Goal: Task Accomplishment & Management: Use online tool/utility

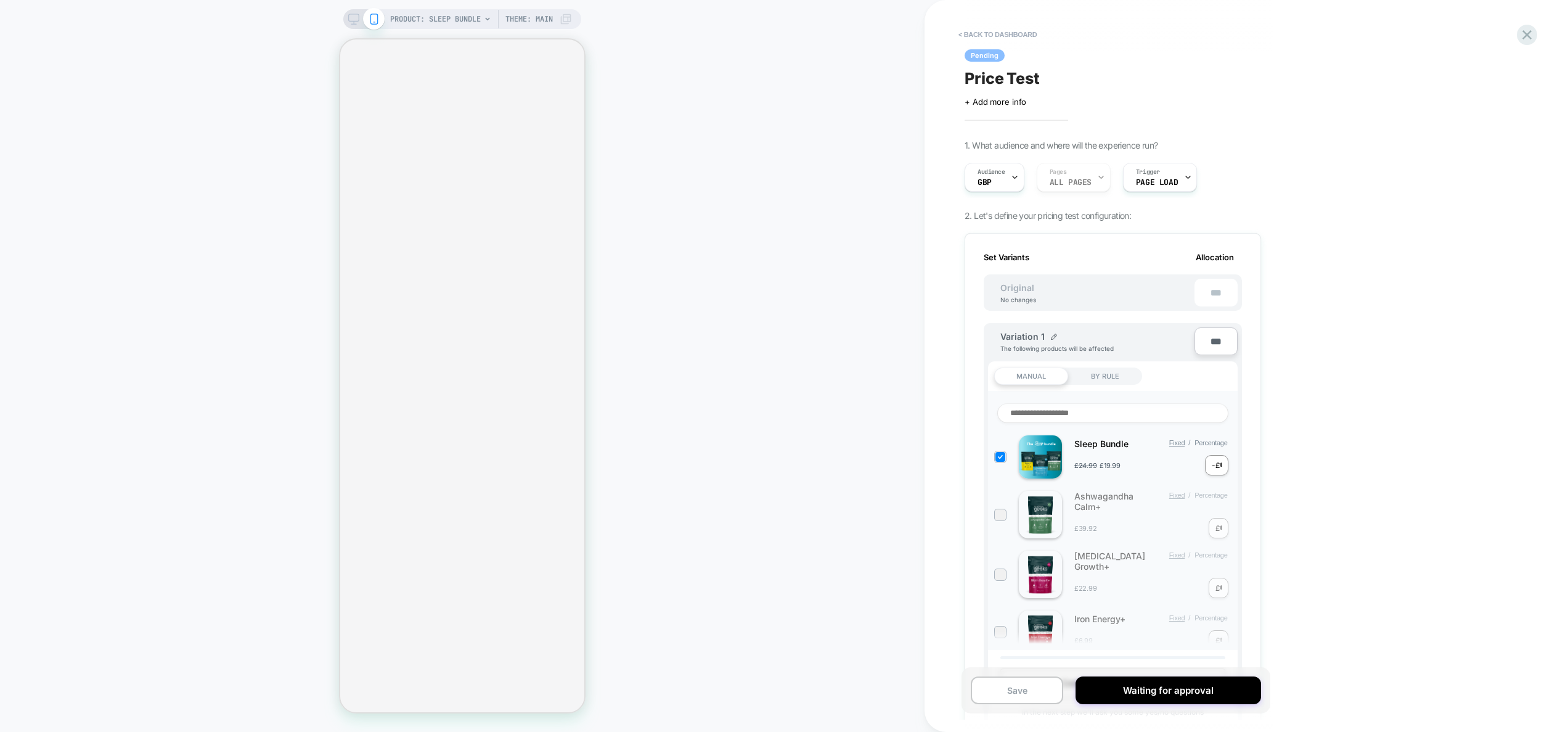
scroll to position [0, 1]
select select "**********"
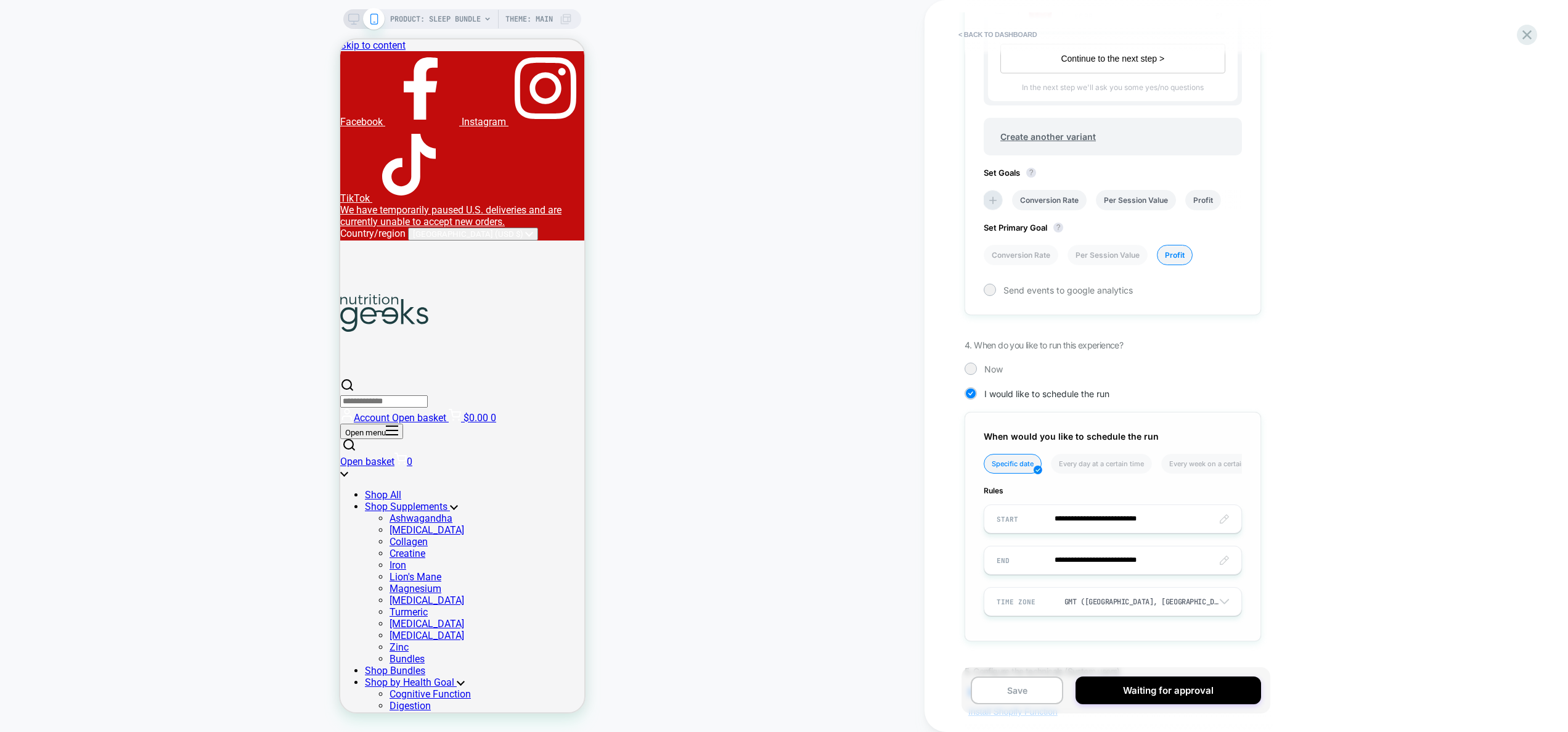
scroll to position [772, 0]
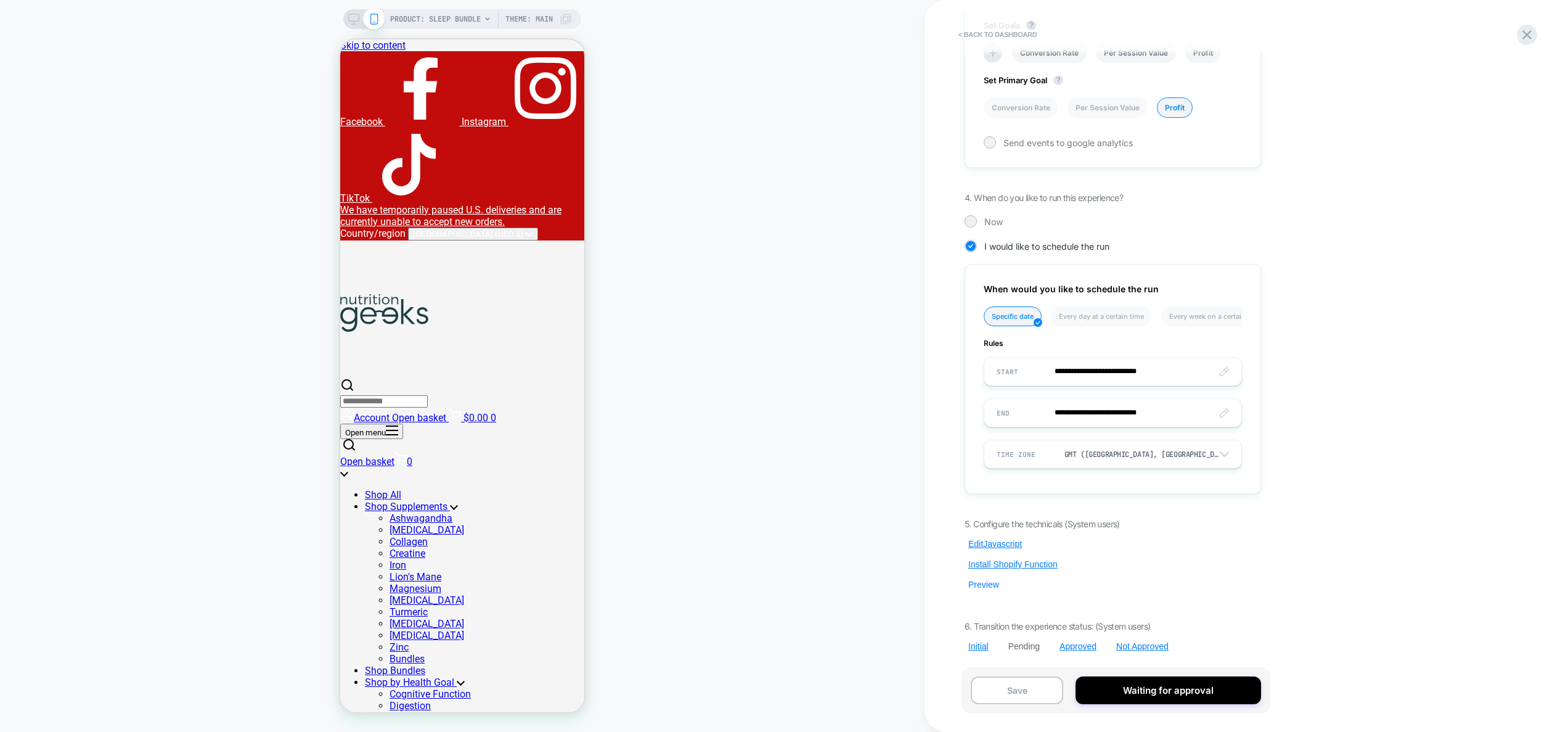
click at [980, 586] on button "Preview" at bounding box center [984, 585] width 38 height 11
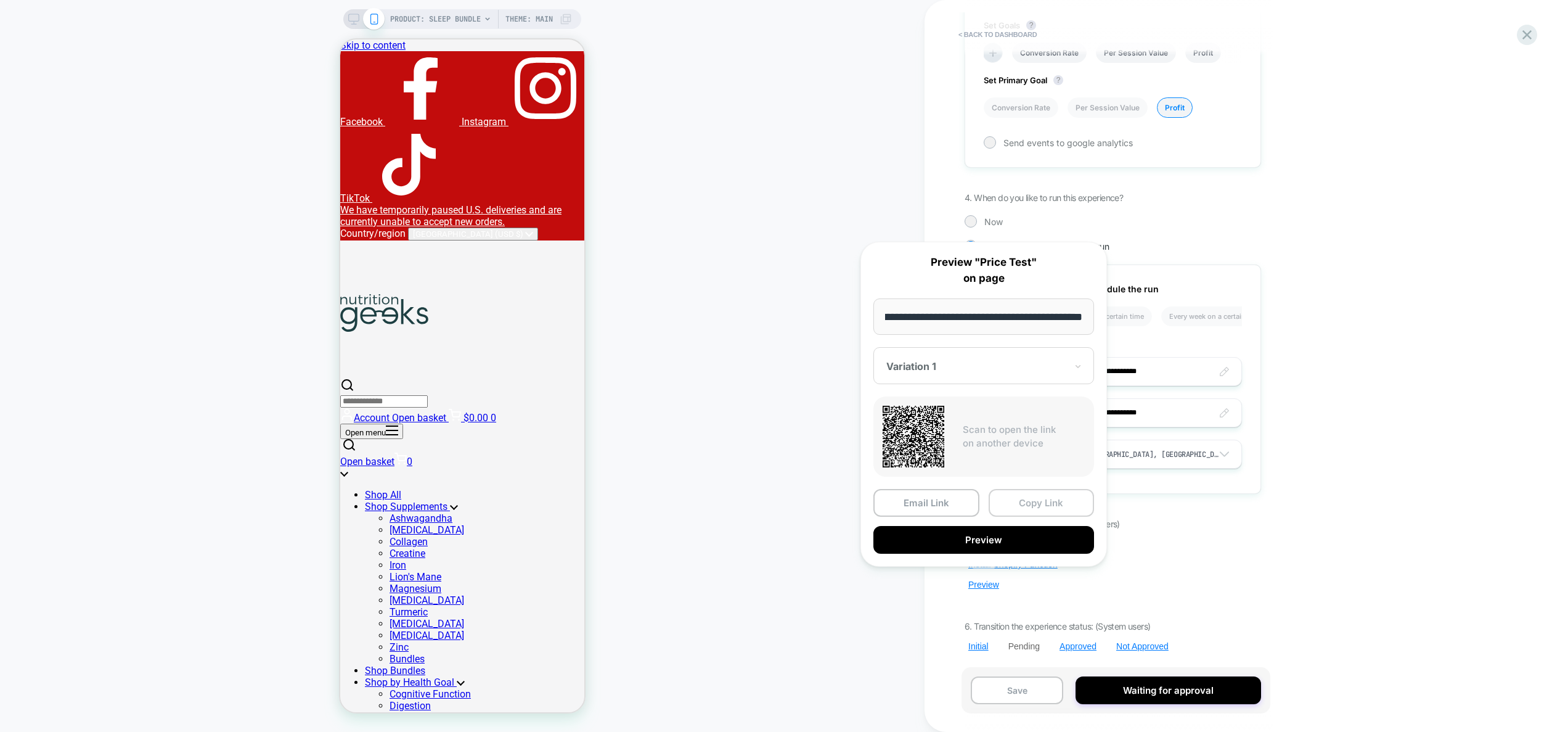
scroll to position [0, 0]
click at [1044, 510] on button "Copy Link" at bounding box center [1042, 503] width 106 height 28
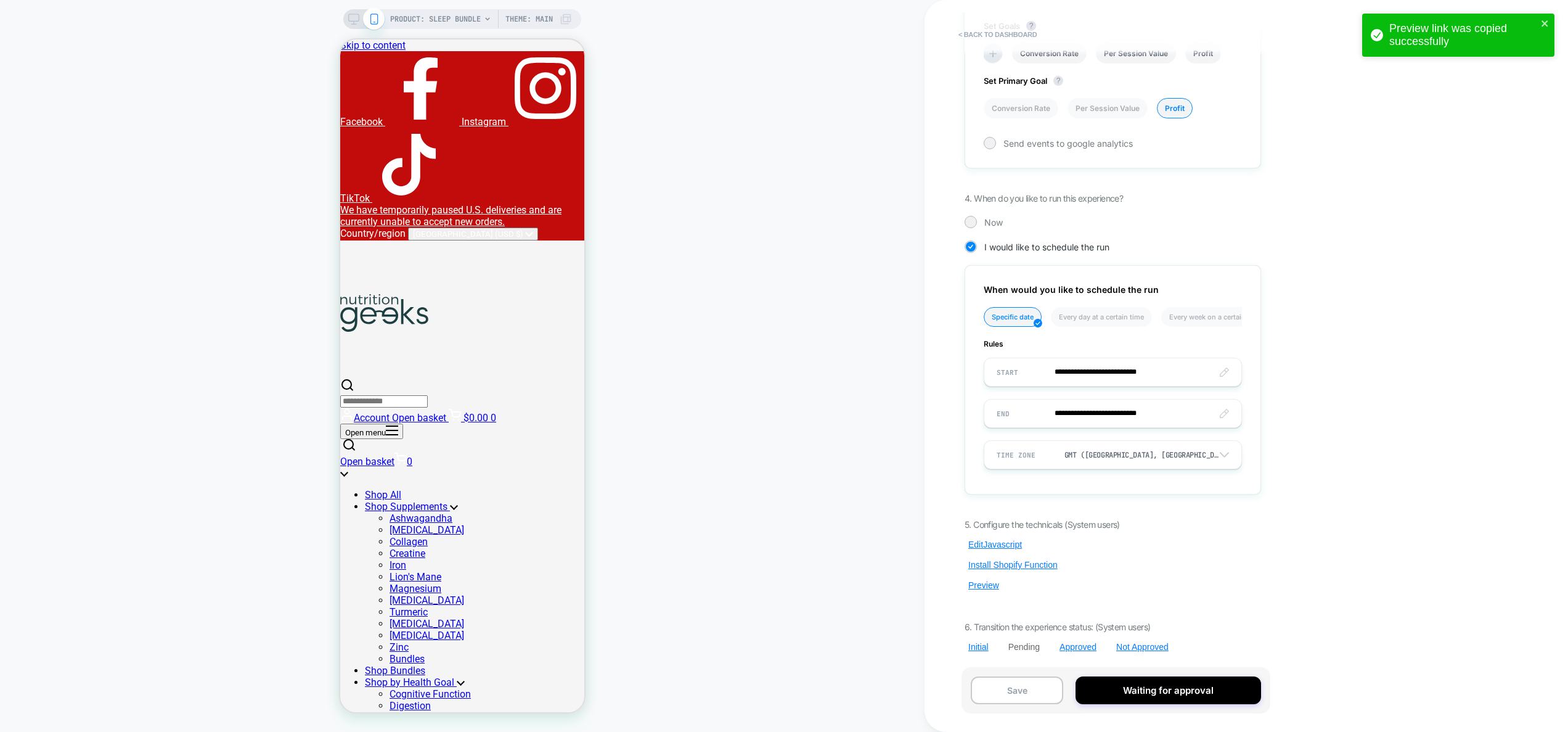
scroll to position [772, 0]
click at [994, 539] on button "Edit Javascript" at bounding box center [995, 544] width 61 height 11
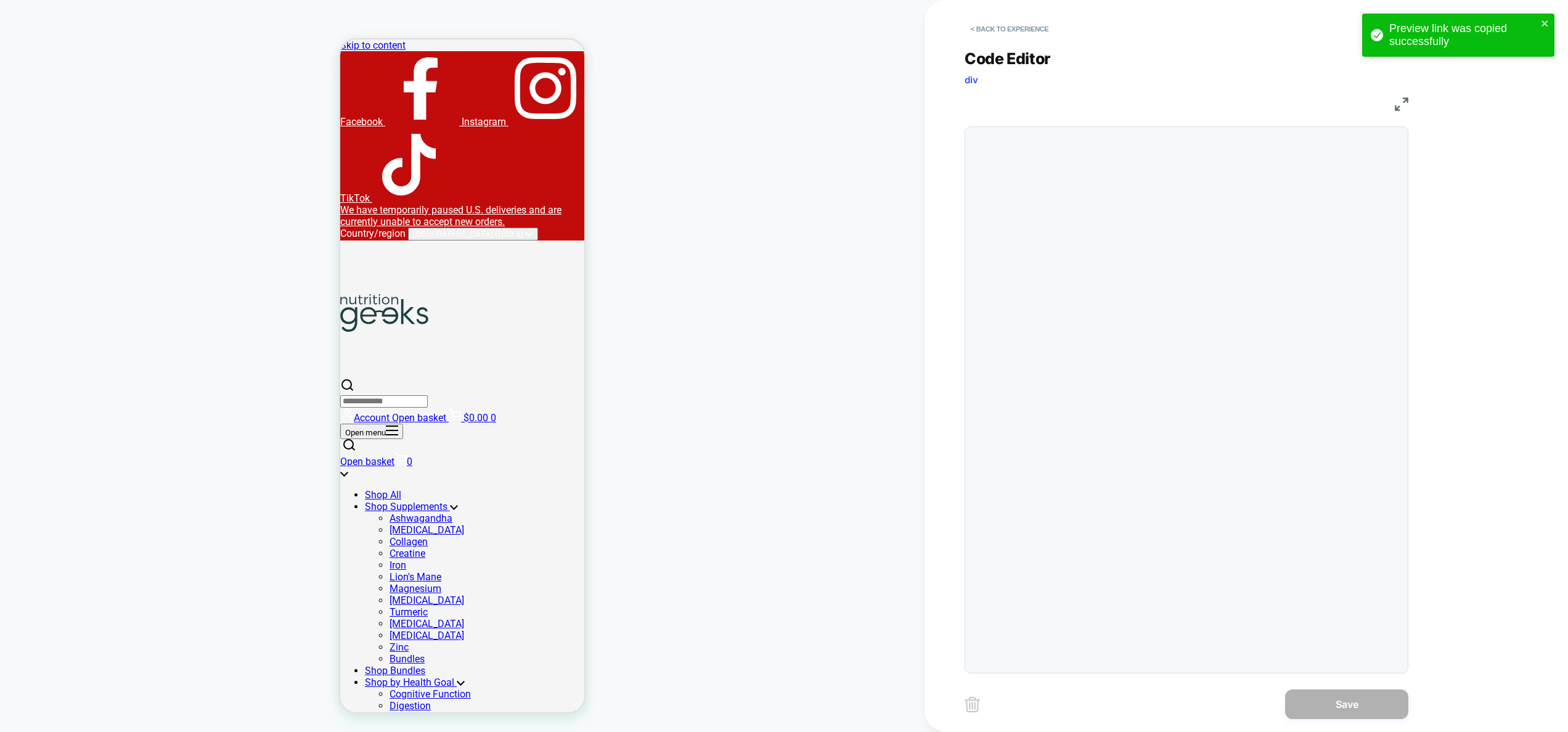
scroll to position [67, 0]
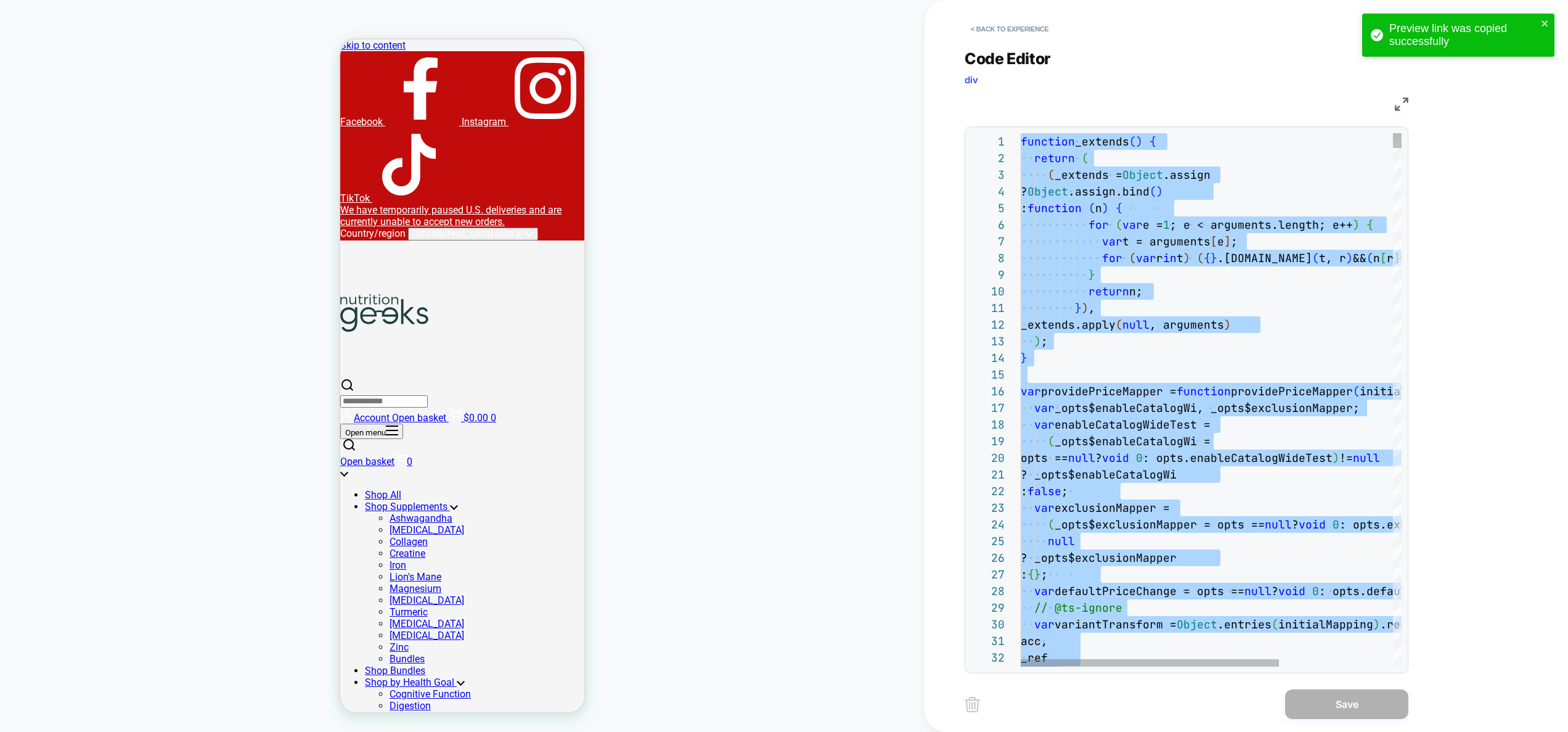
type textarea "**********"
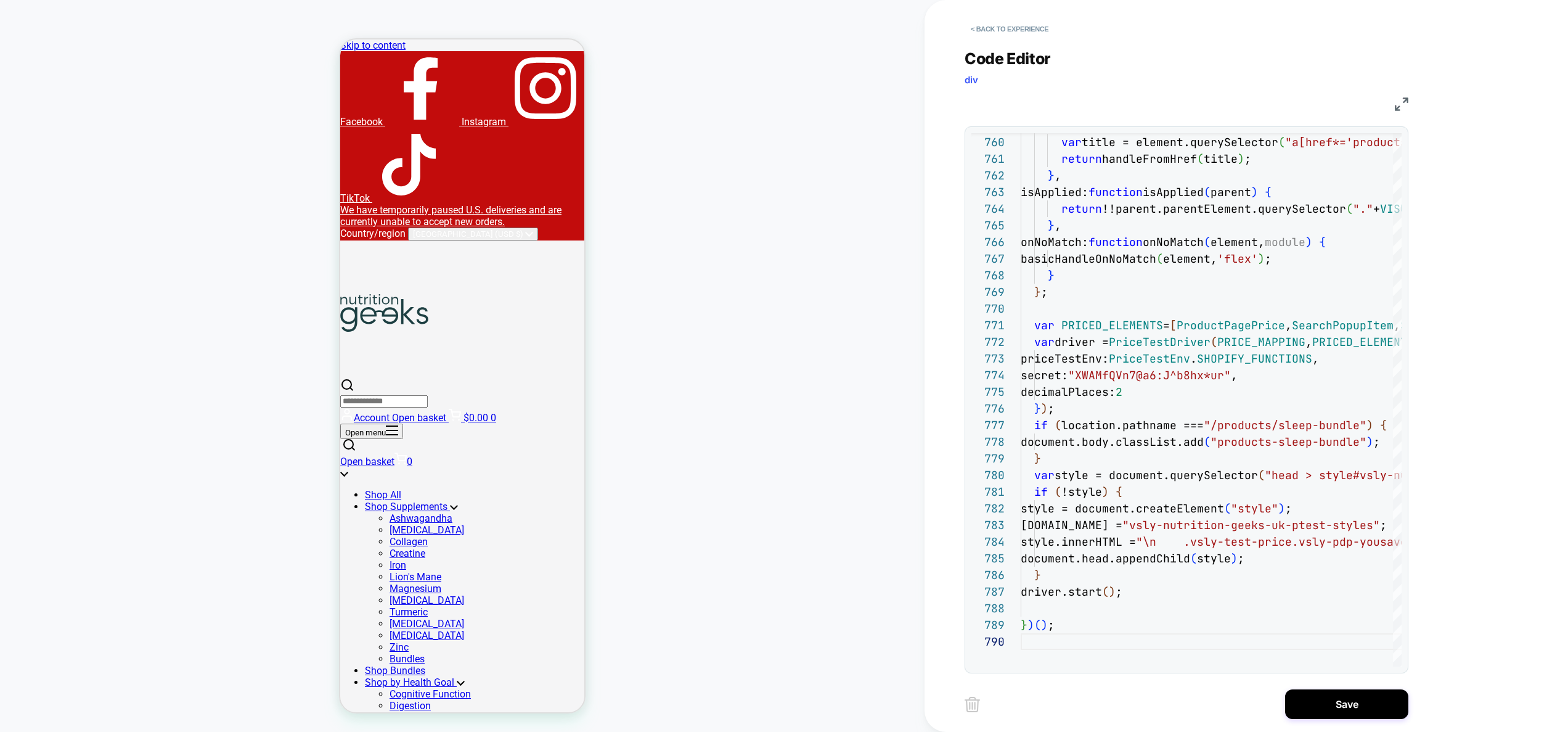
drag, startPoint x: 1324, startPoint y: 697, endPoint x: 1155, endPoint y: 686, distance: 169.4
click at [1324, 697] on button "Save" at bounding box center [1347, 704] width 123 height 29
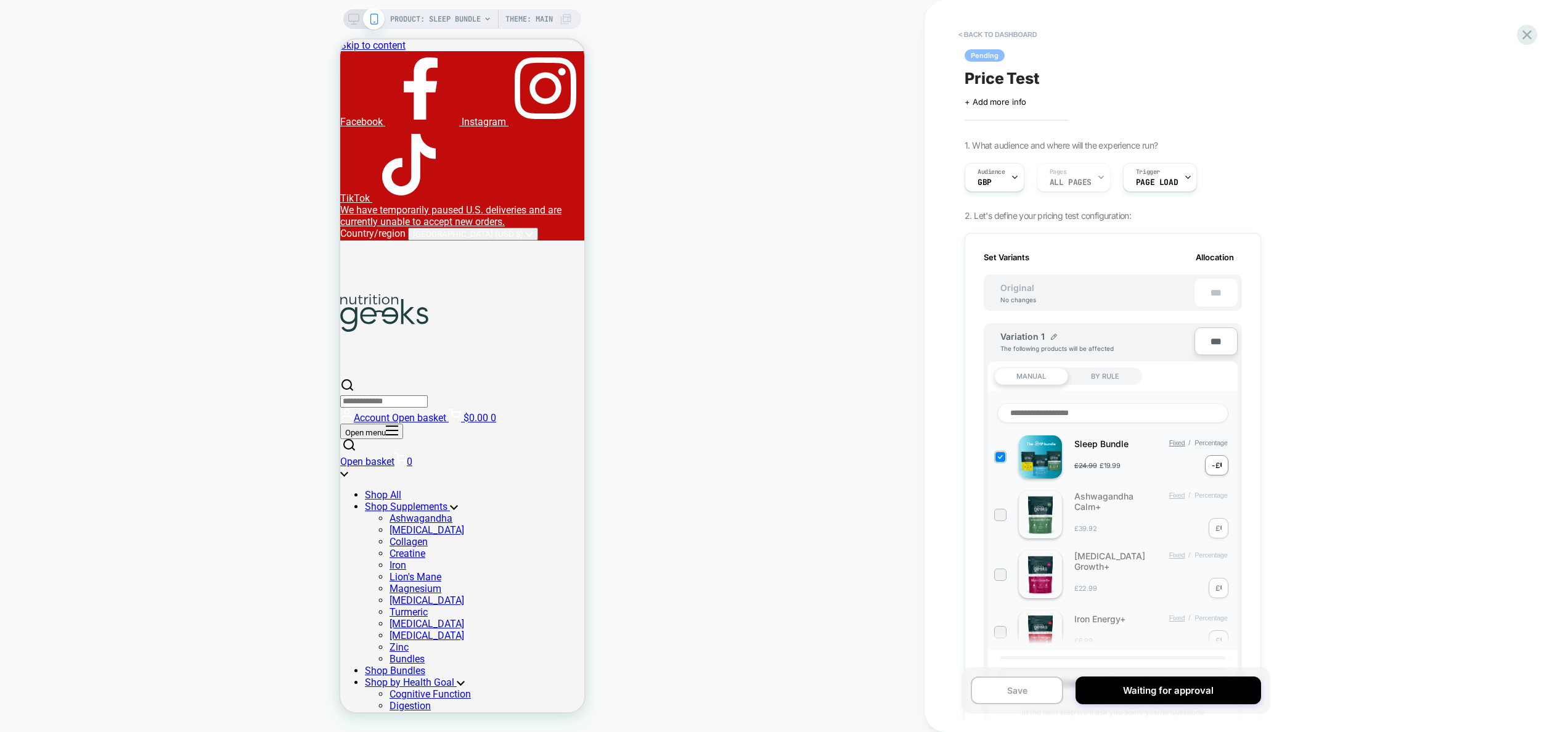
scroll to position [772, 0]
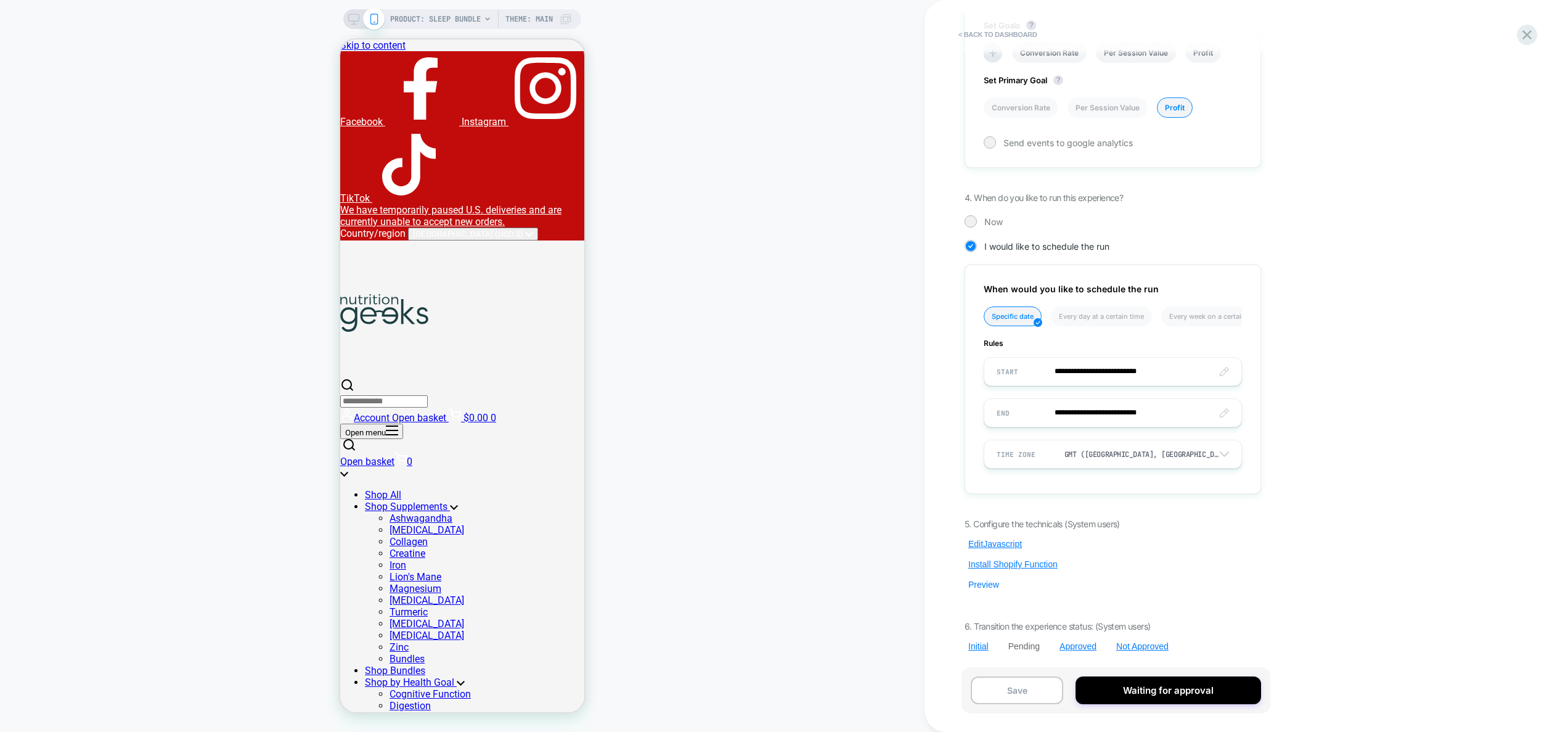
click at [984, 585] on button "Preview" at bounding box center [984, 585] width 38 height 11
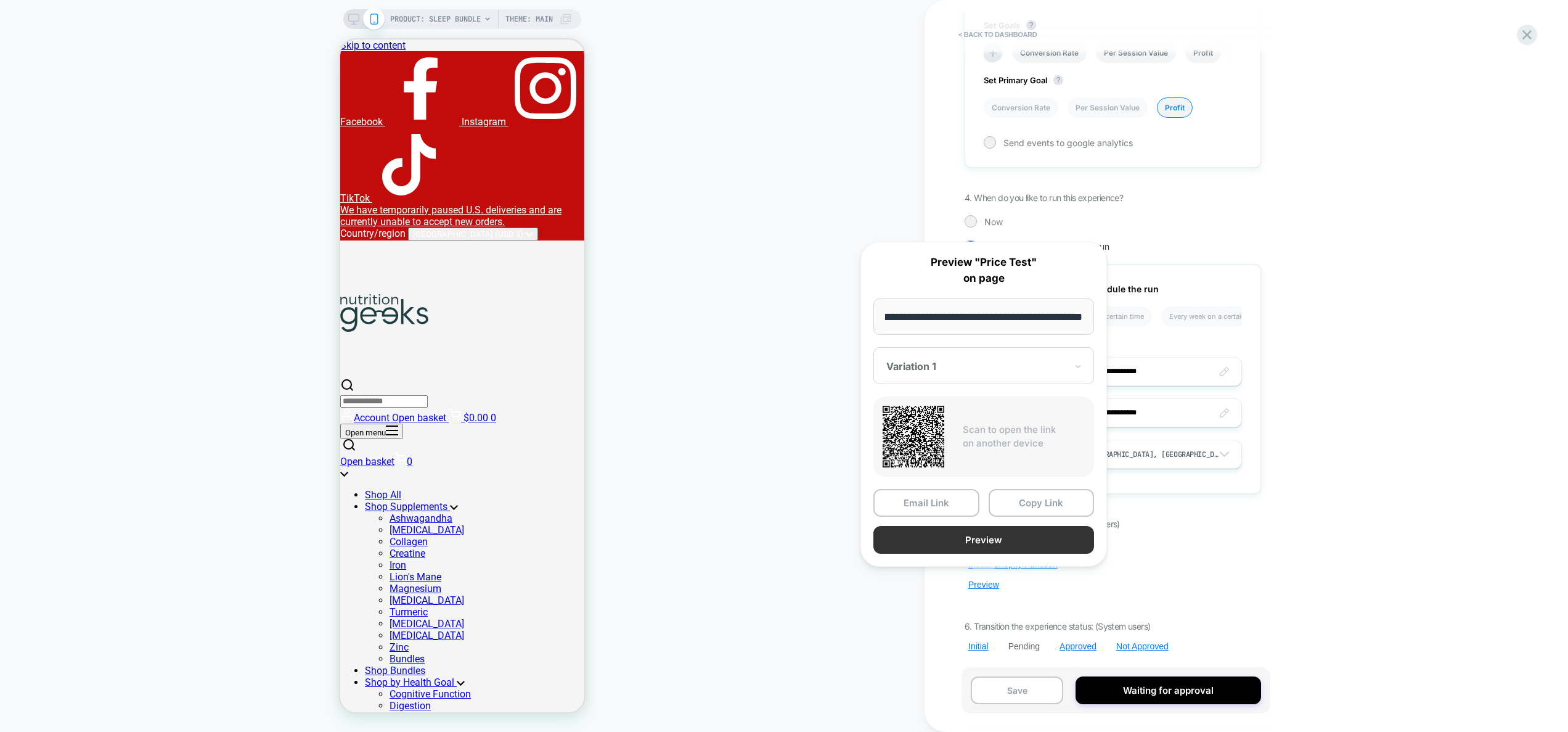
scroll to position [0, 0]
click at [1002, 538] on button "Preview" at bounding box center [984, 540] width 221 height 28
click at [1371, 527] on div "< back to dashboard Pending Price Test Click to edit experience details + Add m…" at bounding box center [1196, 366] width 542 height 732
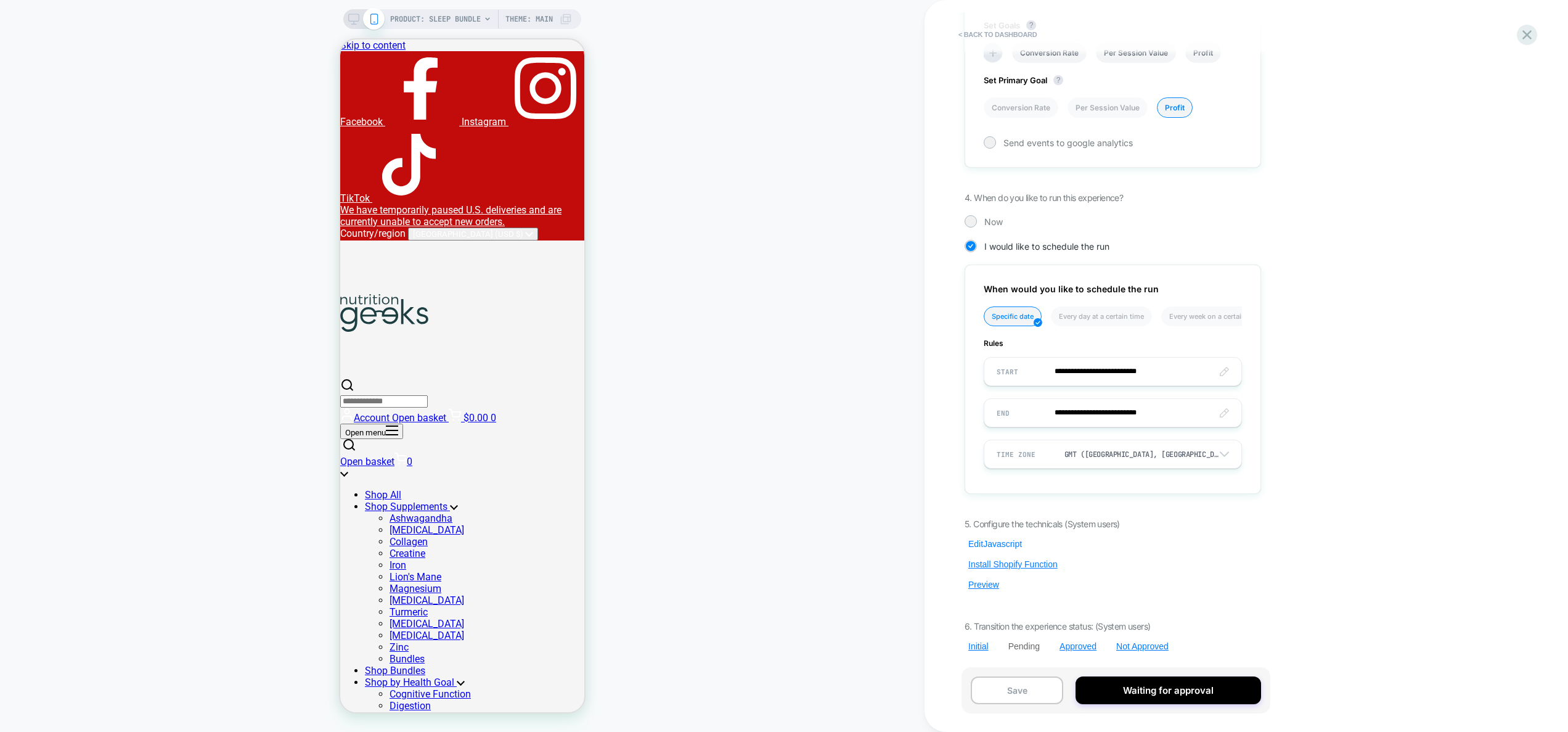
click at [998, 541] on button "Edit Javascript" at bounding box center [995, 544] width 61 height 11
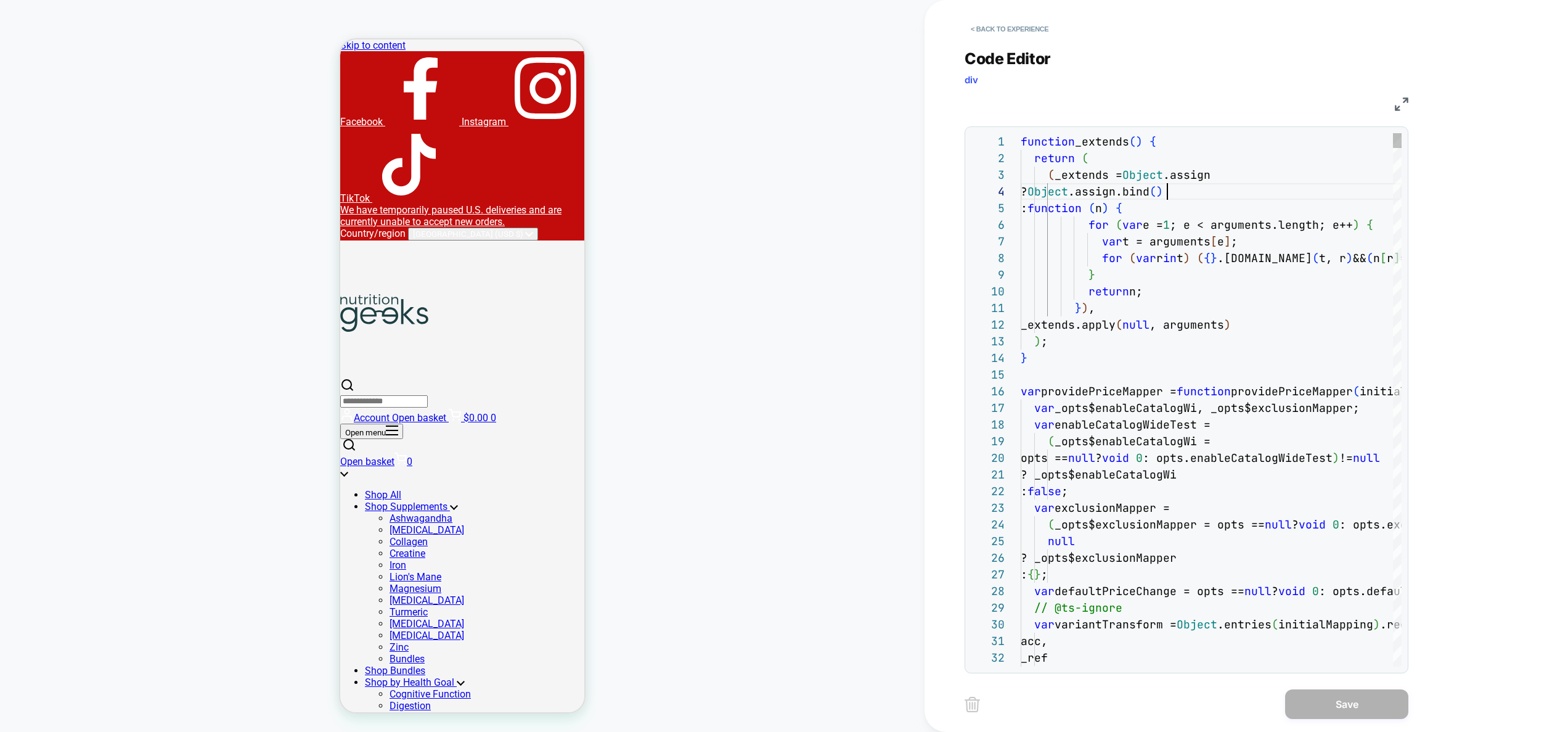
type textarea "**********"
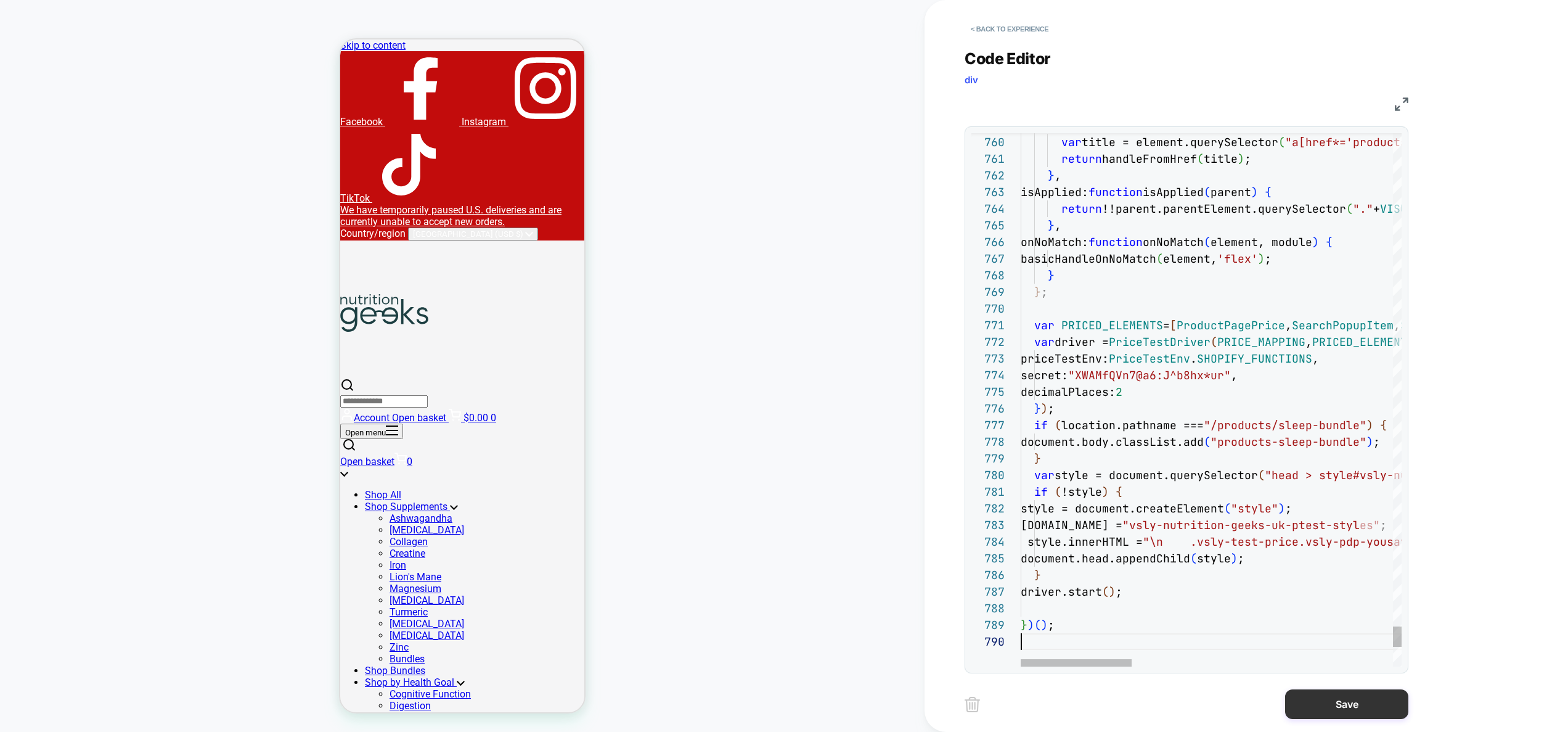
click at [1349, 701] on button "Save" at bounding box center [1347, 704] width 123 height 29
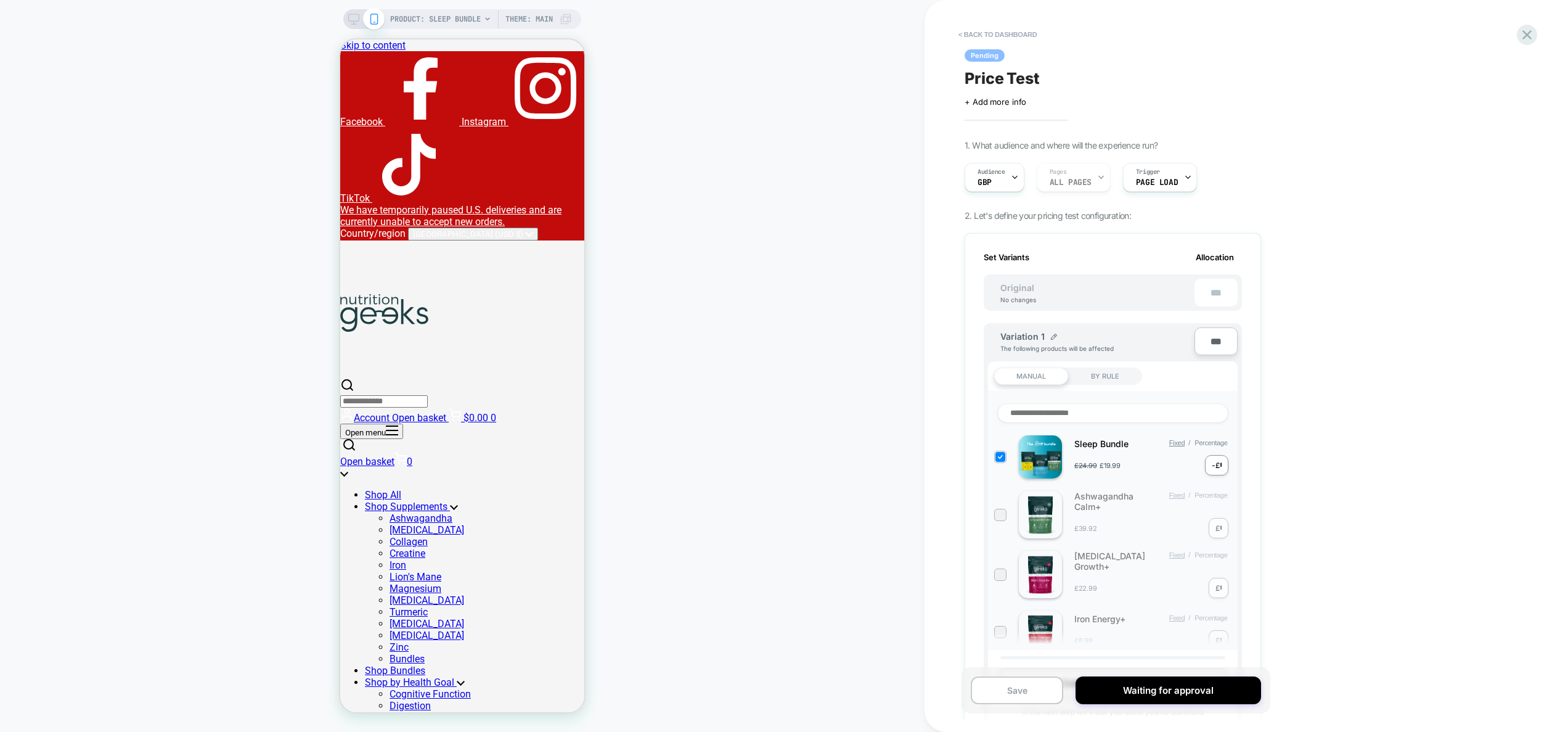
scroll to position [772, 0]
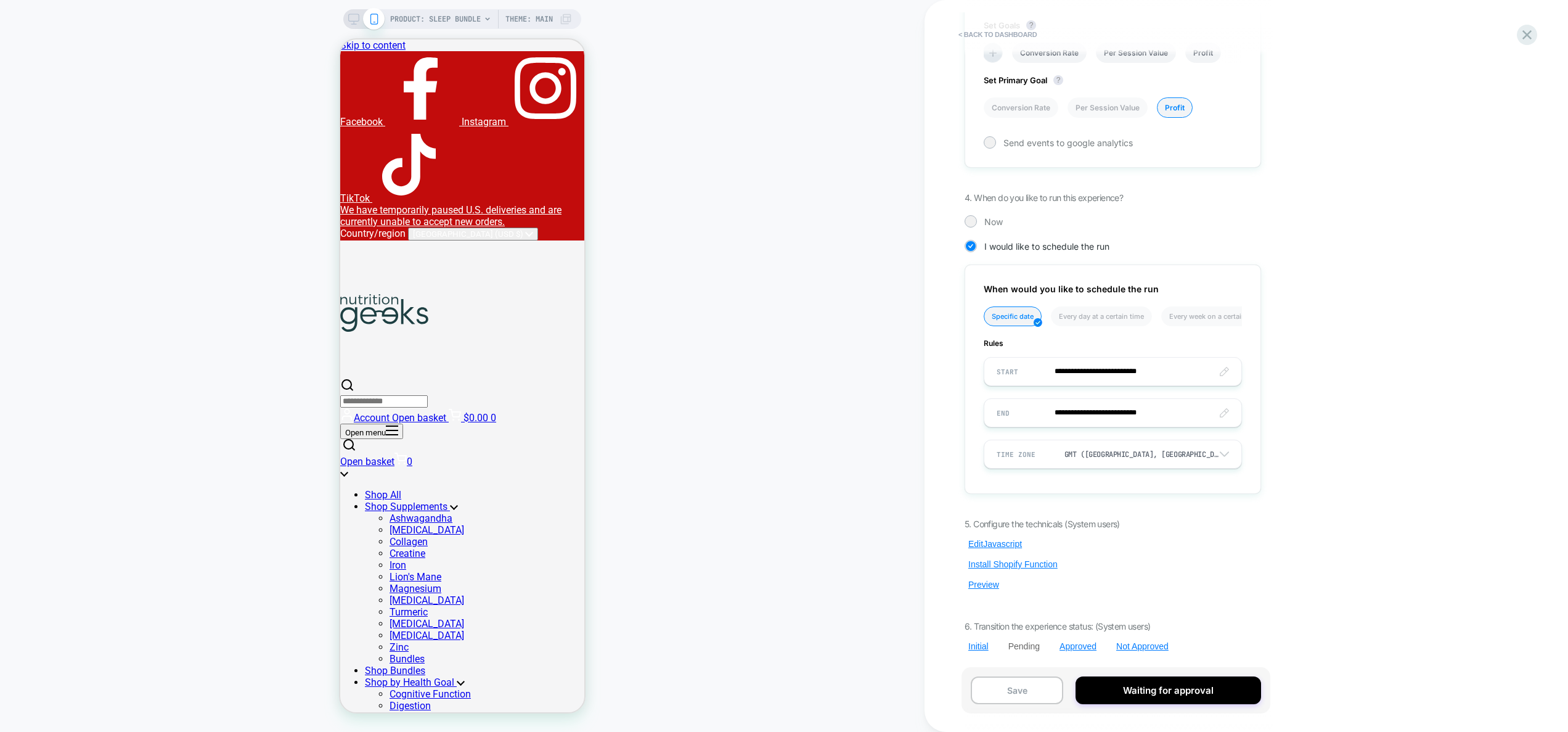
click at [982, 591] on div "5. Configure the technicals (System users) Edit Javascript Install Shopify Func…" at bounding box center [1113, 585] width 297 height 133
click at [989, 587] on button "Preview" at bounding box center [984, 585] width 38 height 11
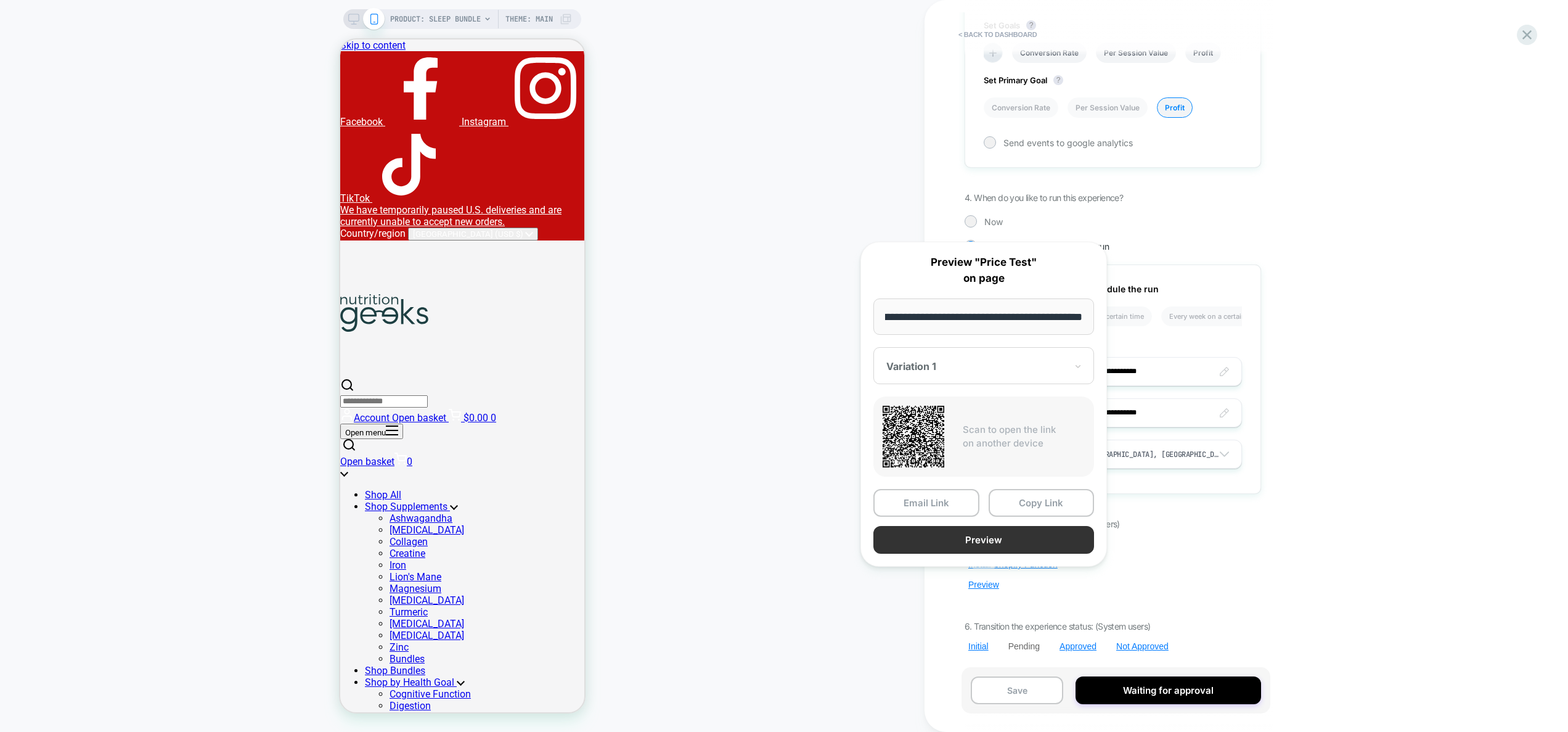
scroll to position [0, 0]
click at [1036, 541] on button "Preview" at bounding box center [984, 540] width 221 height 28
click at [1239, 590] on div "5. Configure the technicals (System users) Edit Javascript Install Shopify Func…" at bounding box center [1113, 585] width 297 height 133
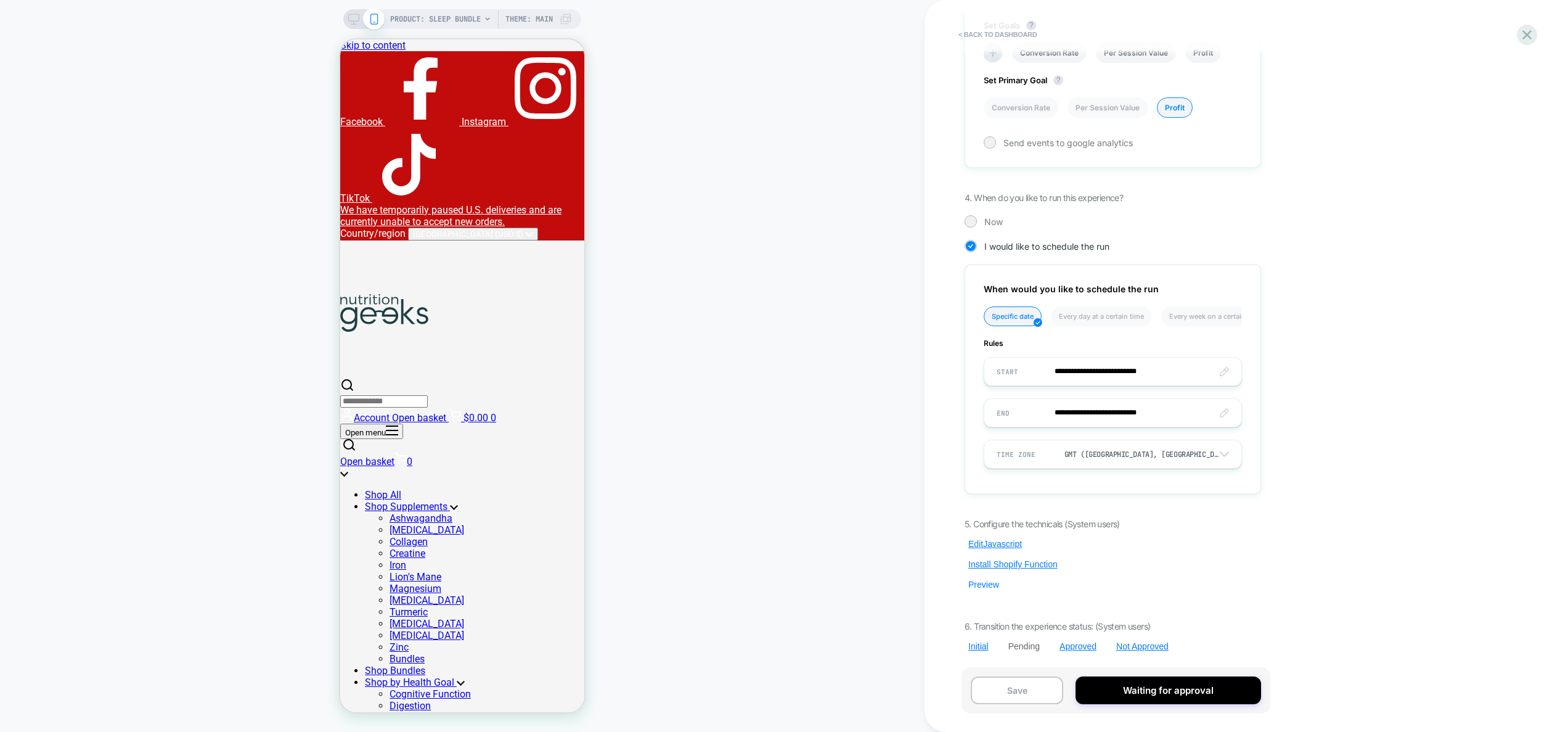
click at [984, 583] on button "Preview" at bounding box center [984, 585] width 38 height 11
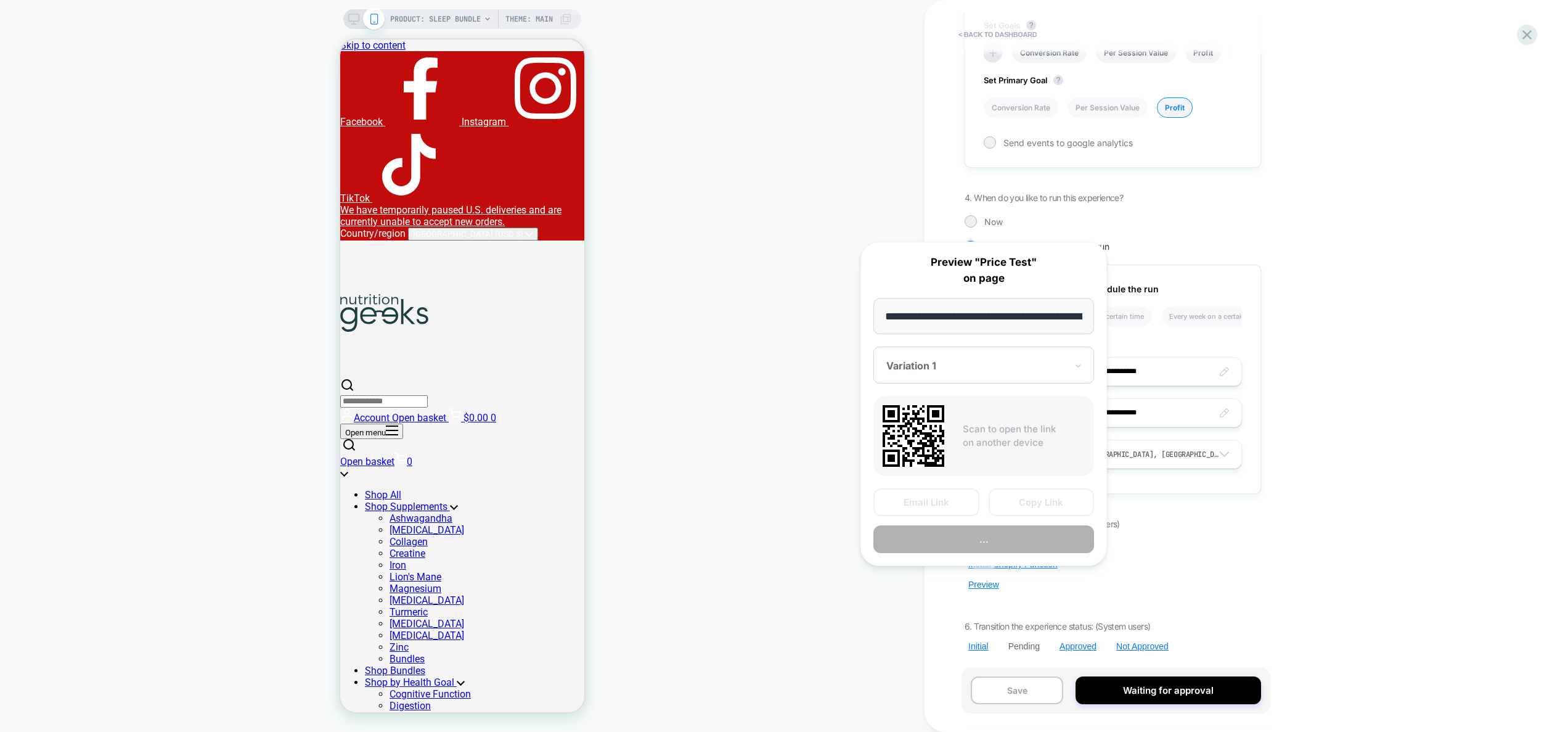
scroll to position [0, 162]
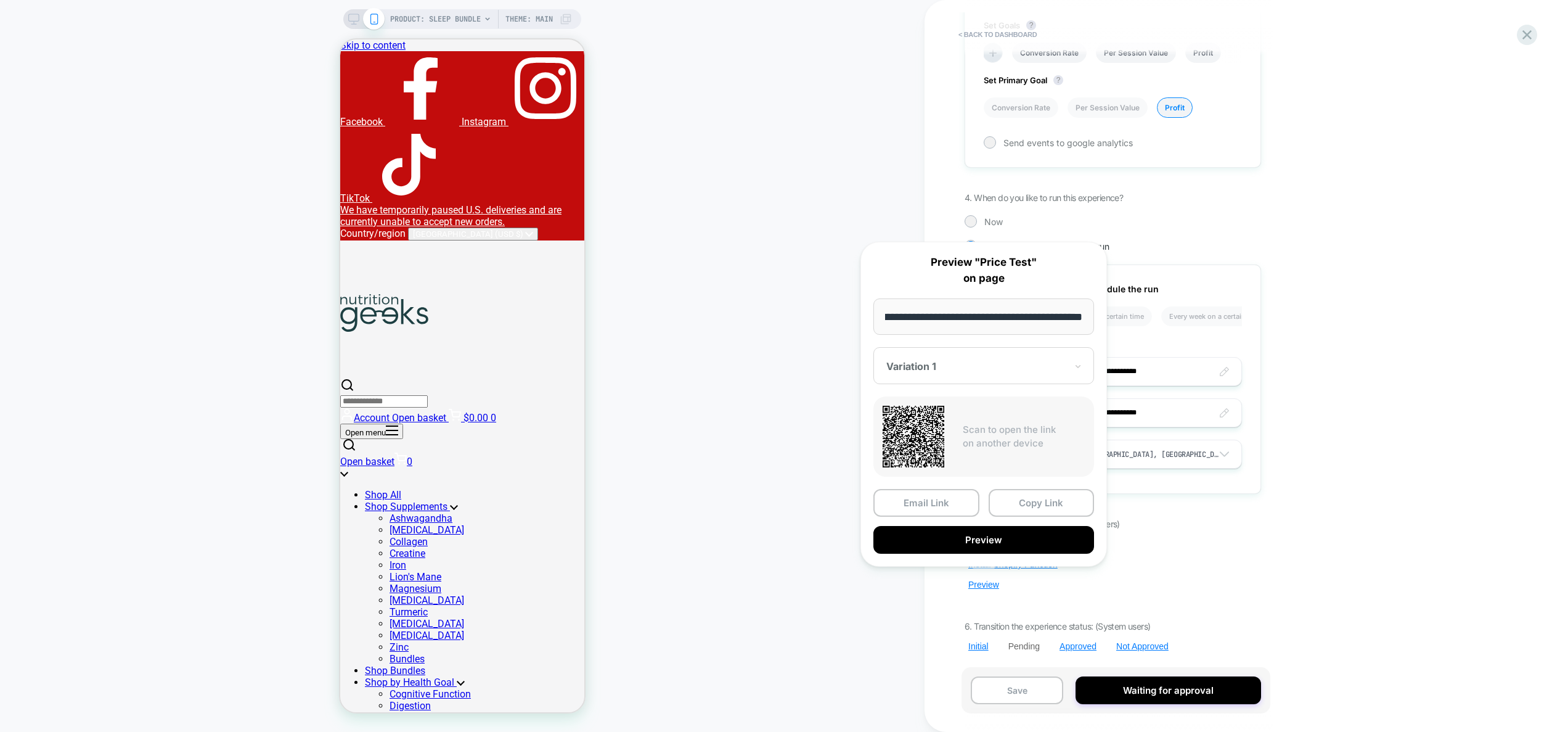
click at [1230, 594] on div "5. Configure the technicals (System users) Edit Javascript Install Shopify Func…" at bounding box center [1113, 585] width 297 height 133
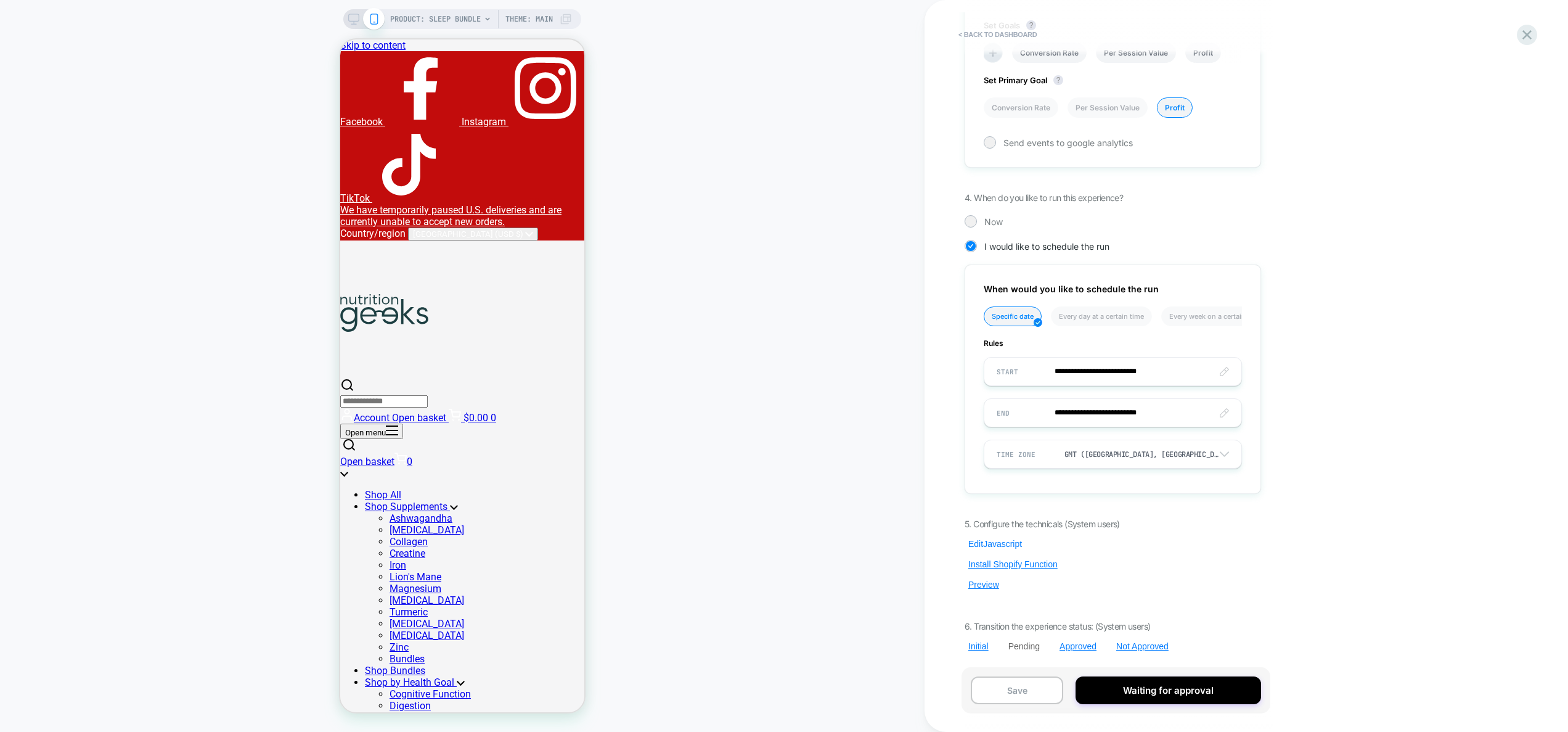
click at [993, 548] on button "Edit Javascript" at bounding box center [995, 544] width 61 height 11
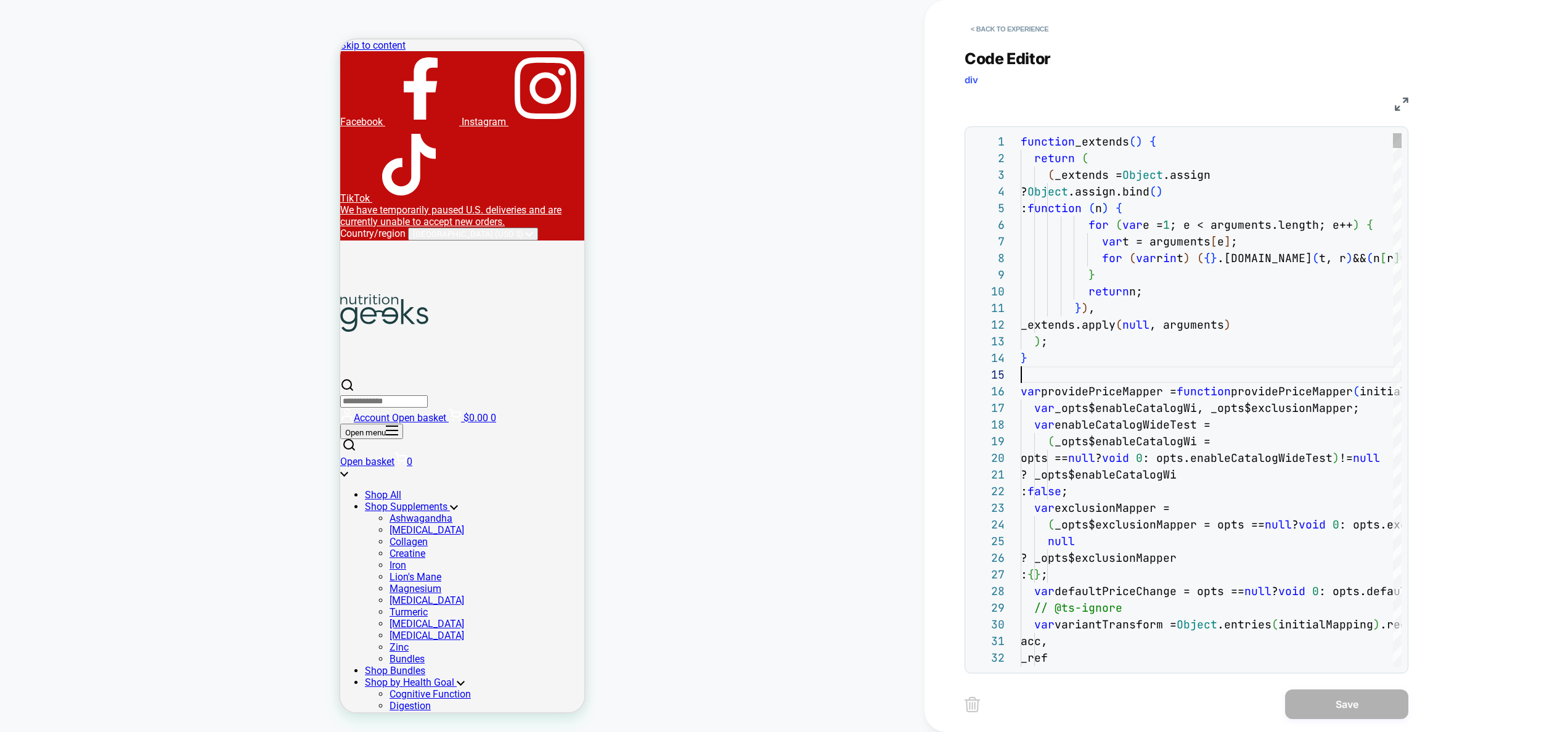
type textarea "**********"
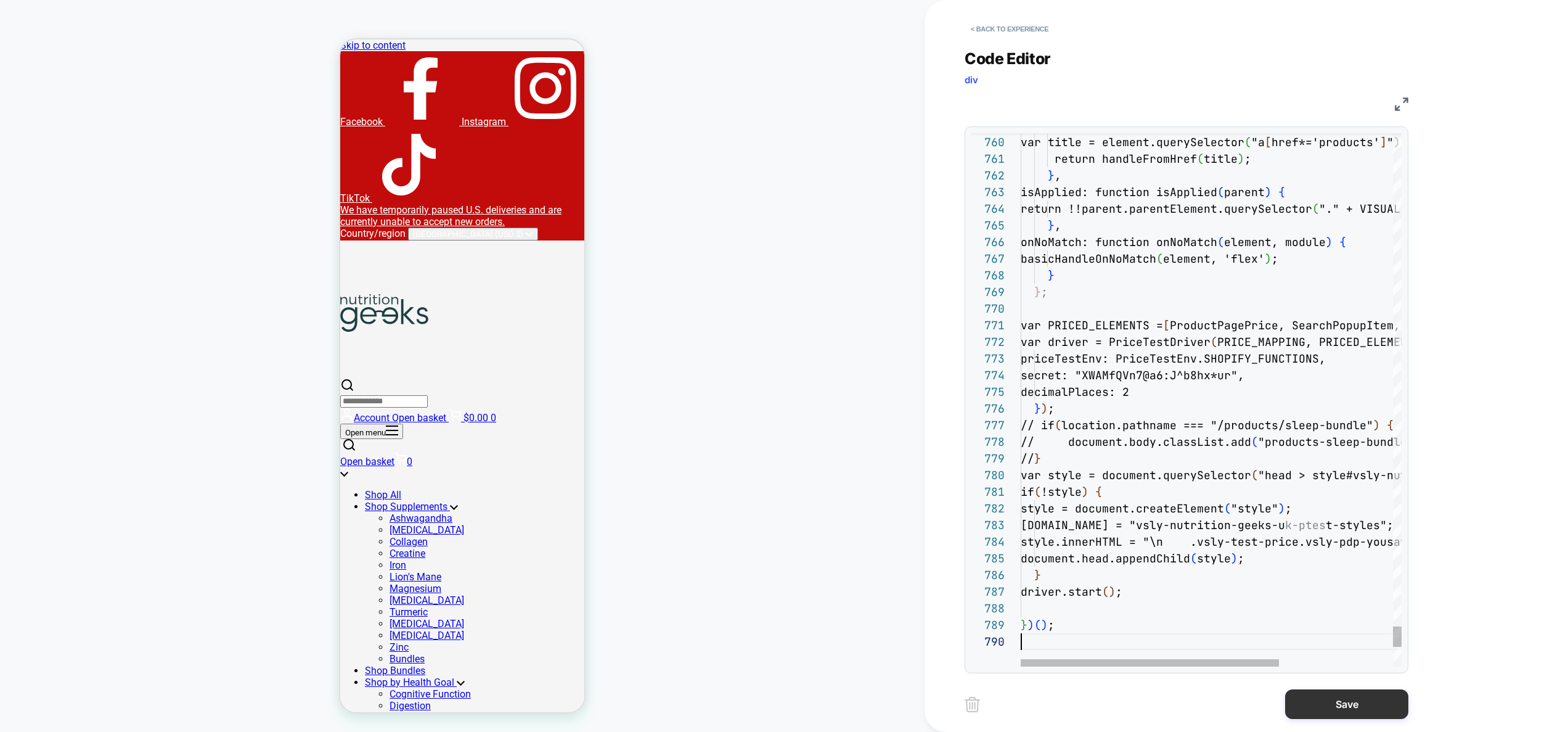
scroll to position [150, 0]
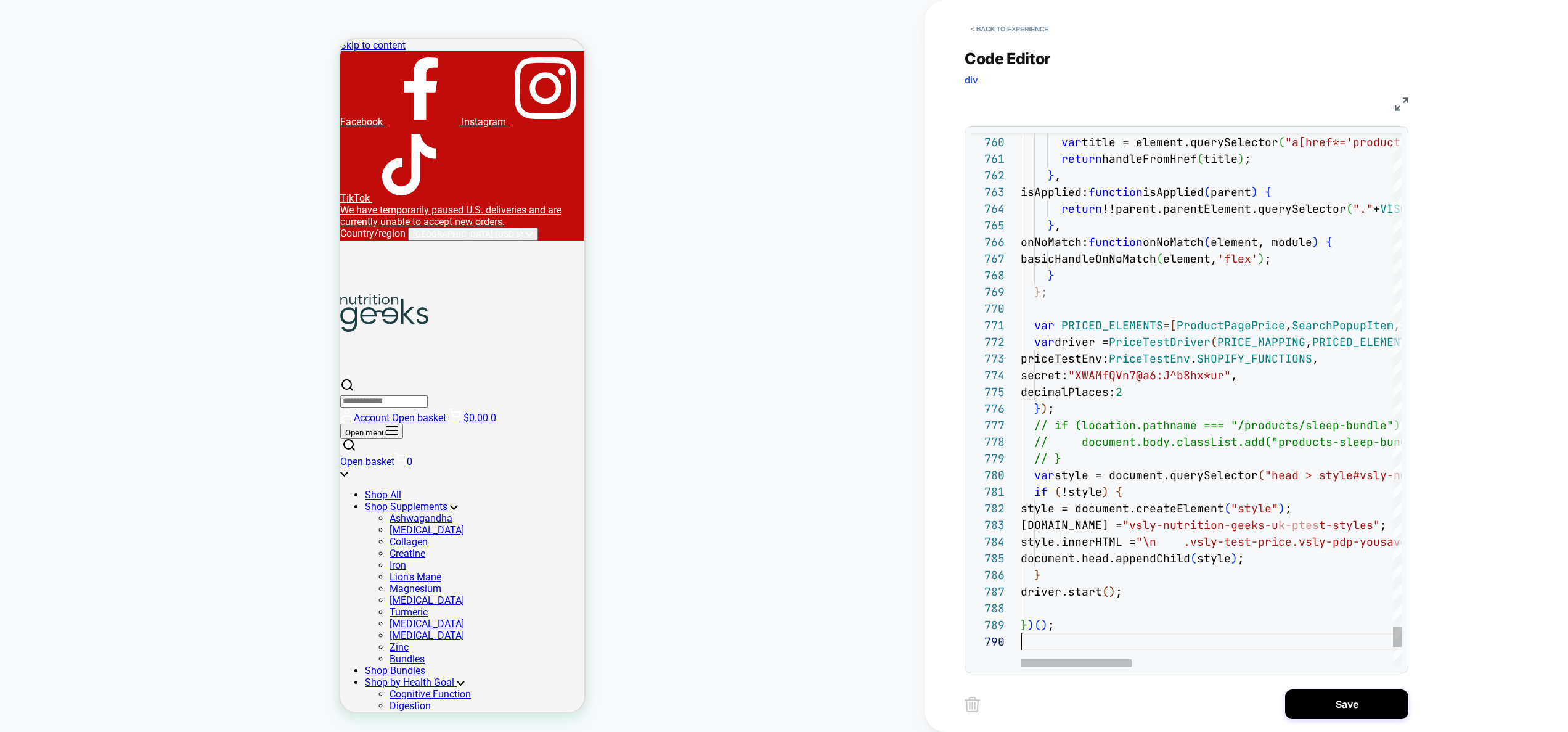
click at [1355, 700] on button "Save" at bounding box center [1347, 704] width 123 height 29
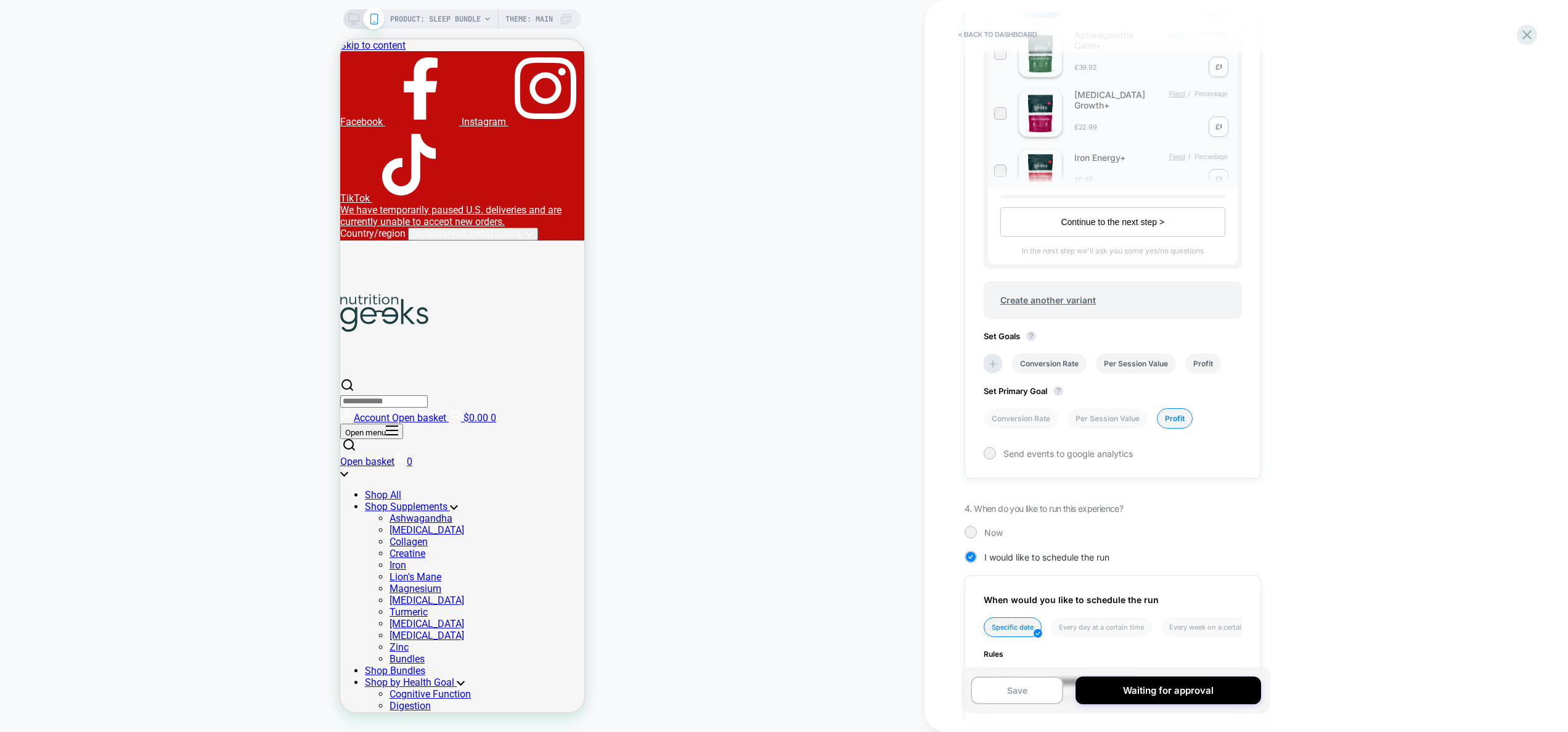
scroll to position [772, 0]
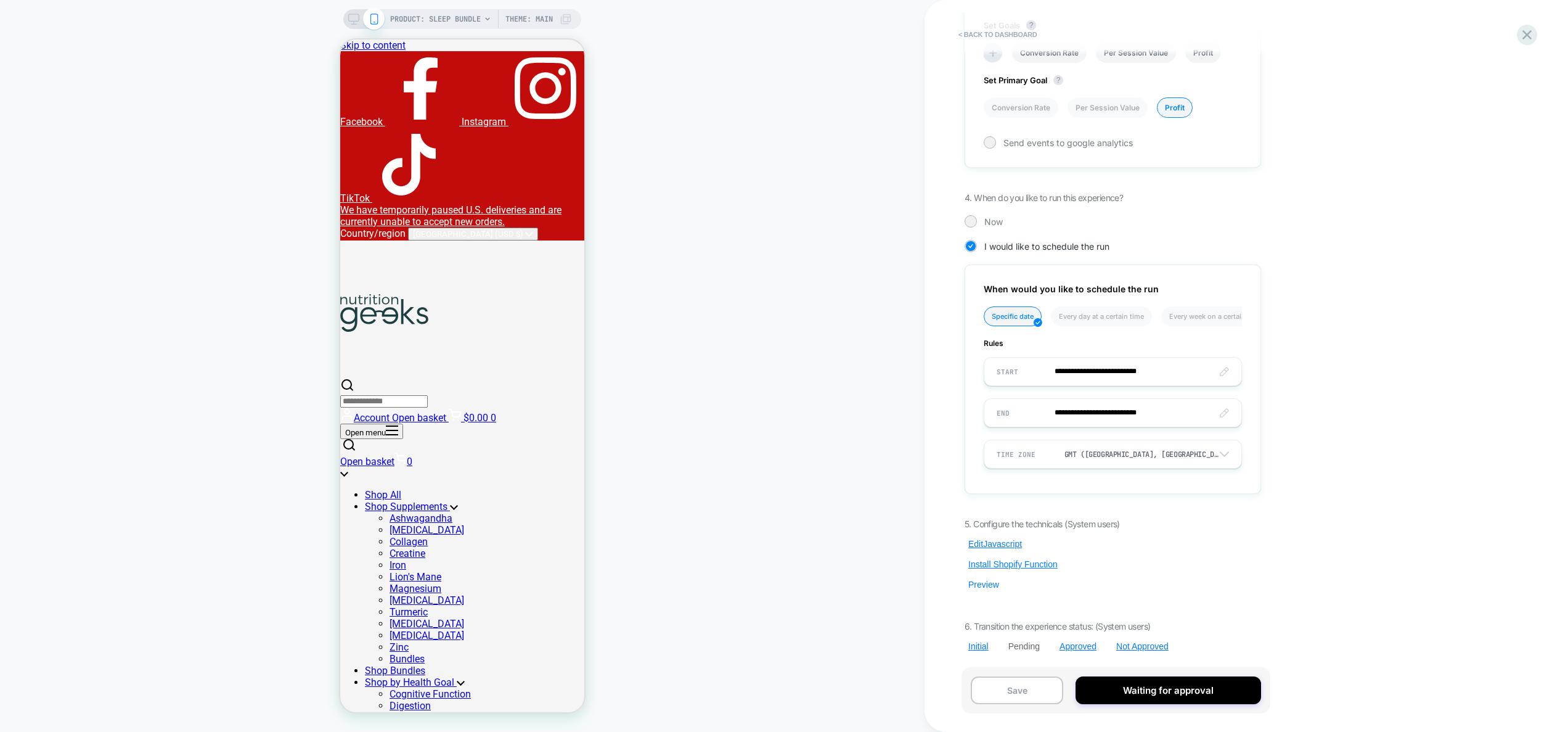
click at [986, 585] on button "Preview" at bounding box center [984, 585] width 38 height 11
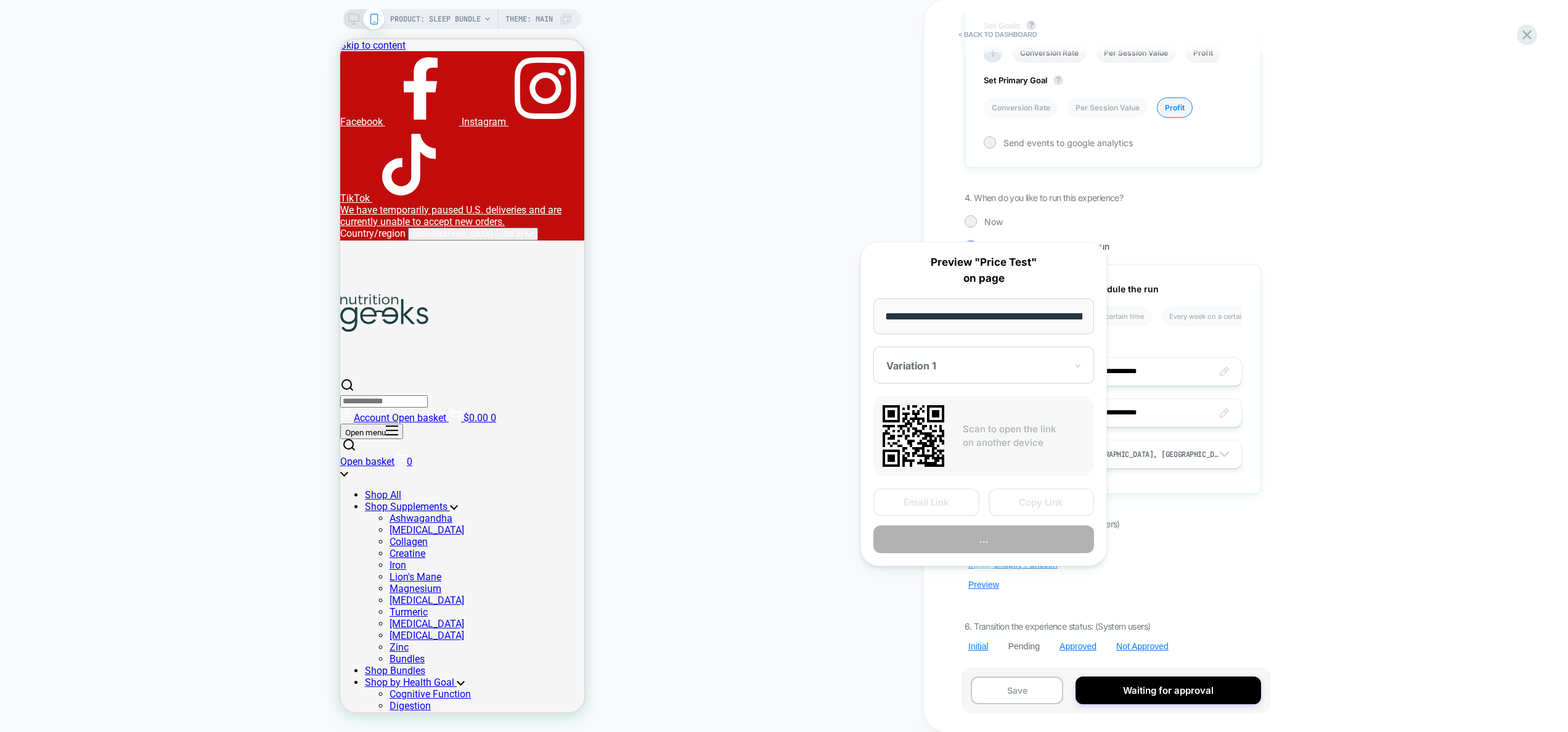
scroll to position [0, 162]
click at [1006, 552] on button "Preview" at bounding box center [984, 540] width 221 height 28
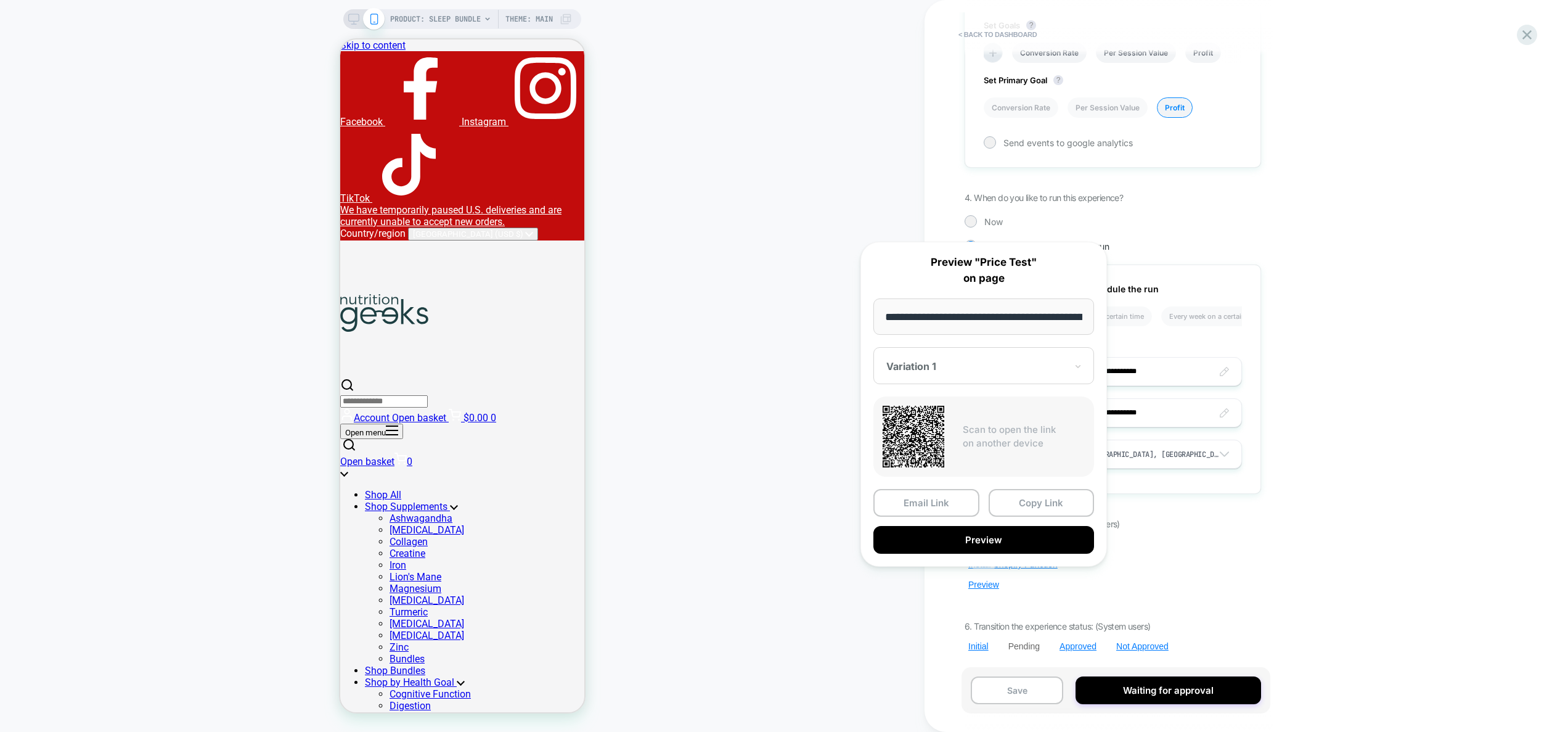
click at [1330, 279] on div "< back to dashboard Pending Price Test Click to edit experience details + Add m…" at bounding box center [1196, 366] width 542 height 732
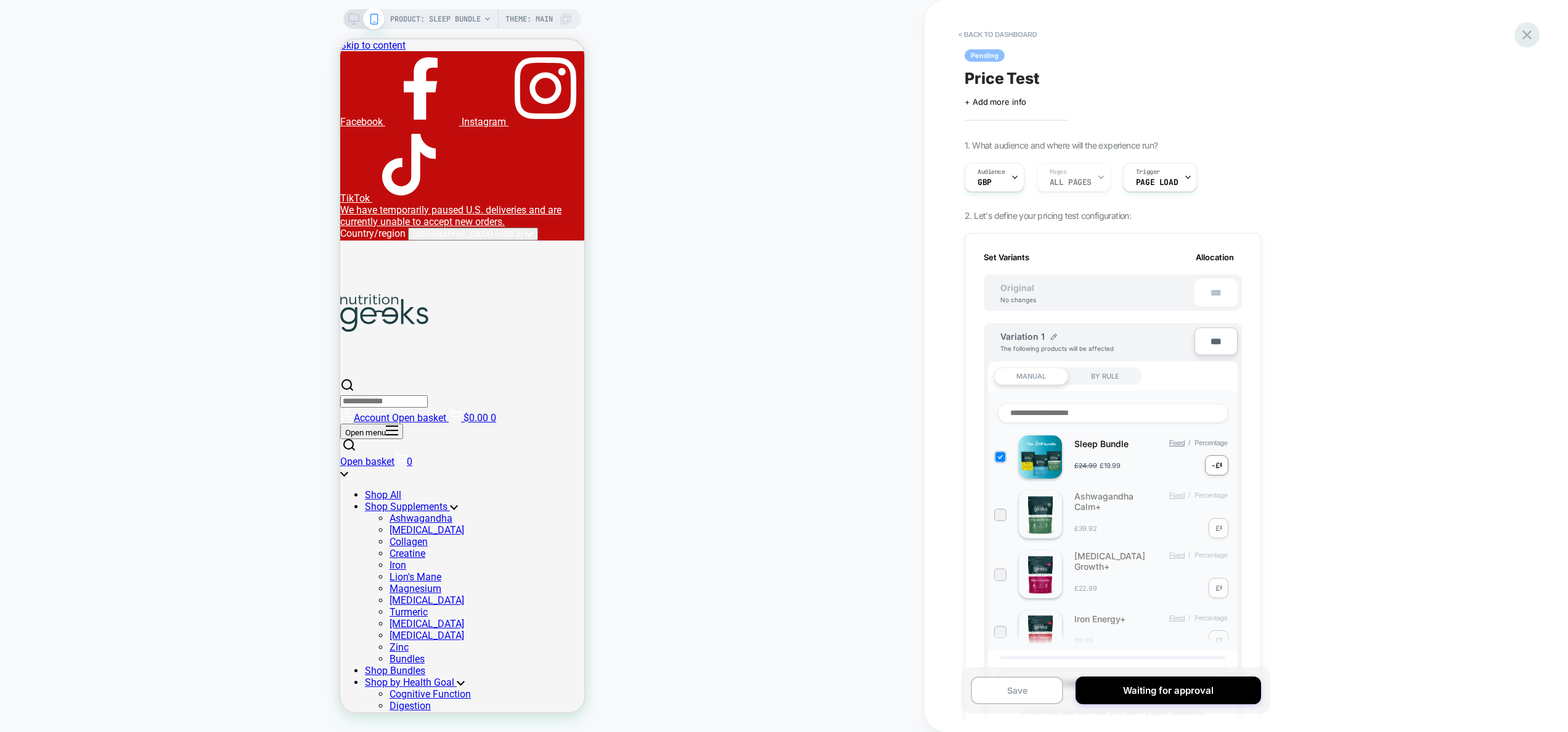
click at [1522, 33] on icon at bounding box center [1527, 34] width 16 height 16
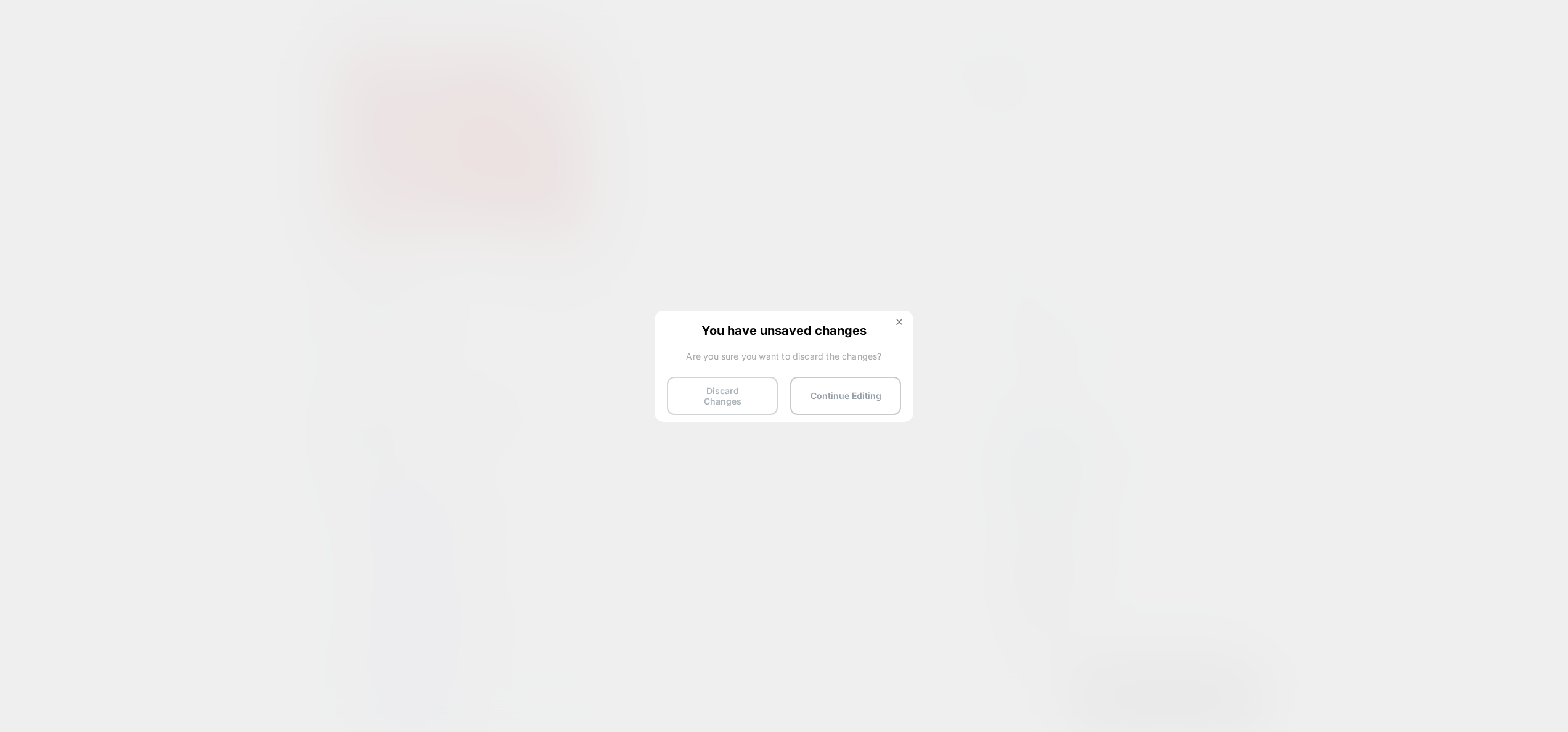
click at [747, 387] on button "Discard Changes" at bounding box center [722, 396] width 111 height 38
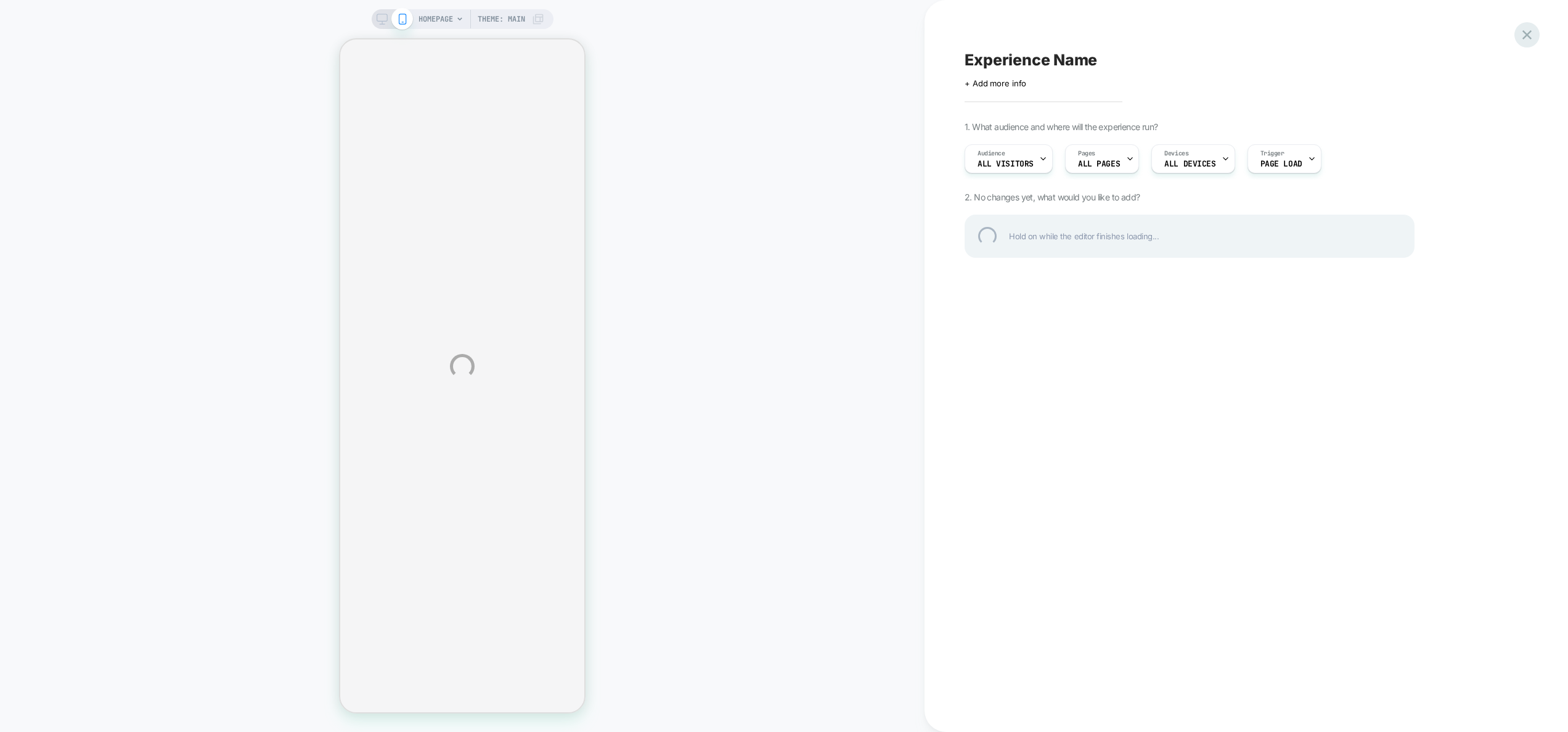
click at [1531, 37] on div at bounding box center [1527, 35] width 26 height 26
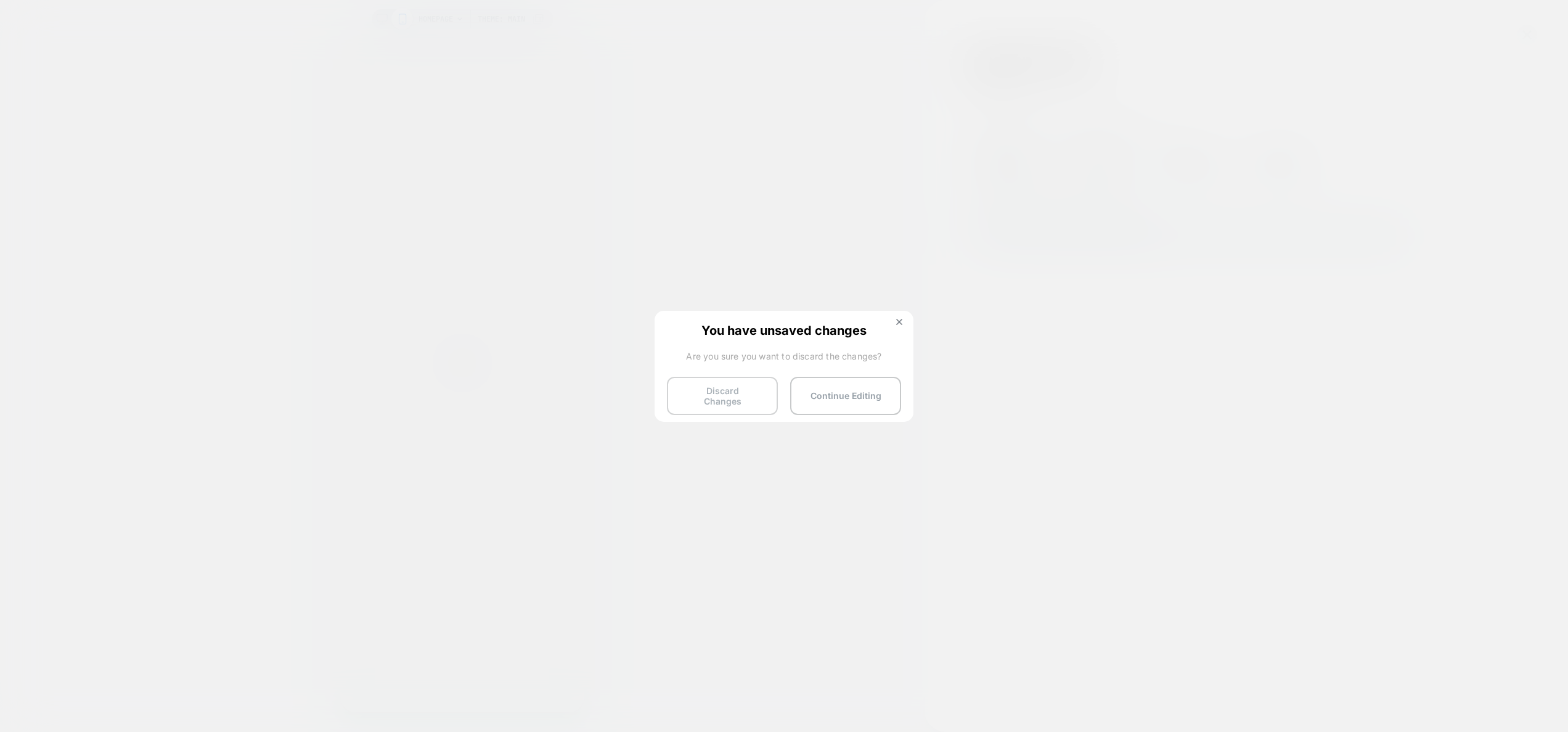
click at [714, 400] on button "Discard Changes" at bounding box center [722, 396] width 111 height 38
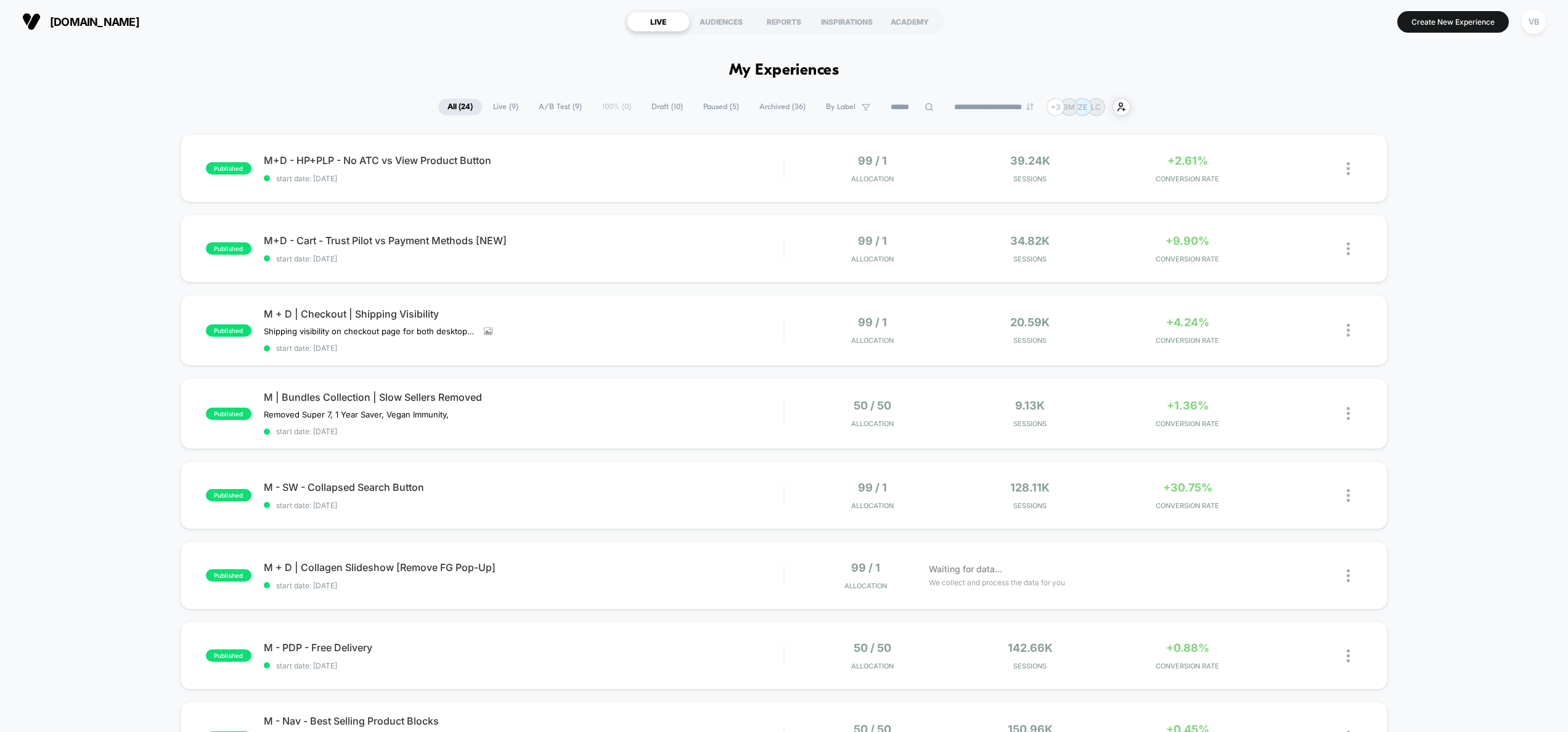
drag, startPoint x: 1541, startPoint y: 27, endPoint x: 1525, endPoint y: 38, distance: 19.4
click at [1541, 27] on div "VB" at bounding box center [1534, 22] width 24 height 24
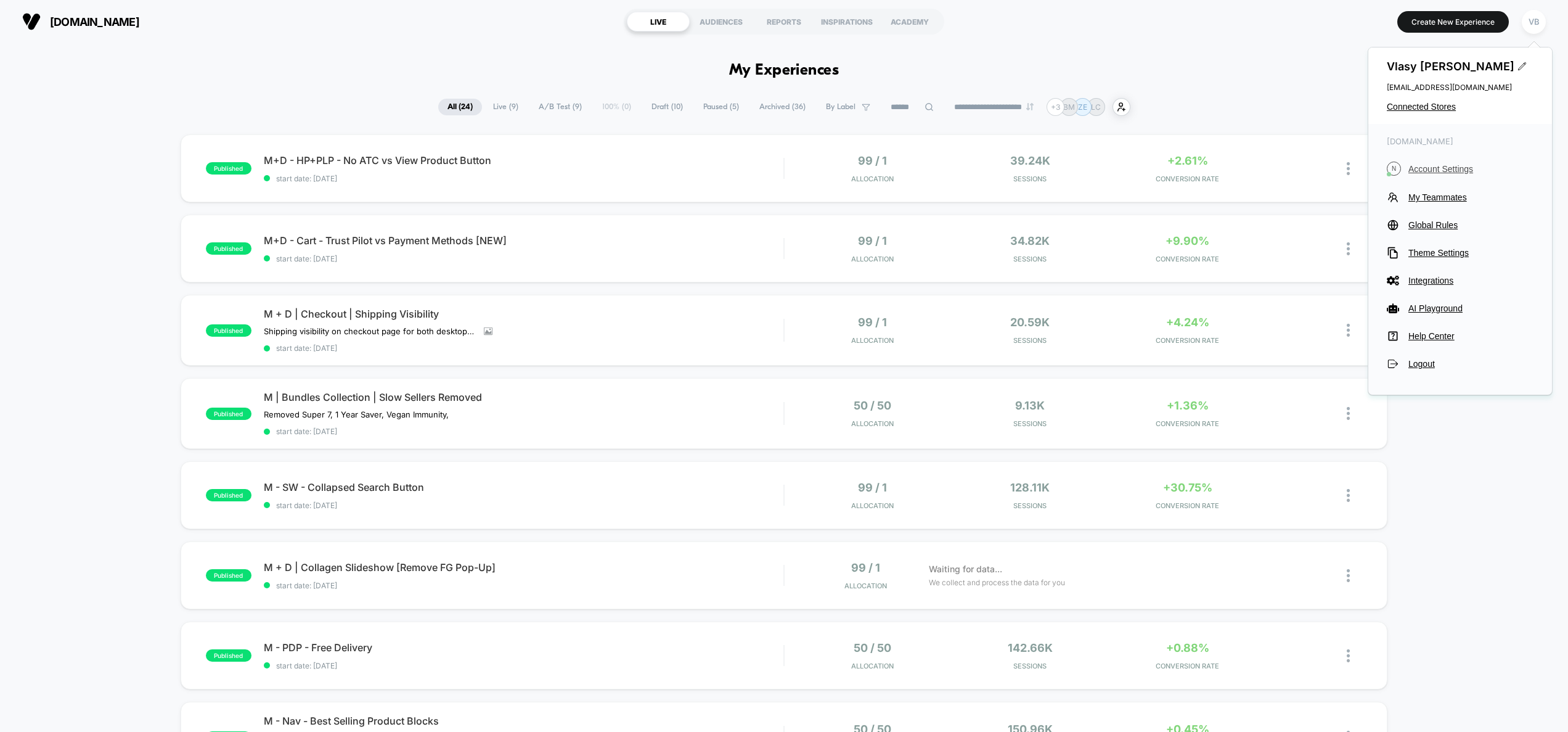
click at [1457, 166] on span "Account Settings" at bounding box center [1470, 168] width 125 height 10
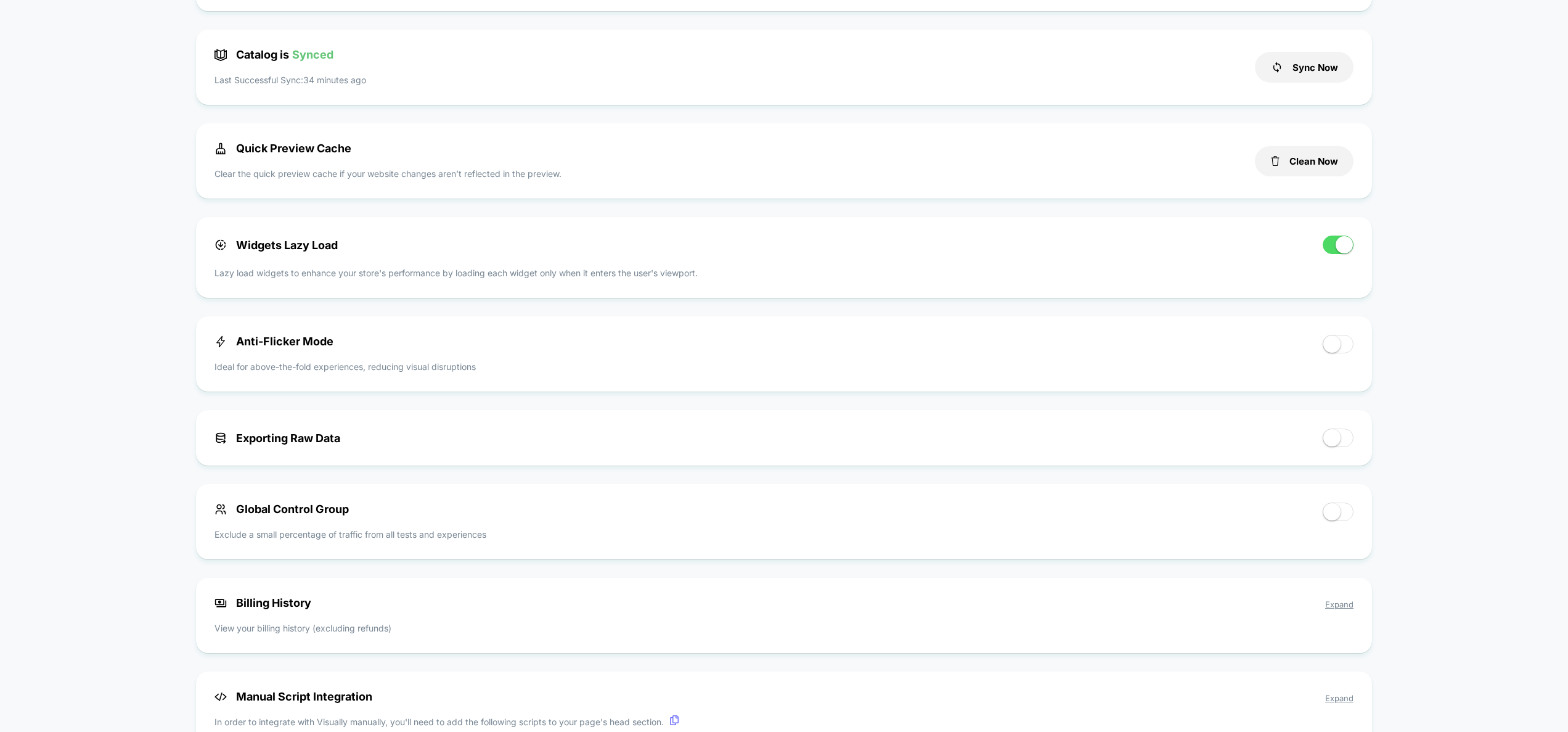
scroll to position [317, 0]
click at [1335, 349] on span at bounding box center [1332, 345] width 17 height 17
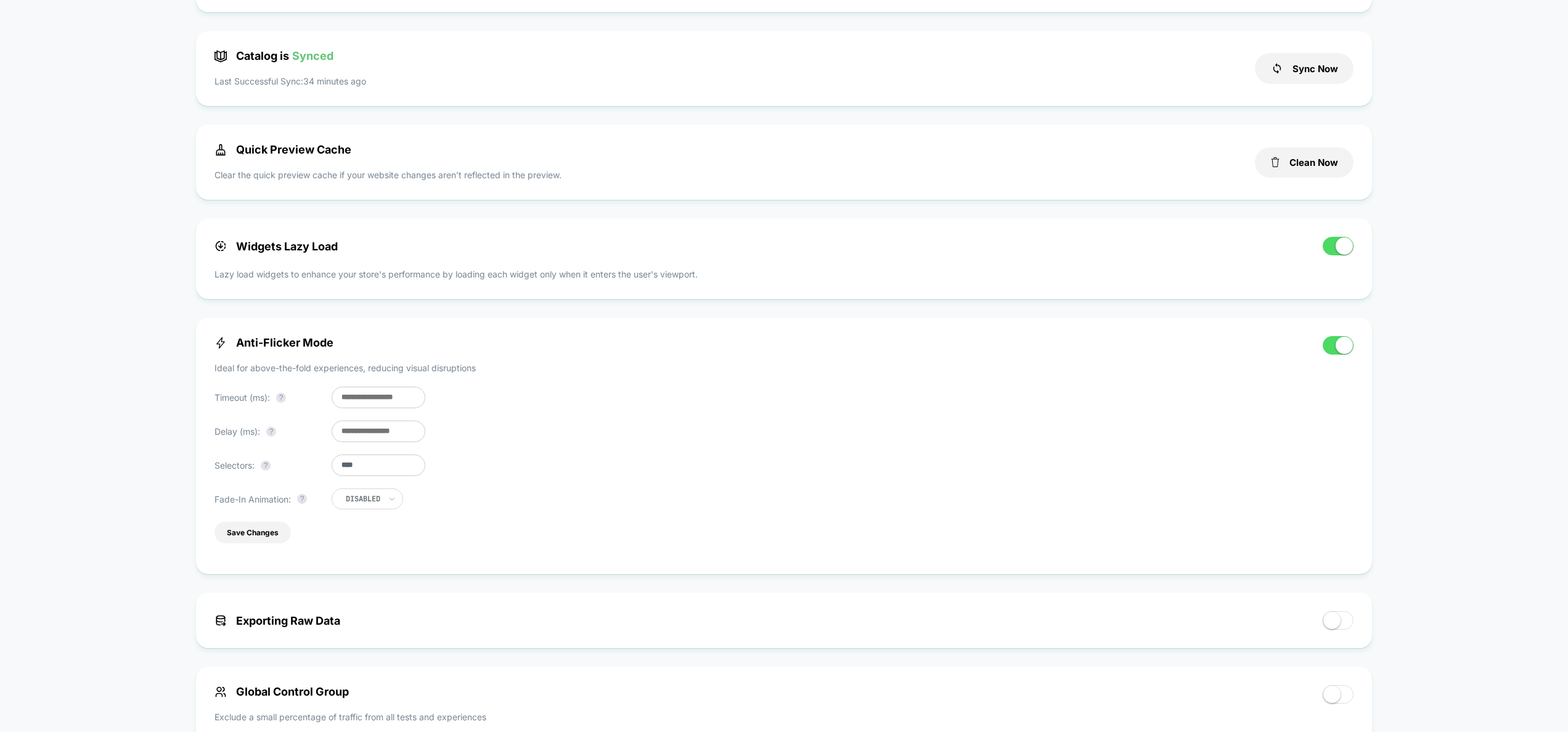
drag, startPoint x: 362, startPoint y: 436, endPoint x: 316, endPoint y: 433, distance: 46.1
click at [316, 433] on div "Delay (ms): ? **" at bounding box center [320, 431] width 211 height 22
type input "**"
click at [267, 532] on button "Save Changes" at bounding box center [253, 532] width 77 height 22
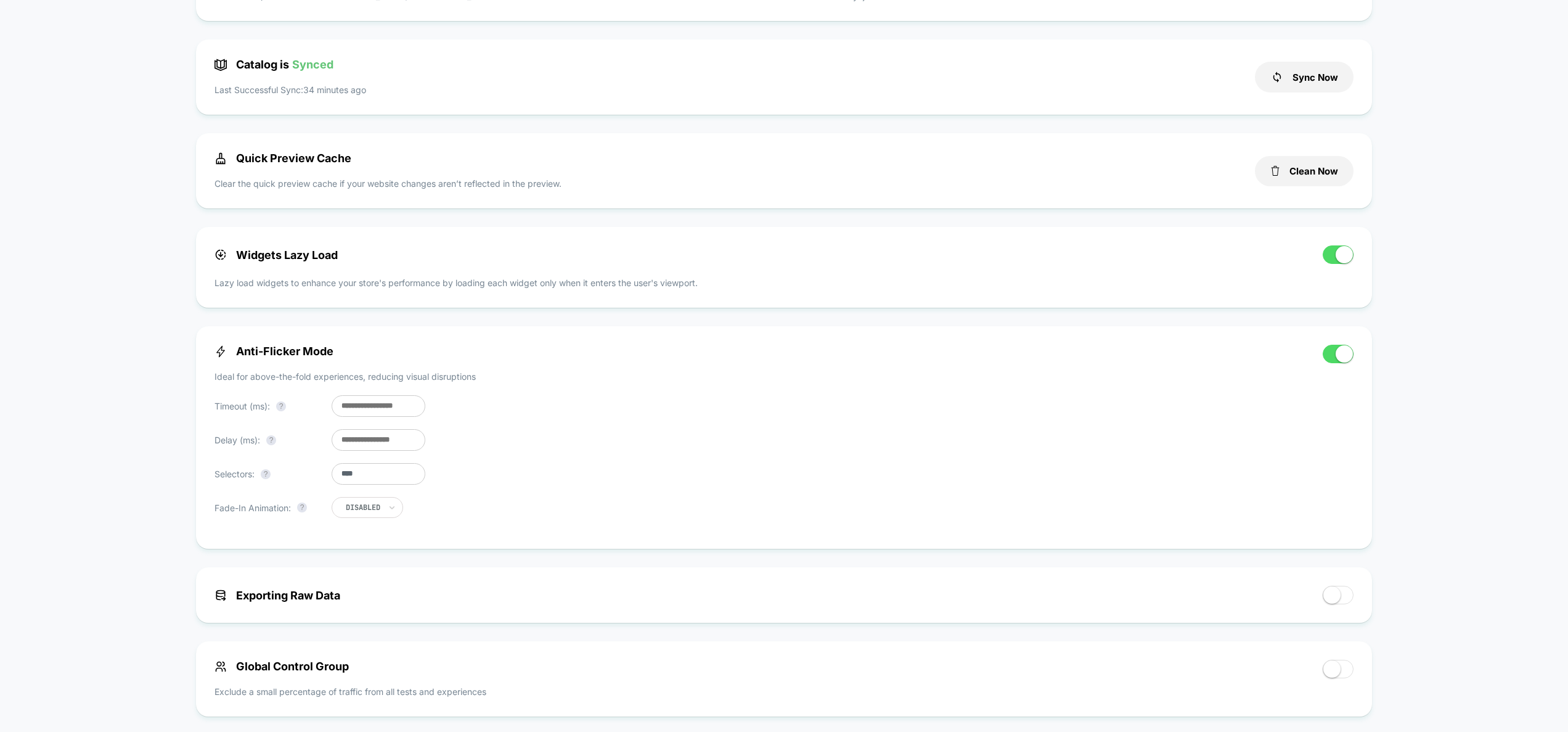
scroll to position [284, 0]
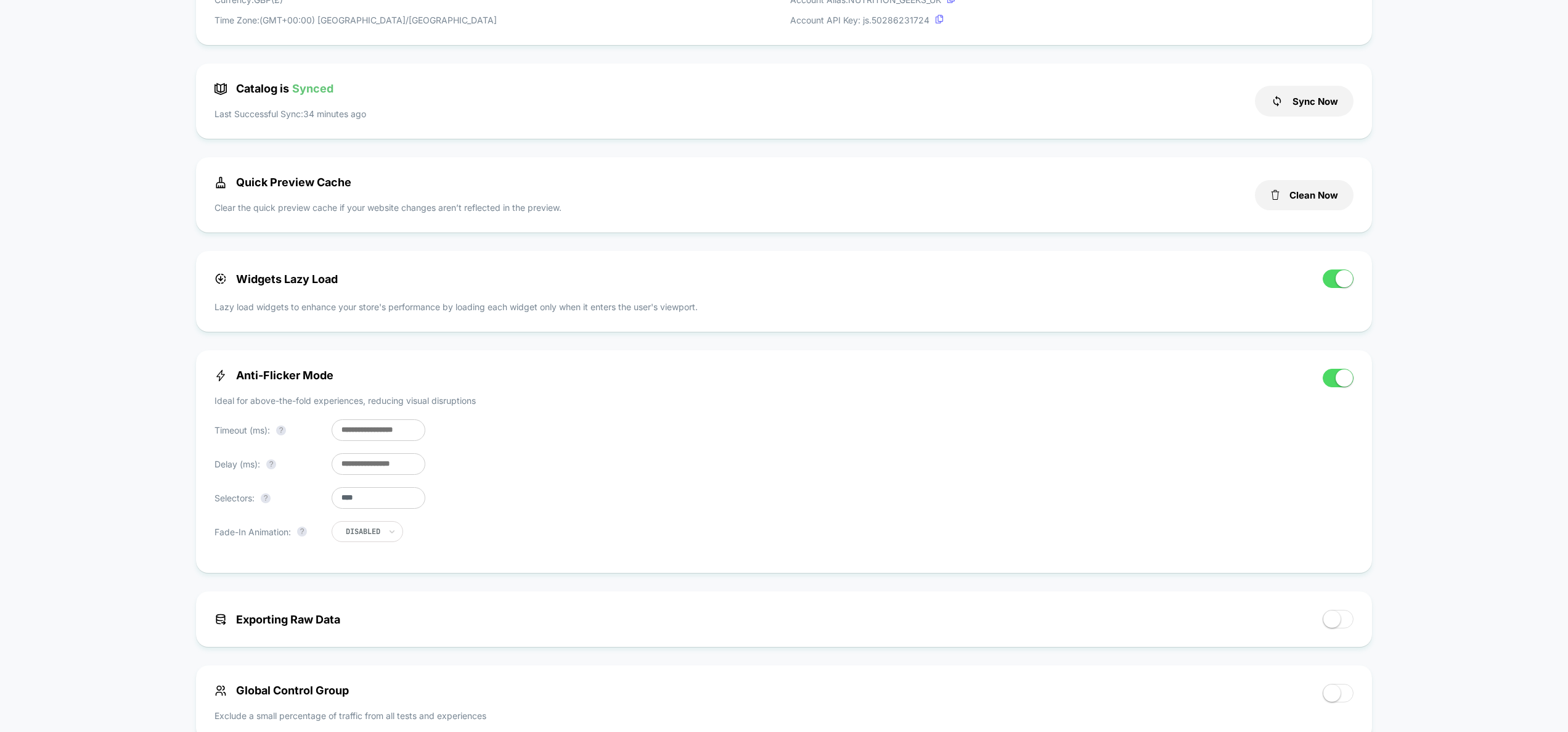
drag, startPoint x: 344, startPoint y: 428, endPoint x: 335, endPoint y: 428, distance: 9.0
click at [335, 429] on input "***" at bounding box center [378, 430] width 94 height 22
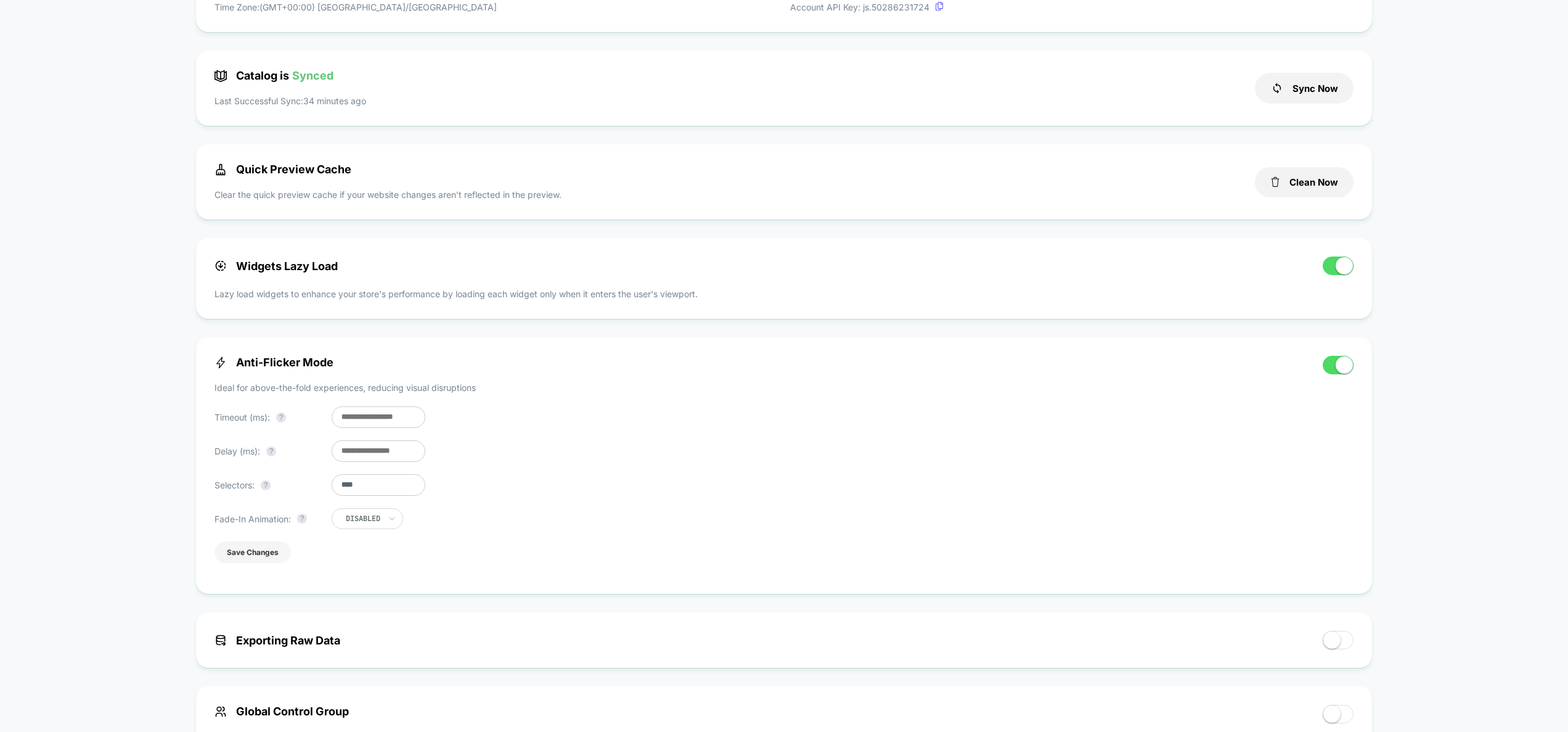
scroll to position [310, 0]
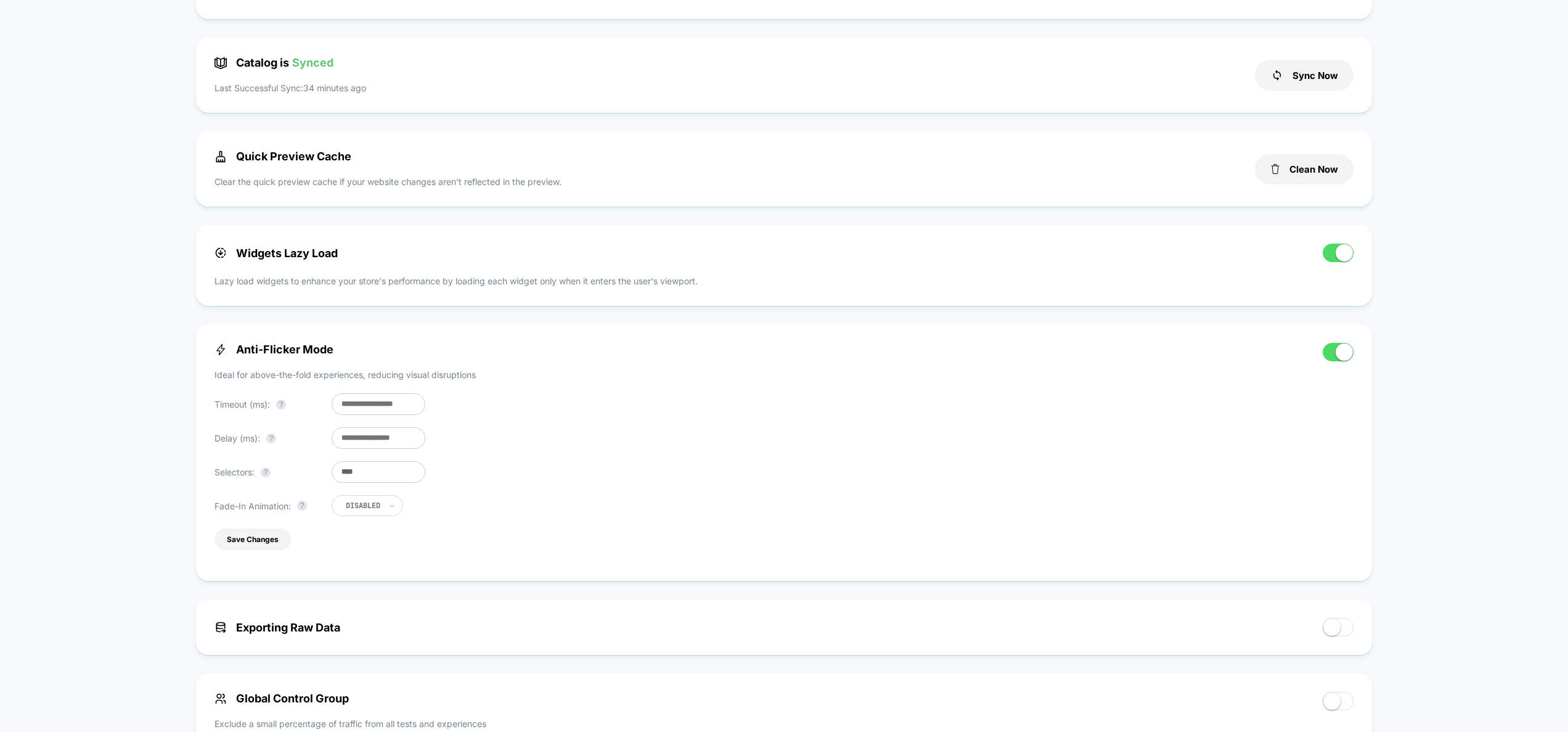
type input "***"
drag, startPoint x: 381, startPoint y: 473, endPoint x: 284, endPoint y: 474, distance: 97.0
click at [283, 475] on div "Selectors: ? ****" at bounding box center [320, 472] width 211 height 22
paste input "**********"
click at [345, 480] on input "**********" at bounding box center [378, 472] width 94 height 22
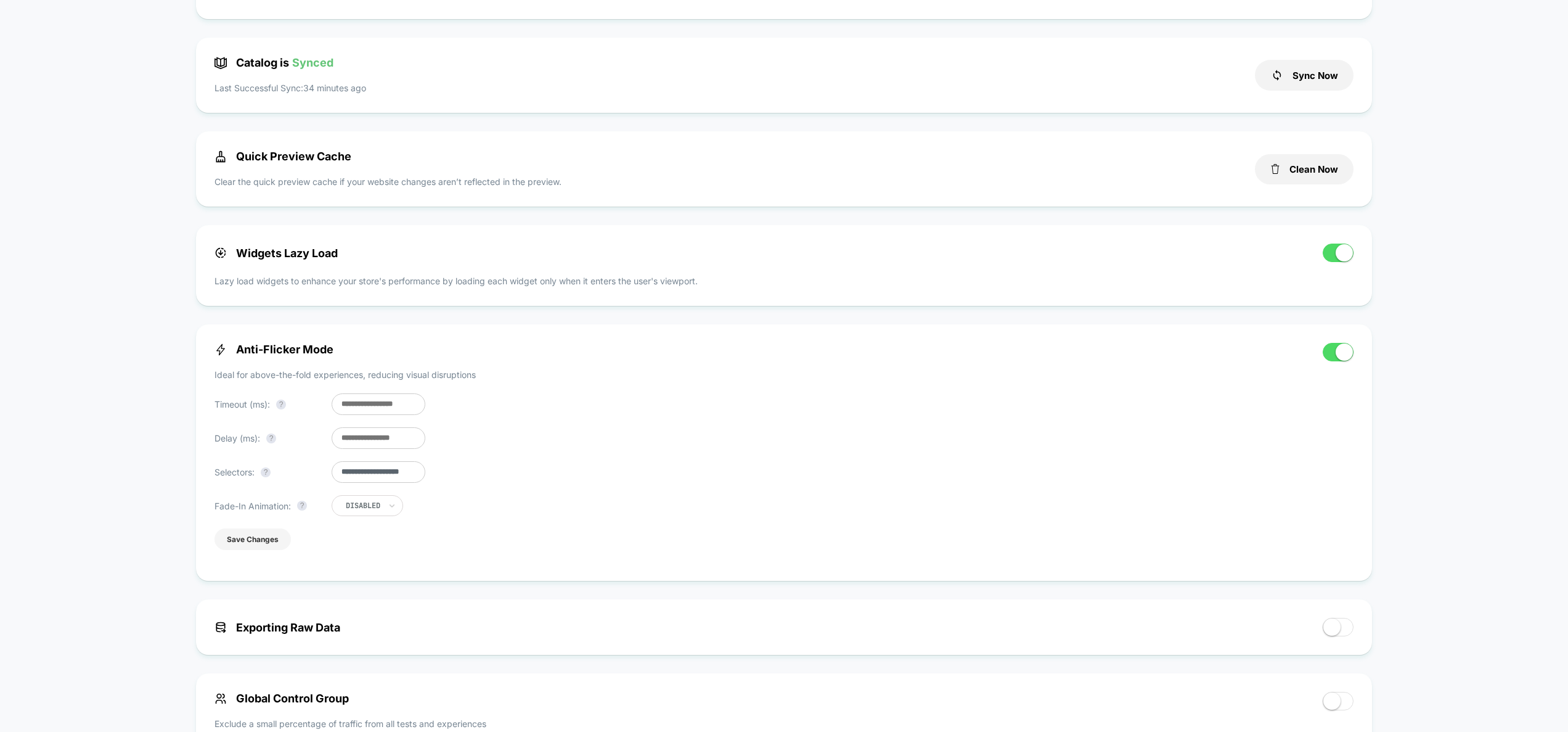
type input "**********"
click at [270, 545] on button "Save Changes" at bounding box center [253, 539] width 77 height 22
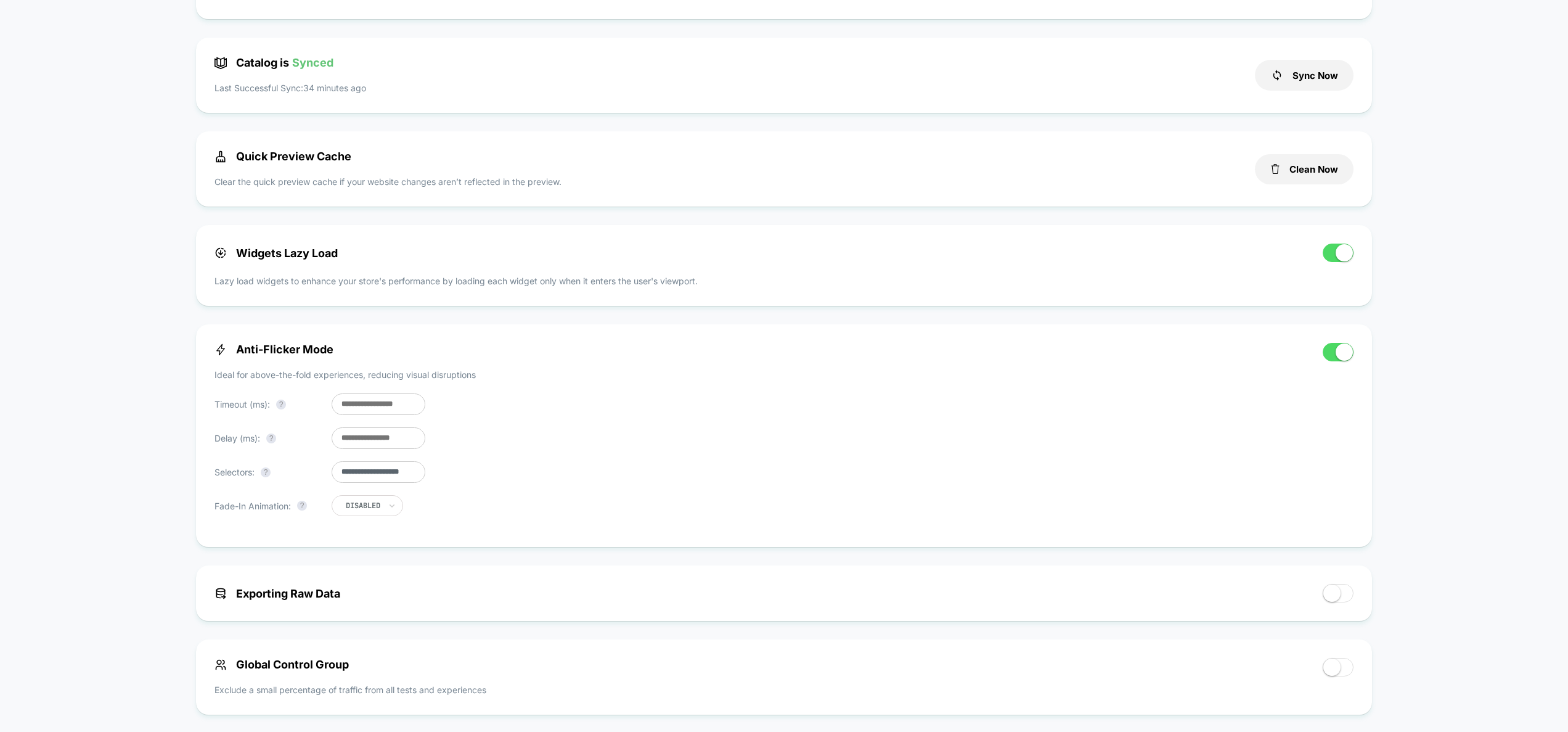
click at [1345, 355] on span at bounding box center [1344, 352] width 17 height 17
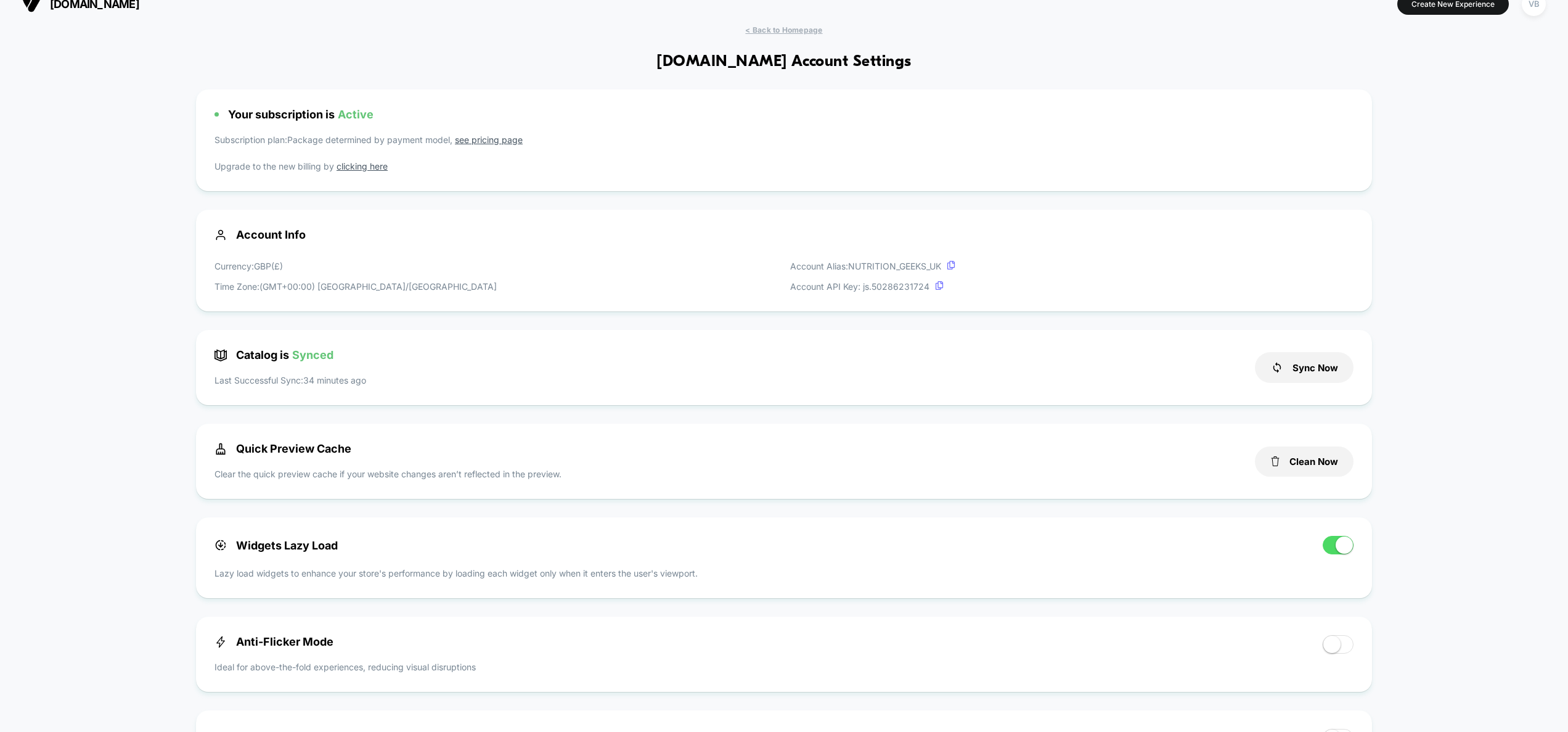
scroll to position [0, 0]
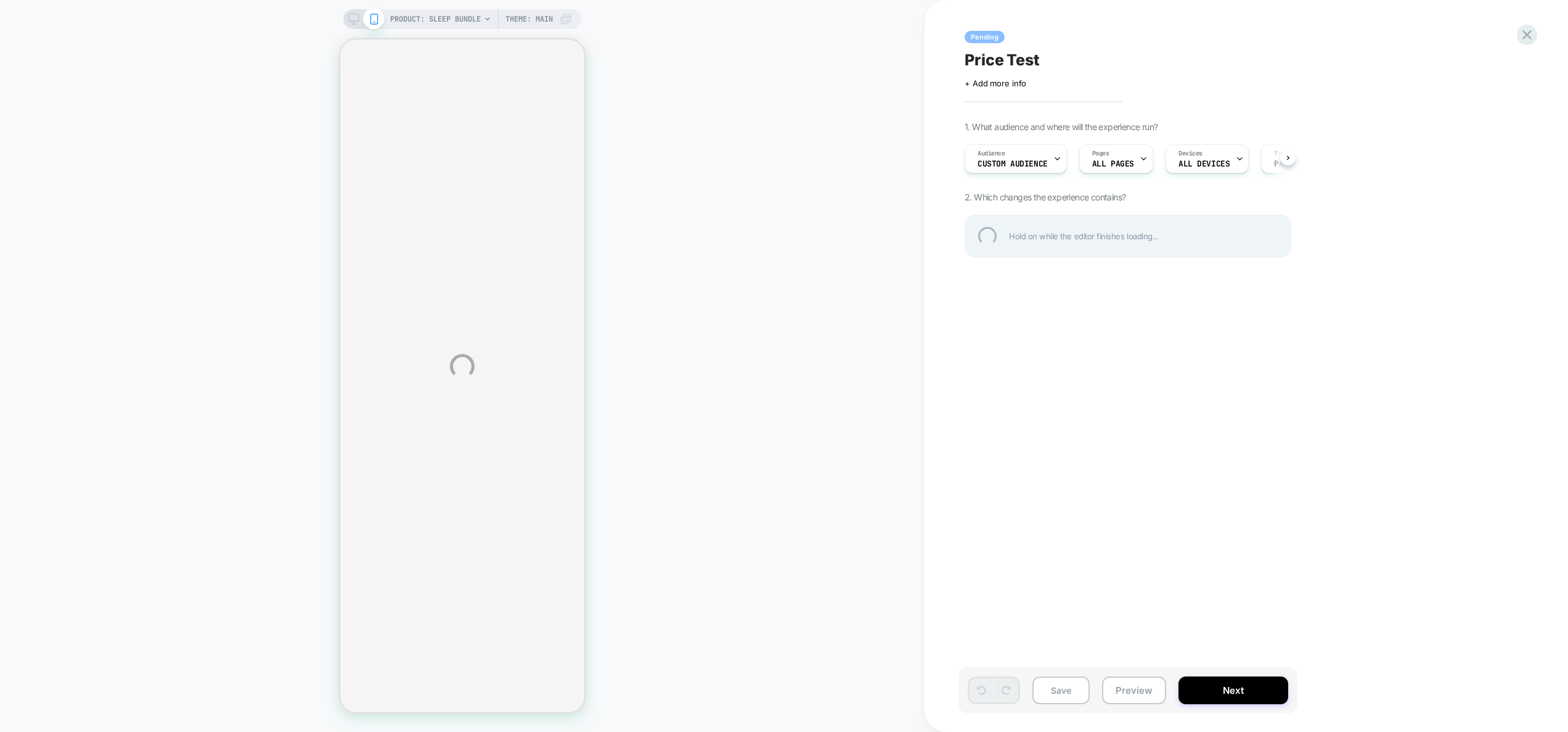
select select "**********"
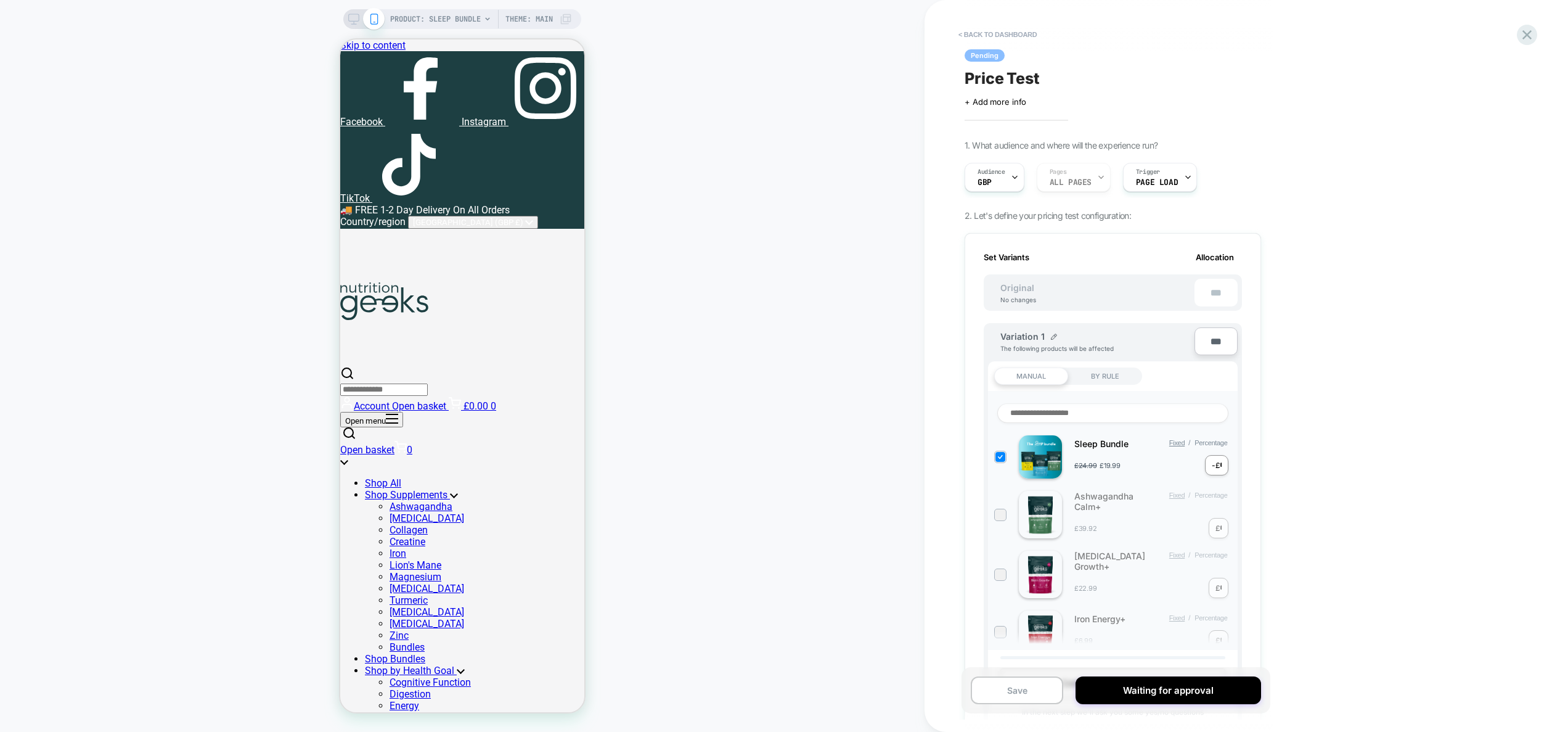
scroll to position [772, 0]
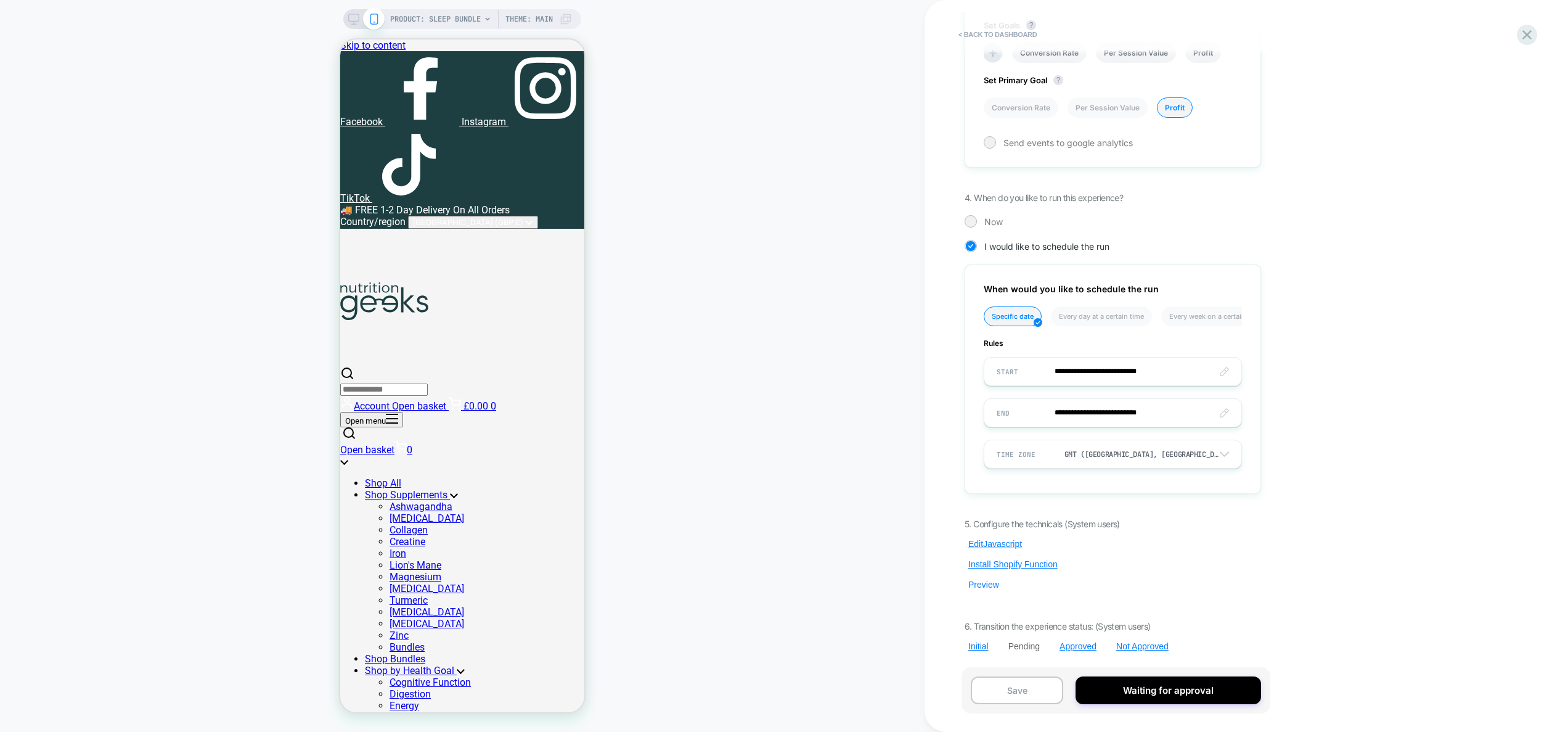
click at [986, 587] on button "Preview" at bounding box center [984, 585] width 38 height 11
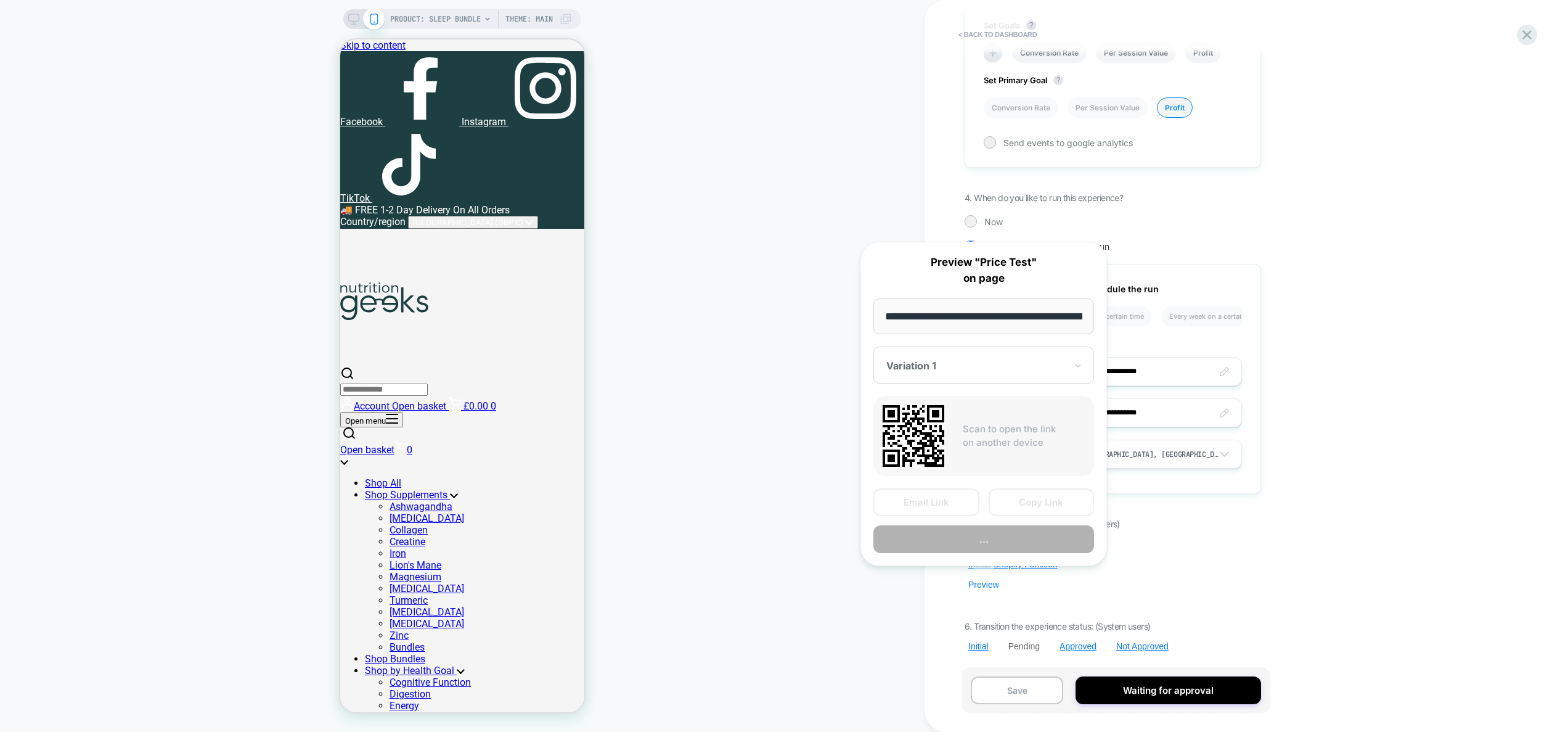
scroll to position [0, 162]
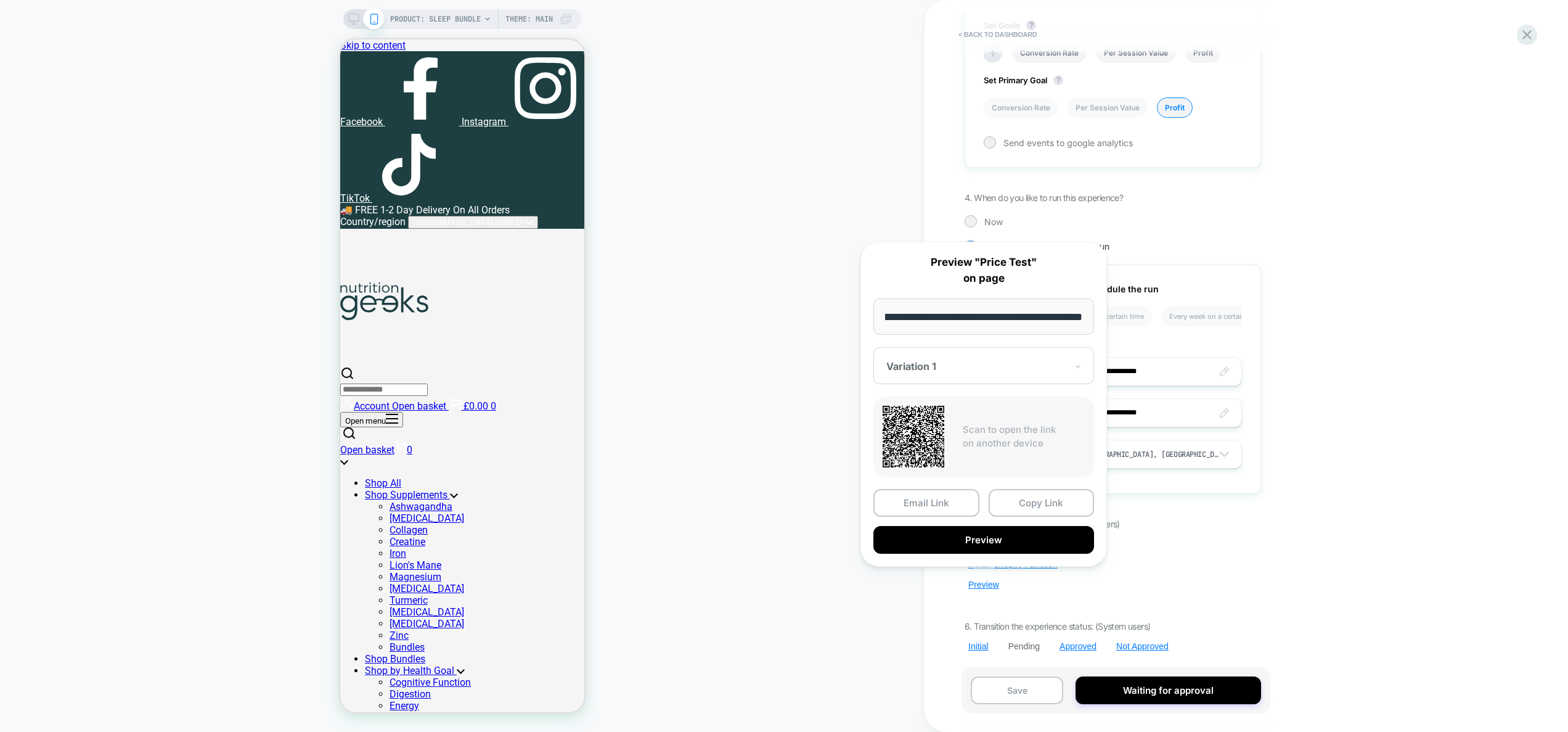
click at [1265, 563] on div "Pending Price Test Click to edit experience details + Add more info 1. What aud…" at bounding box center [1113, 366] width 309 height 707
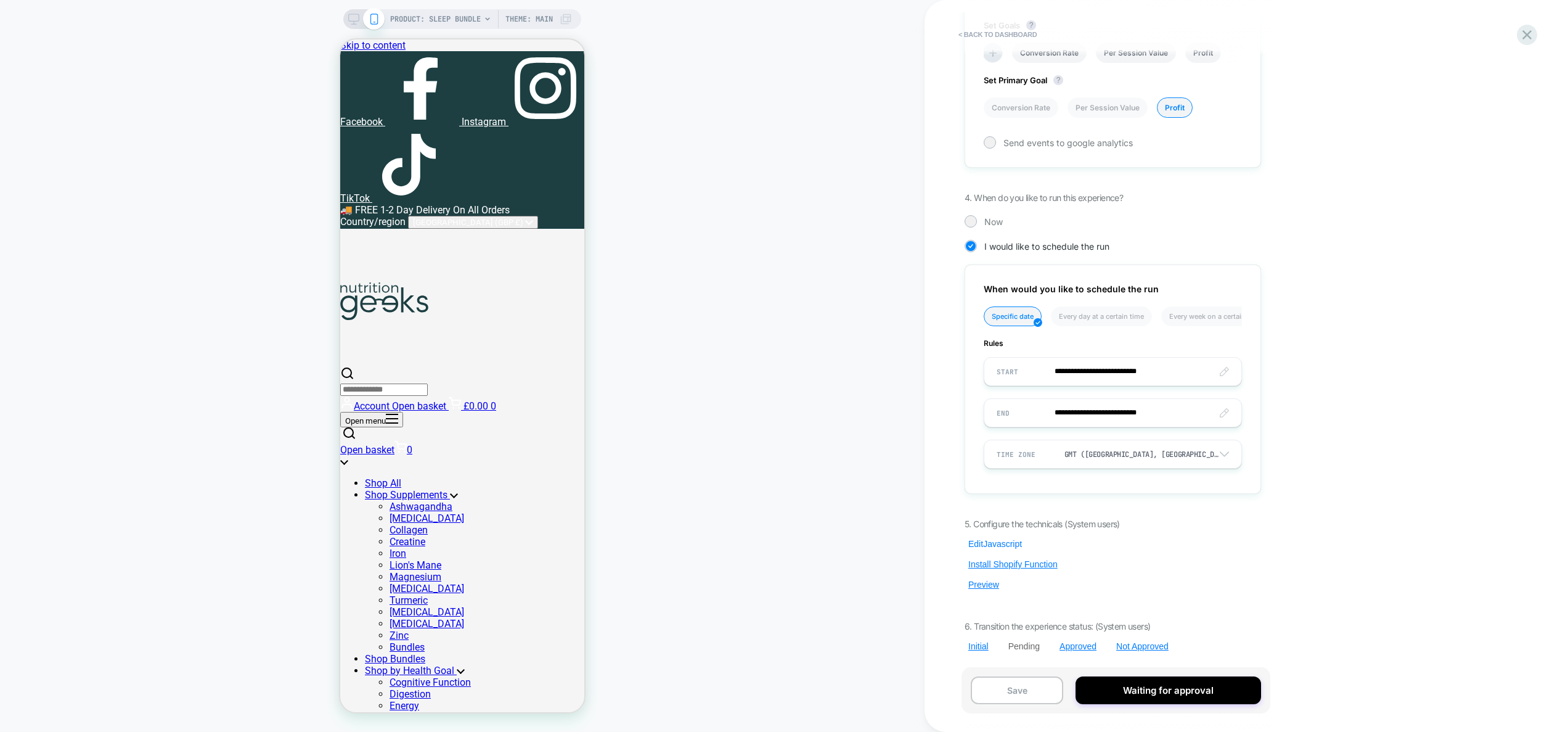
click at [1026, 543] on button "Edit Javascript" at bounding box center [995, 544] width 61 height 11
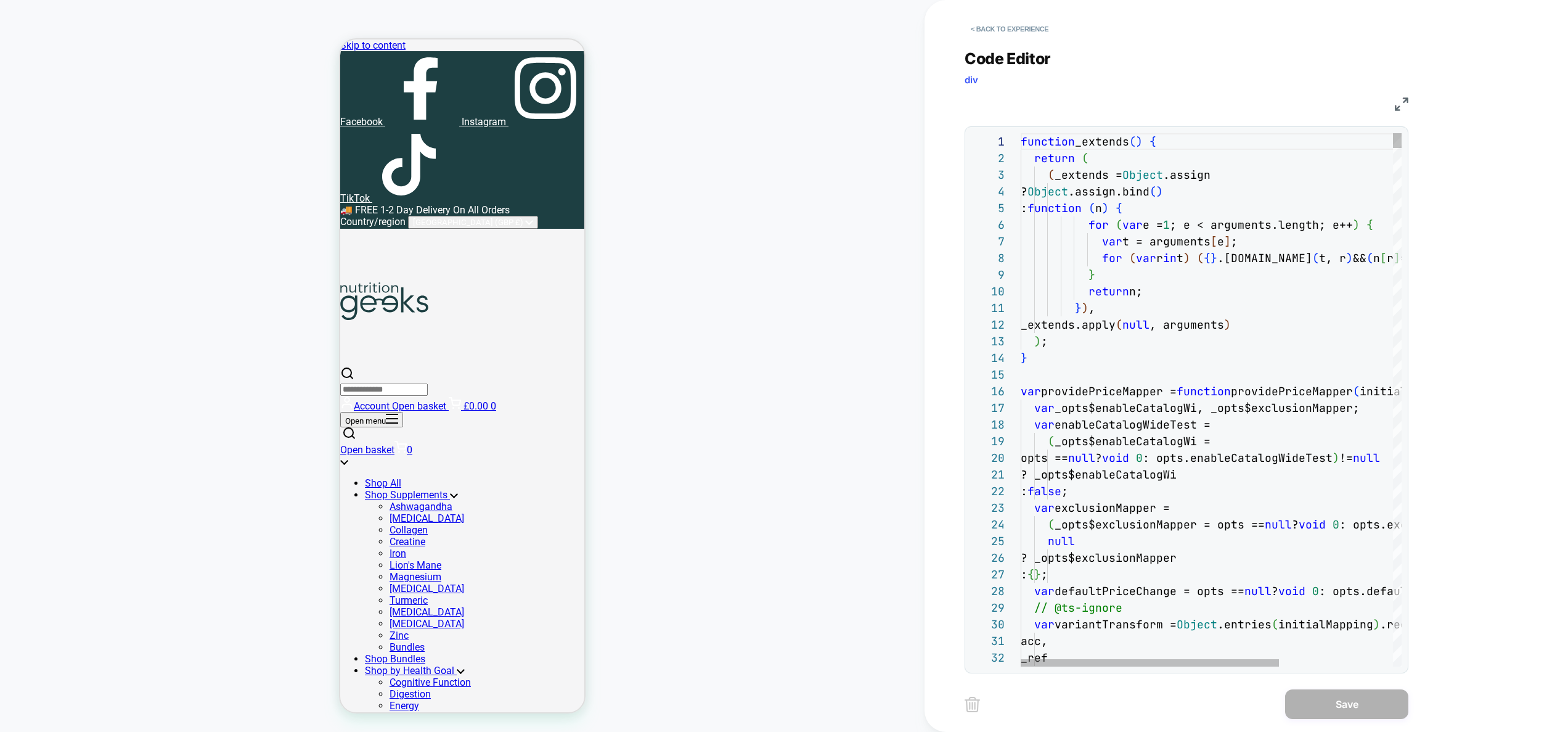
type textarea "**********"
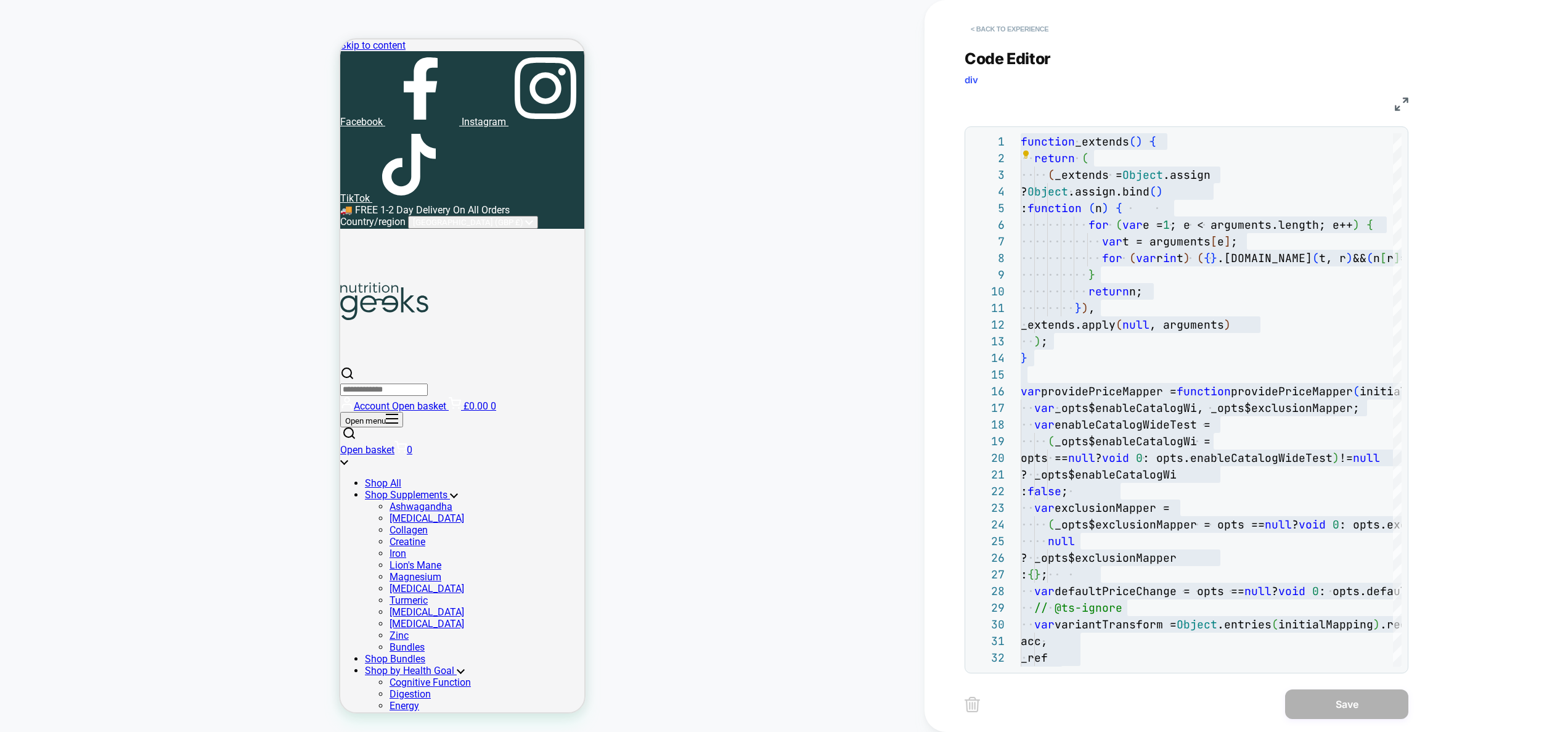
click at [1000, 31] on button "< Back to experience" at bounding box center [1009, 29] width 90 height 20
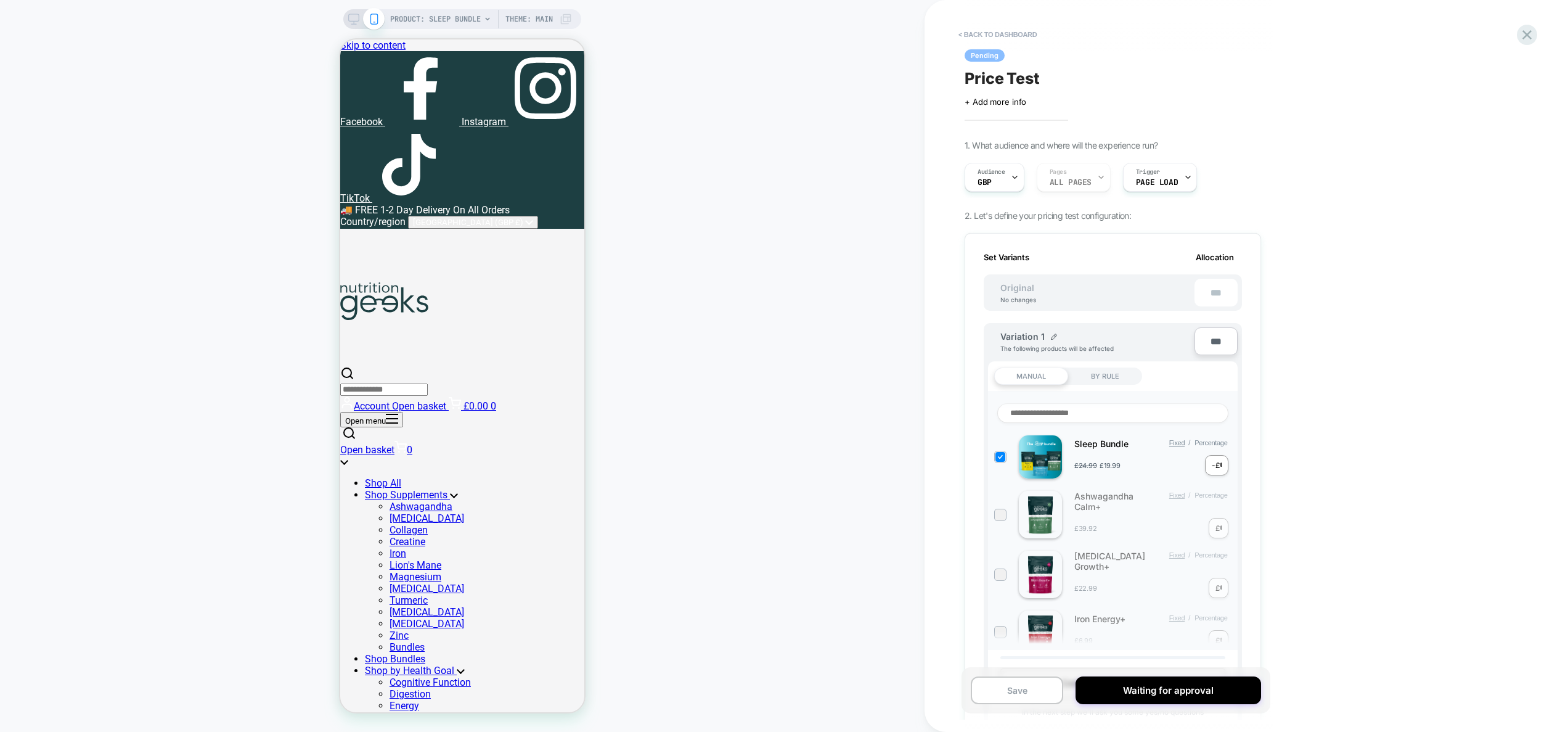
scroll to position [772, 0]
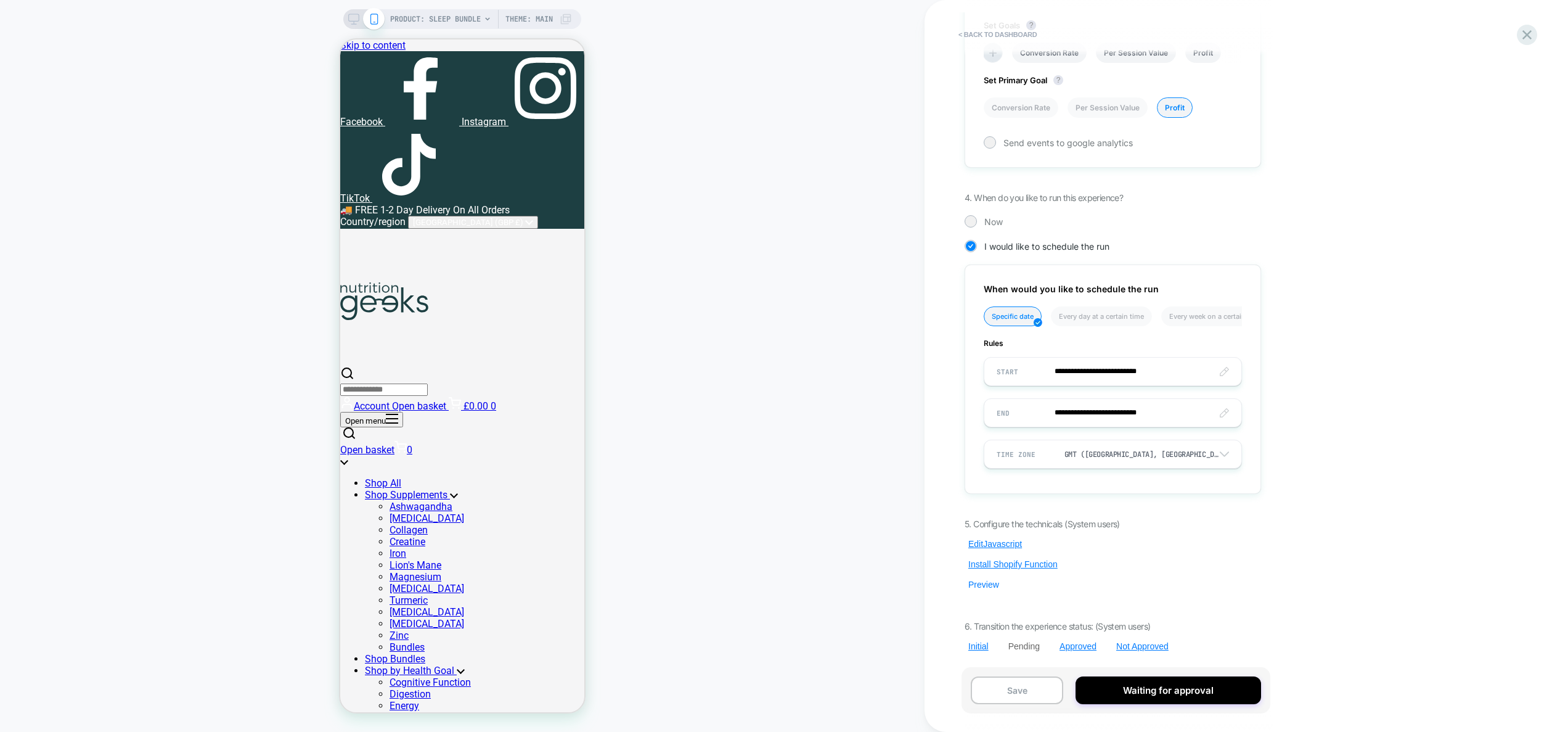
click at [985, 579] on button "Preview" at bounding box center [984, 585] width 38 height 11
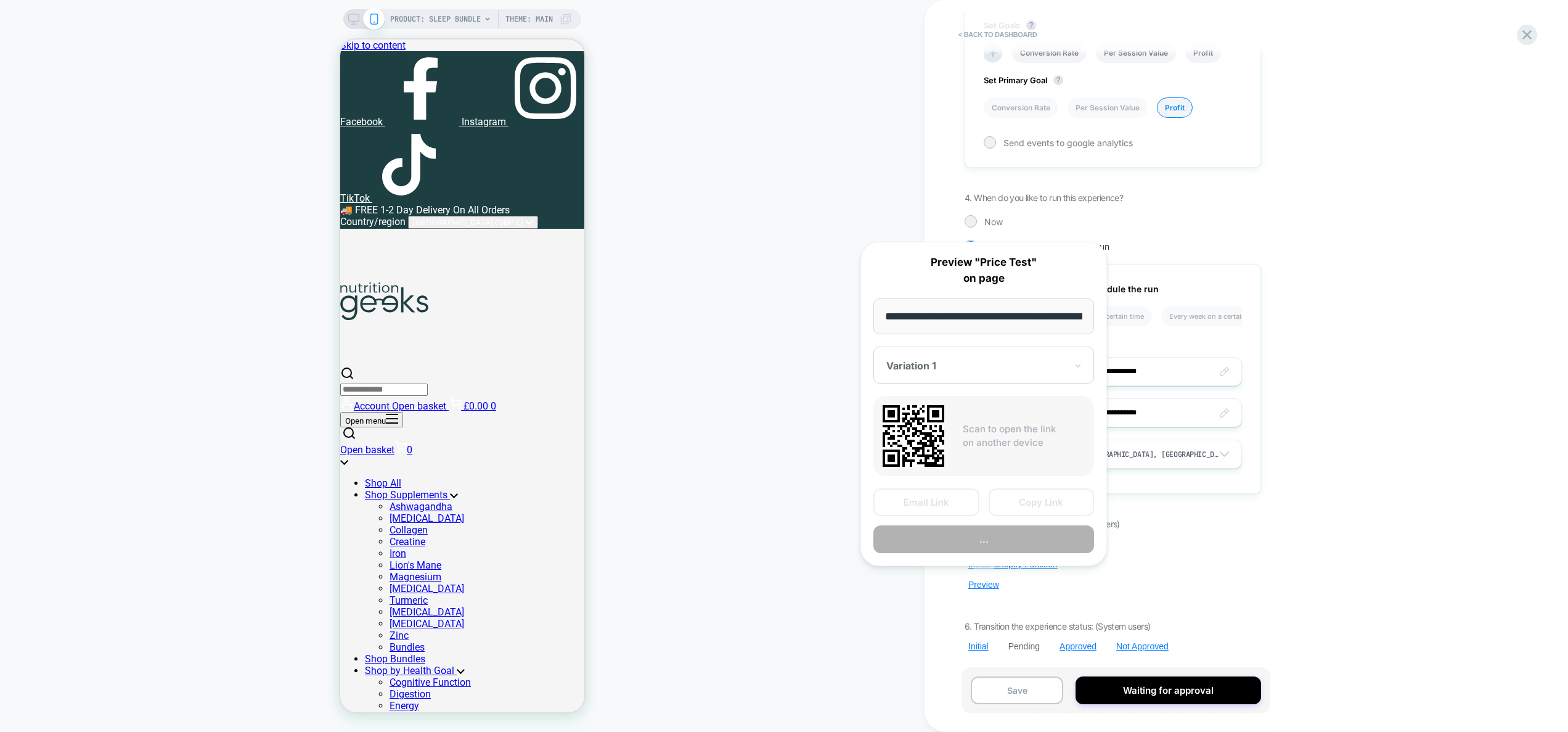
scroll to position [0, 162]
click at [1020, 539] on button "Preview" at bounding box center [984, 540] width 221 height 28
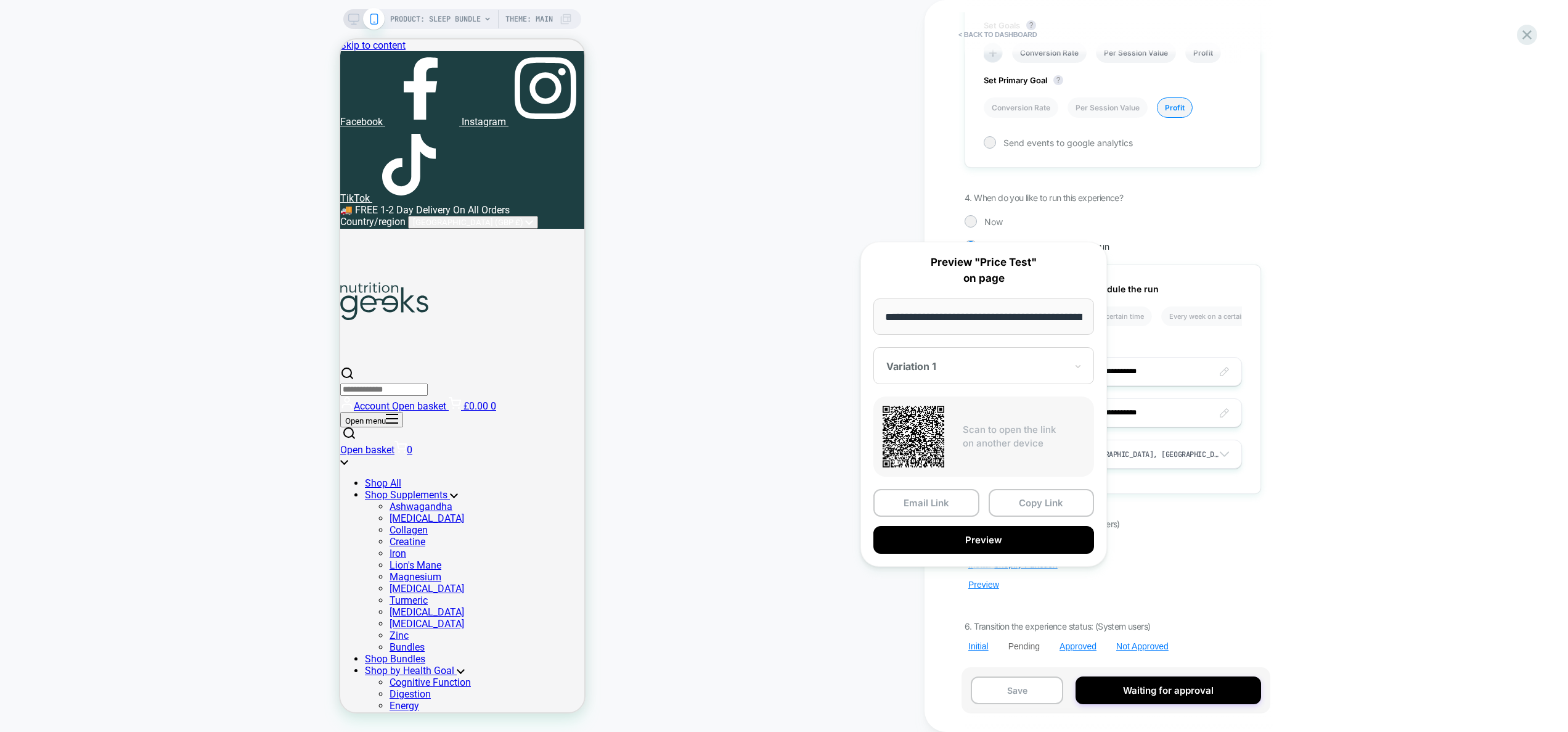
click at [1210, 522] on div "5. Configure the technicals (System users) Edit Javascript Install Shopify Func…" at bounding box center [1113, 585] width 297 height 133
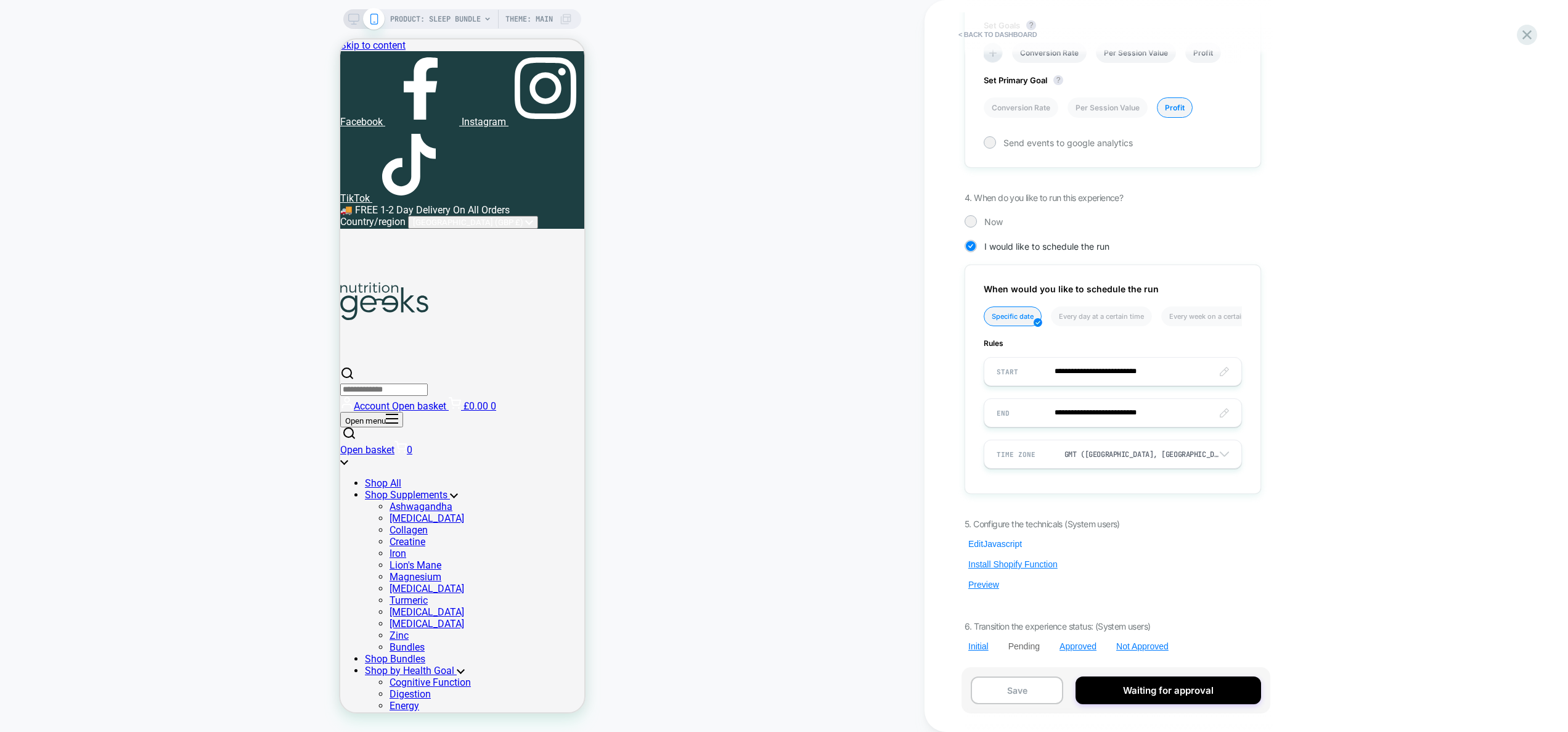
click at [988, 545] on button "Edit Javascript" at bounding box center [995, 544] width 61 height 11
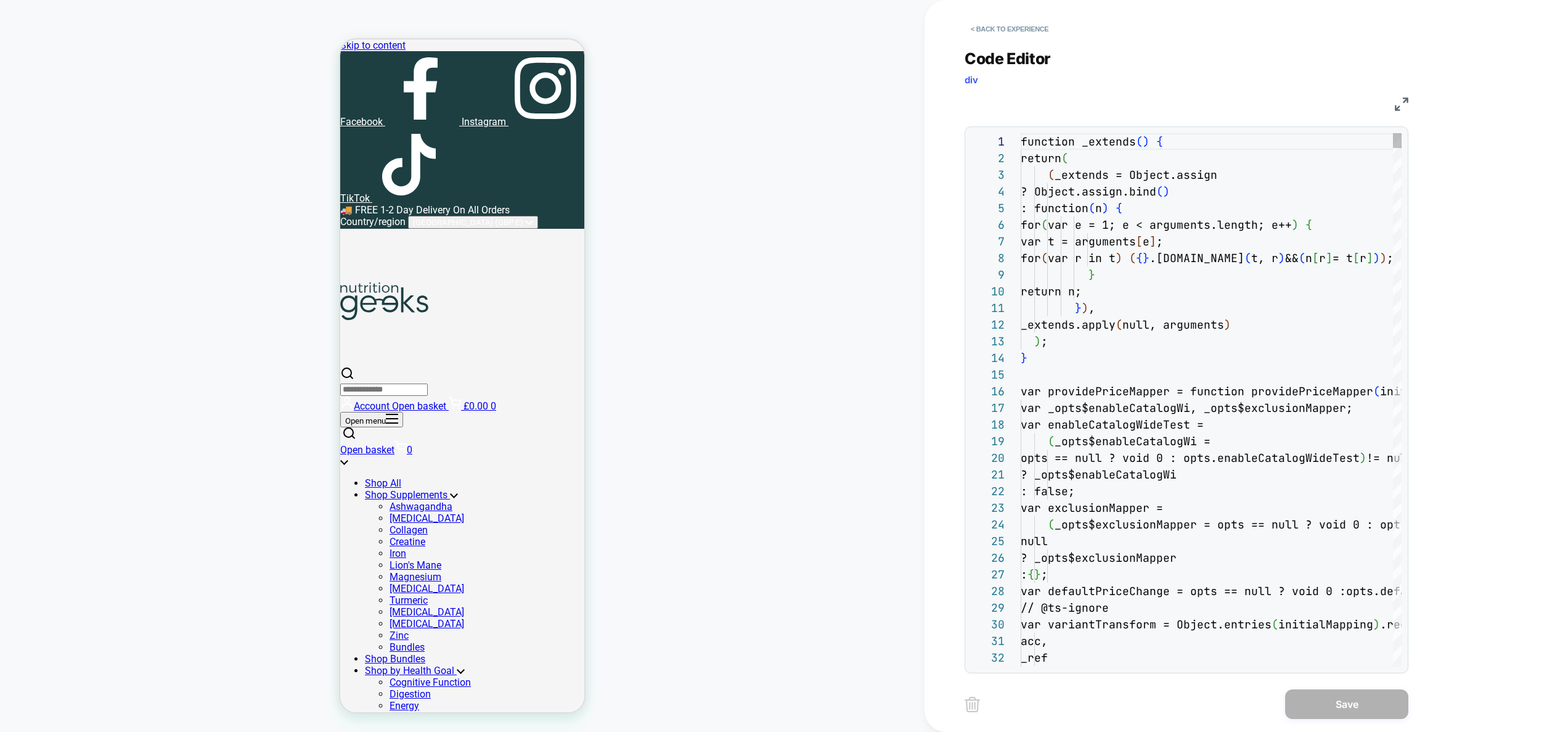
scroll to position [166, 0]
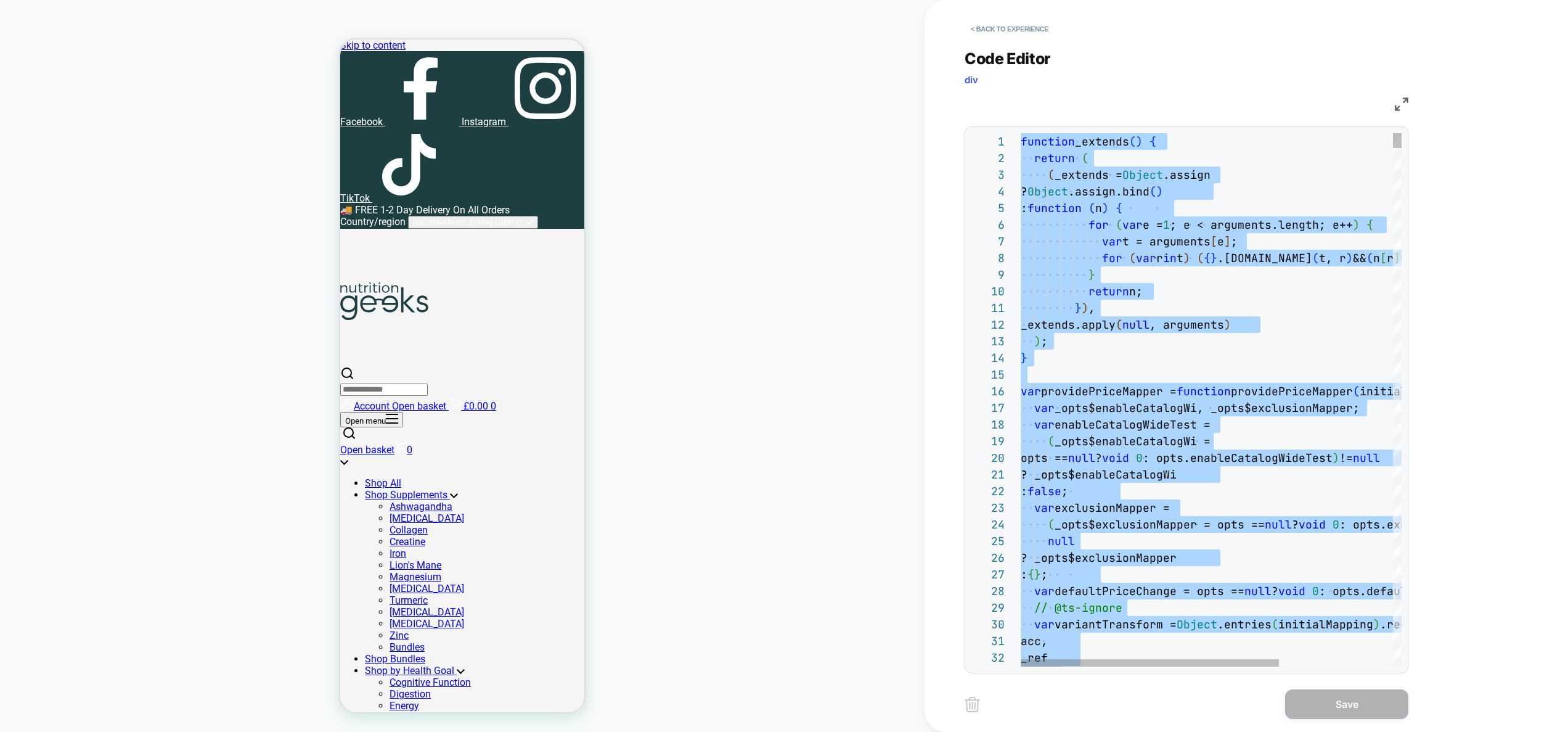
type textarea "**********"
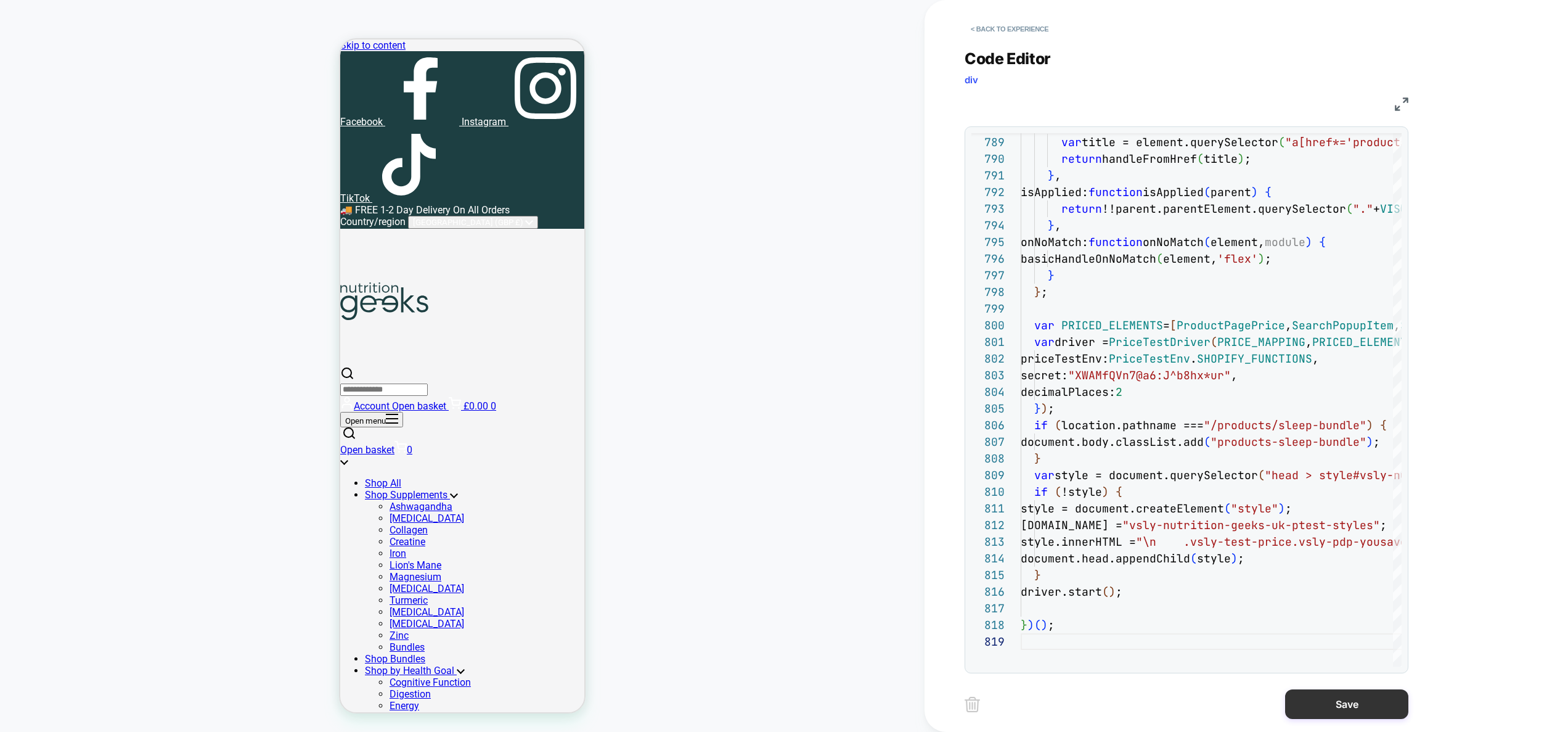
click at [1330, 710] on button "Save" at bounding box center [1347, 704] width 123 height 29
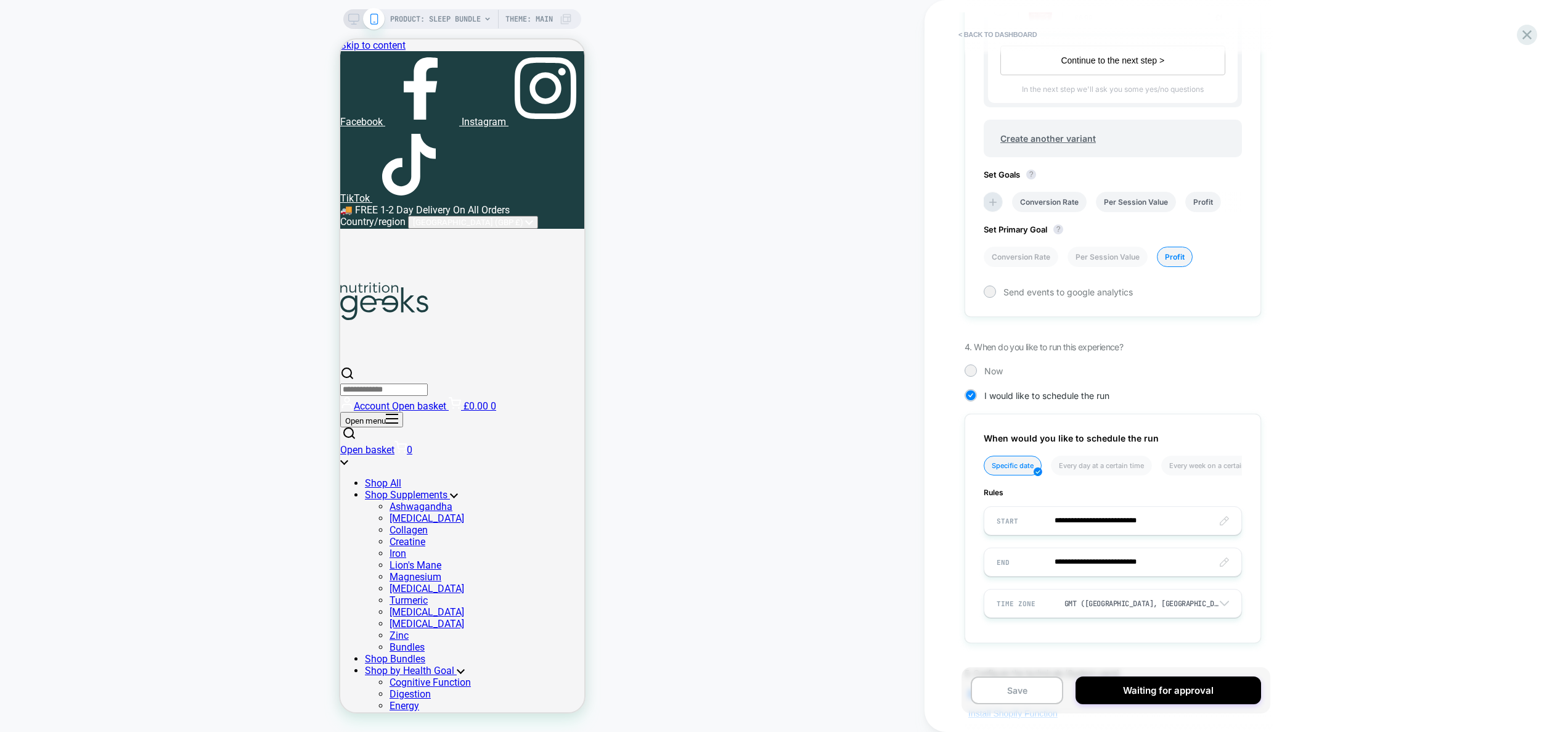
scroll to position [772, 0]
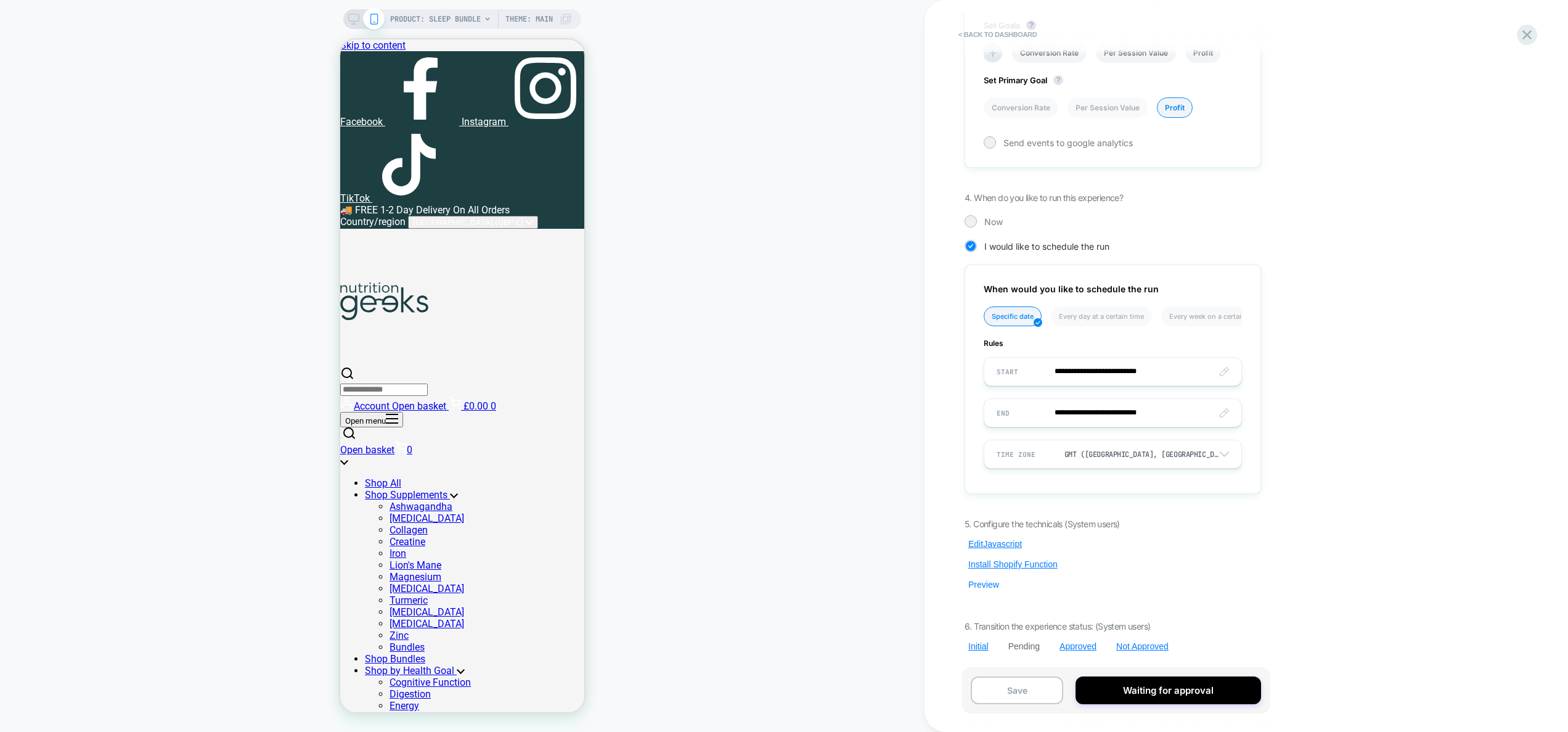
click at [978, 586] on button "Preview" at bounding box center [984, 585] width 38 height 11
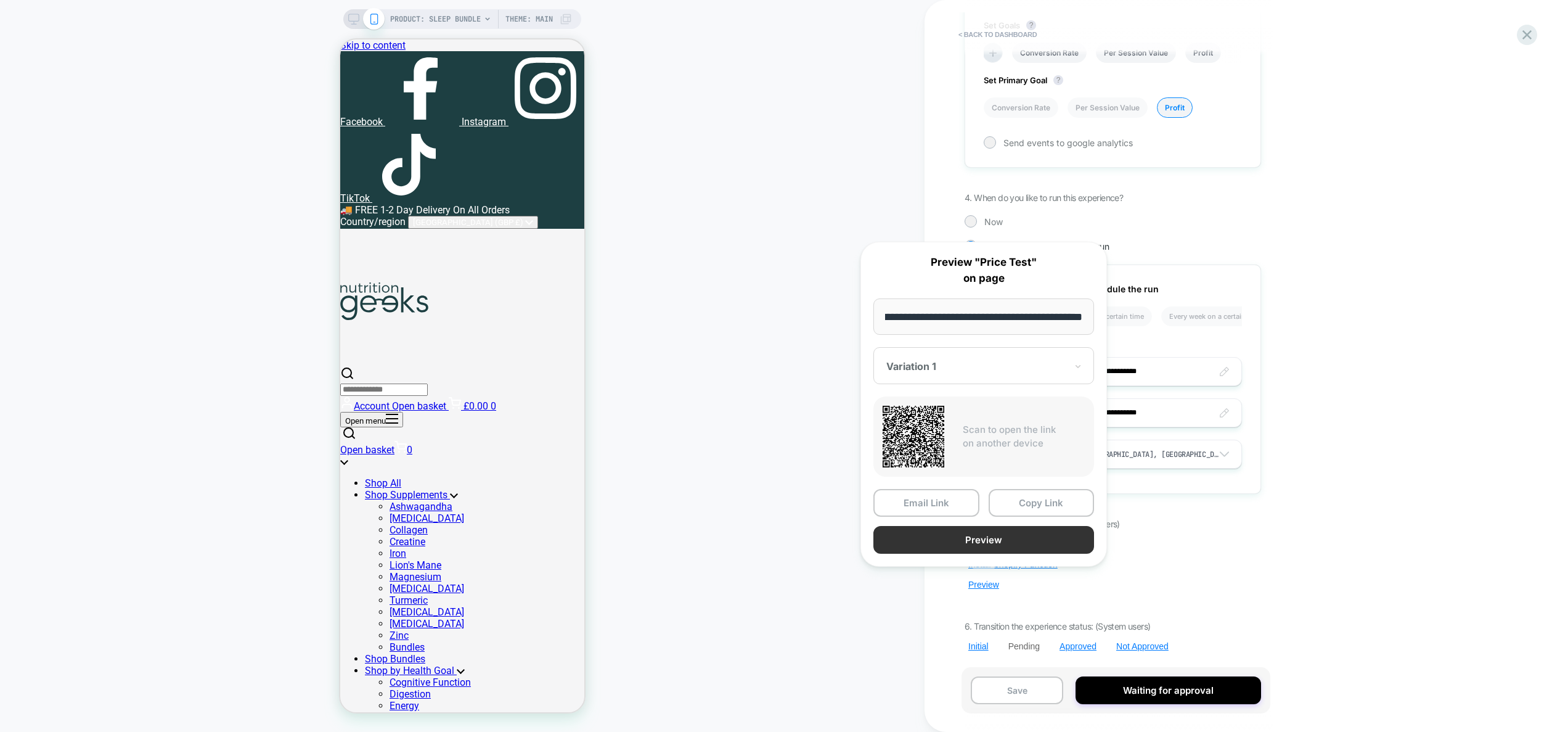
scroll to position [0, 0]
click at [992, 539] on button "Preview" at bounding box center [984, 540] width 221 height 28
click at [1199, 522] on div "5. Configure the technicals (System users) Edit Javascript Install Shopify Func…" at bounding box center [1113, 585] width 297 height 133
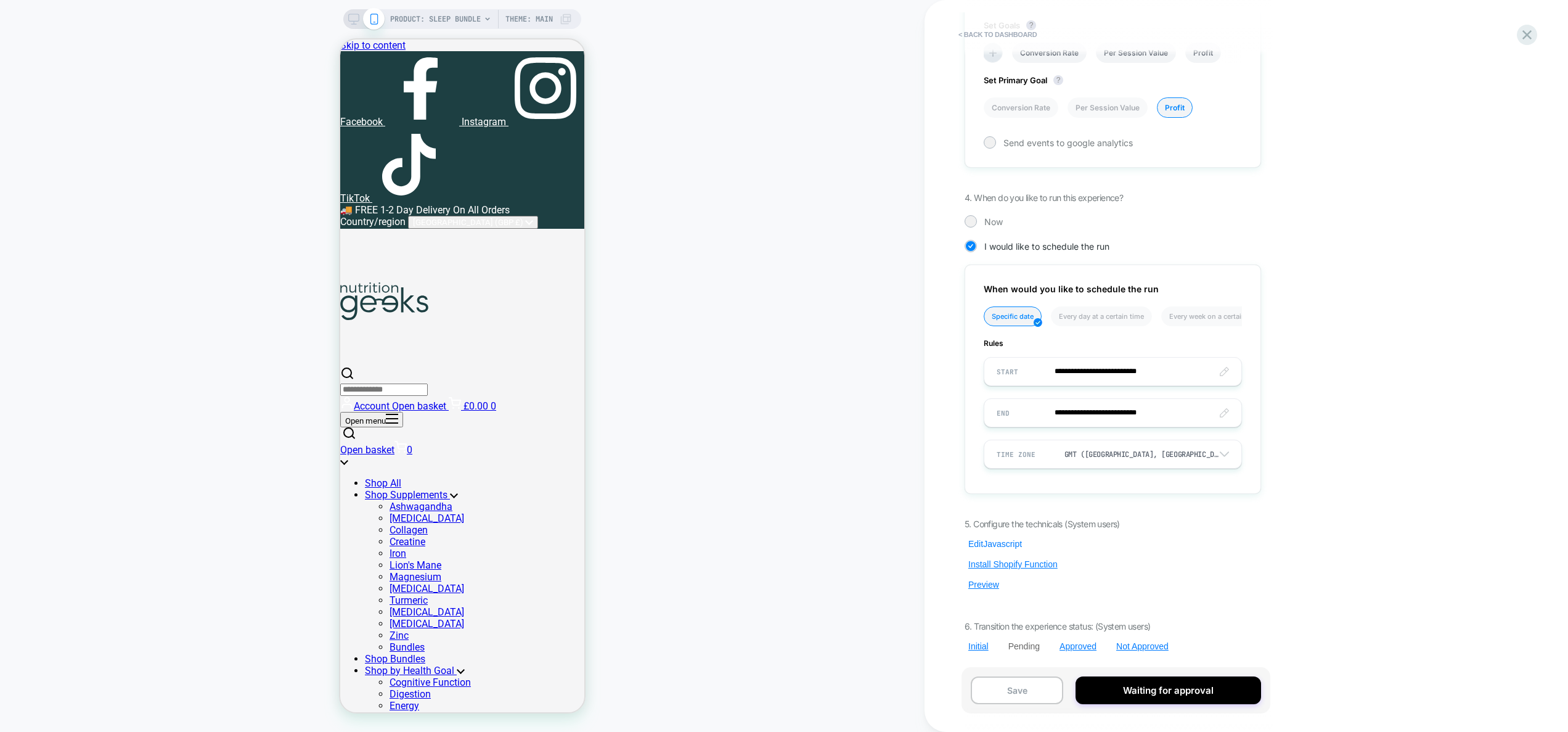
click at [990, 547] on button "Edit Javascript" at bounding box center [995, 544] width 61 height 11
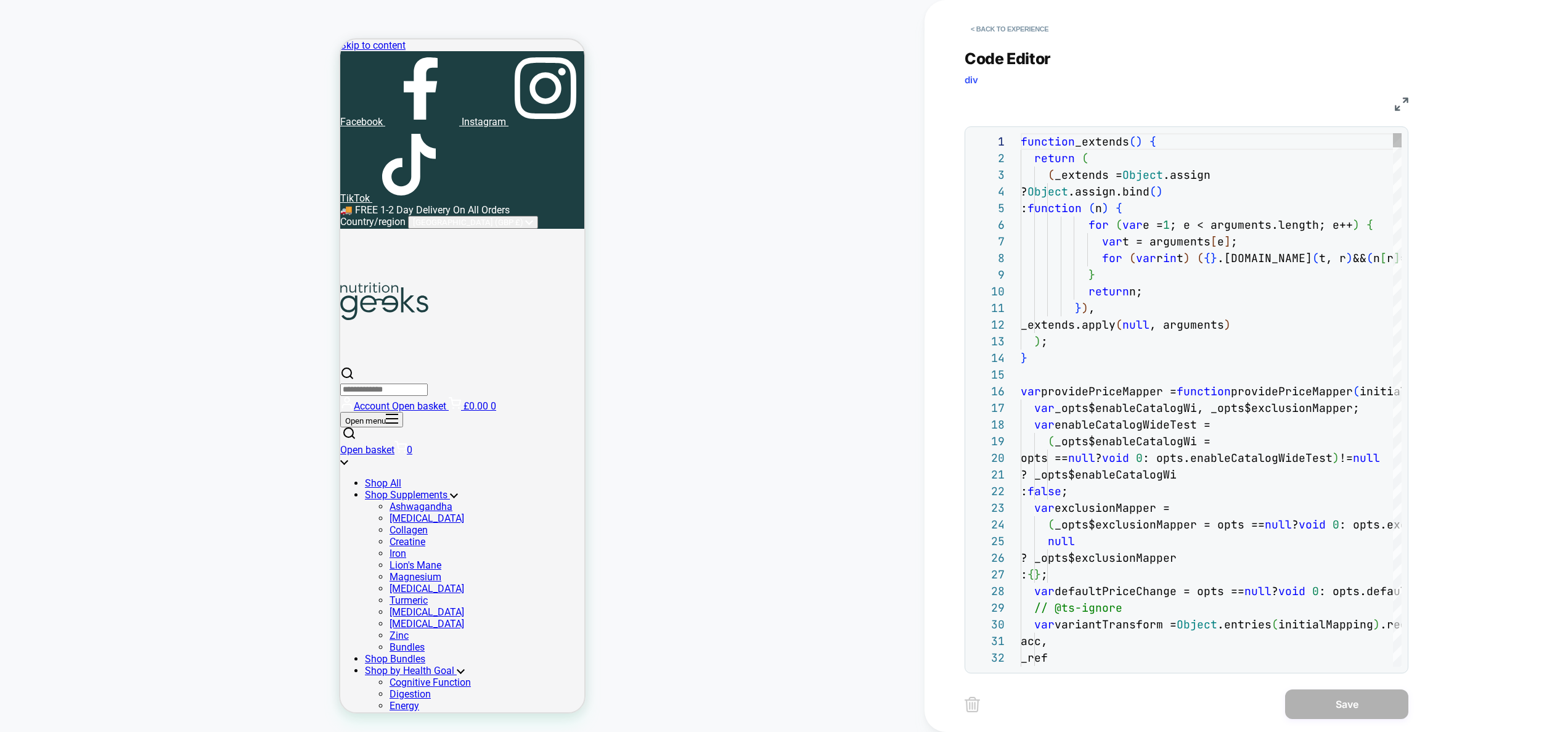
scroll to position [166, 0]
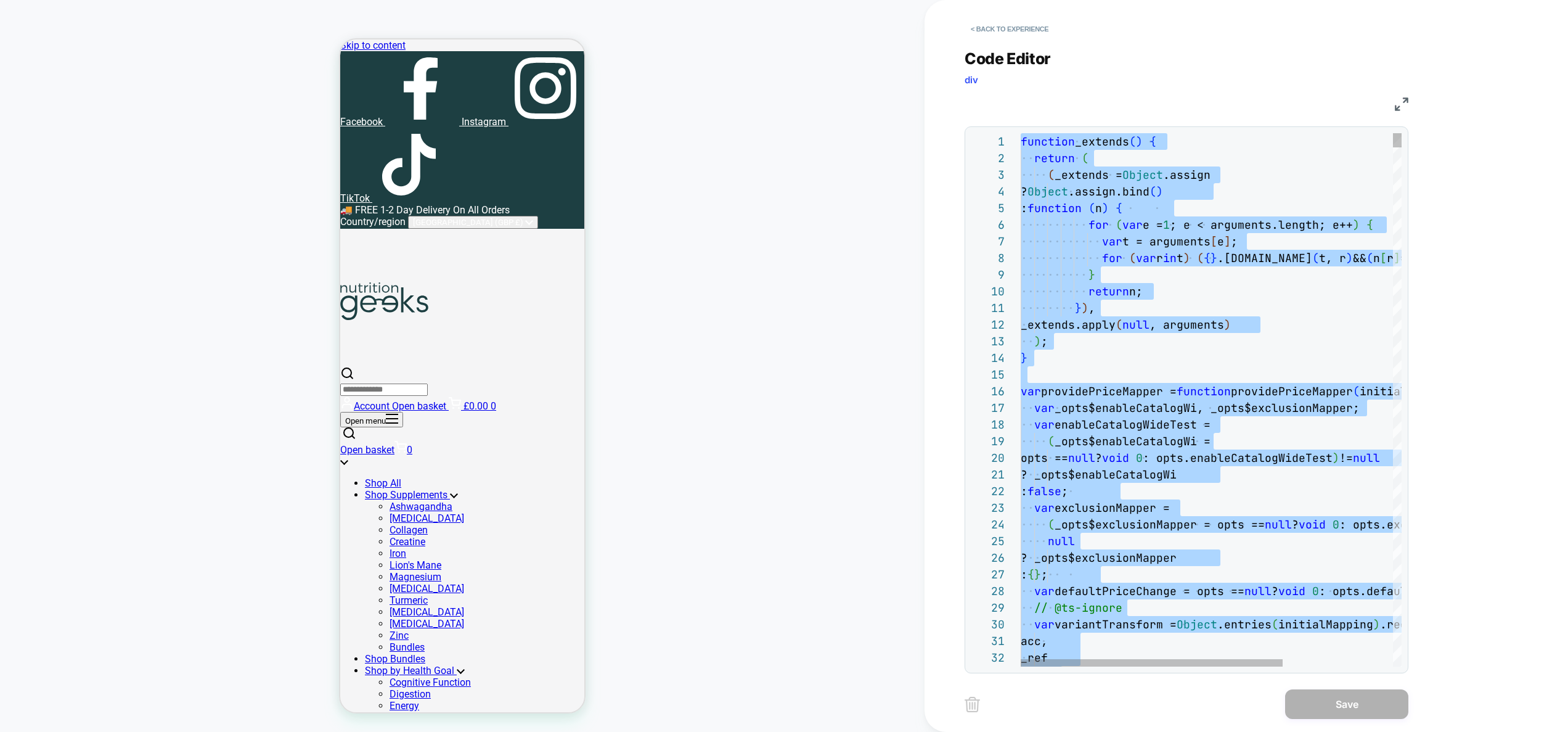
type textarea "**********"
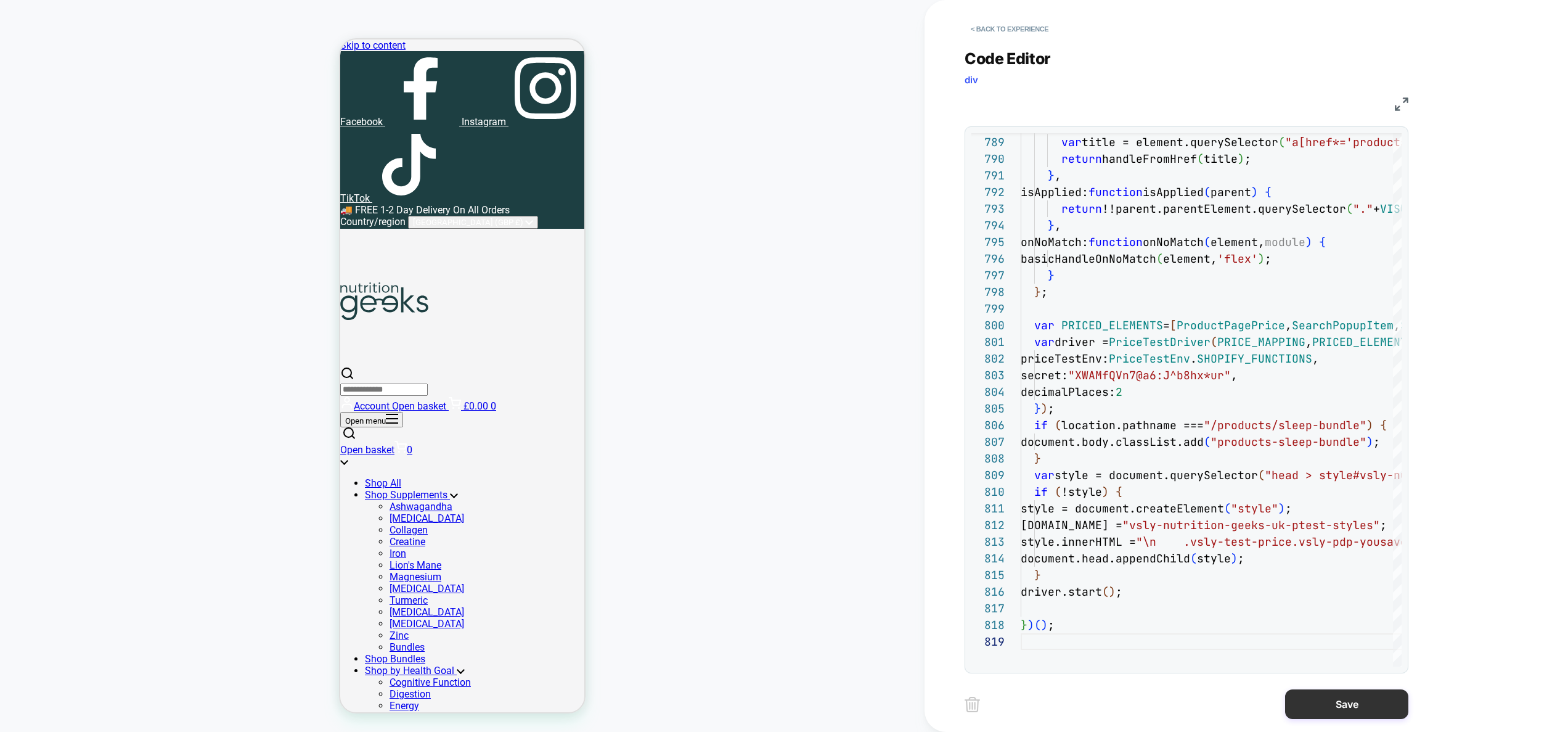
click at [1341, 709] on button "Save" at bounding box center [1347, 704] width 123 height 29
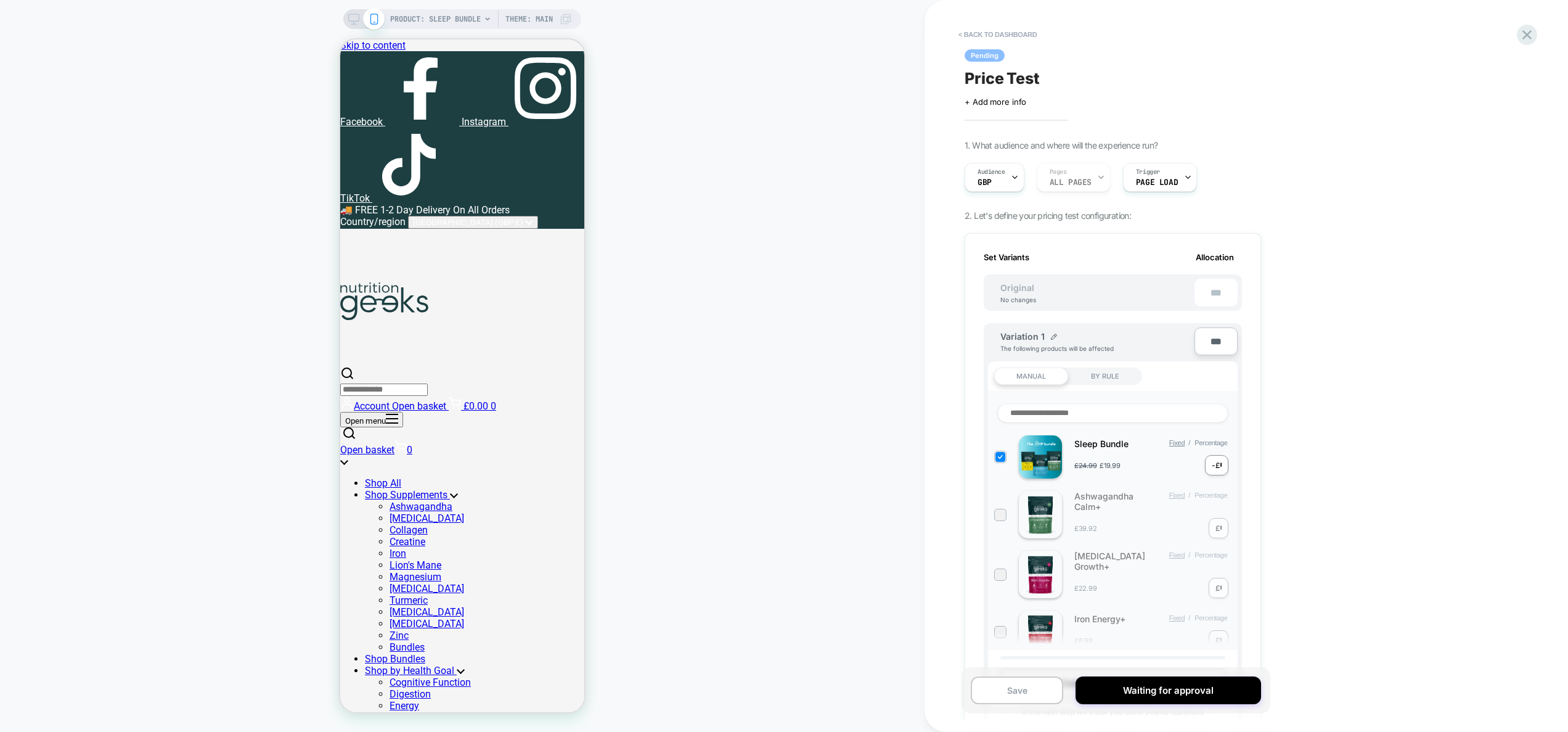
scroll to position [772, 0]
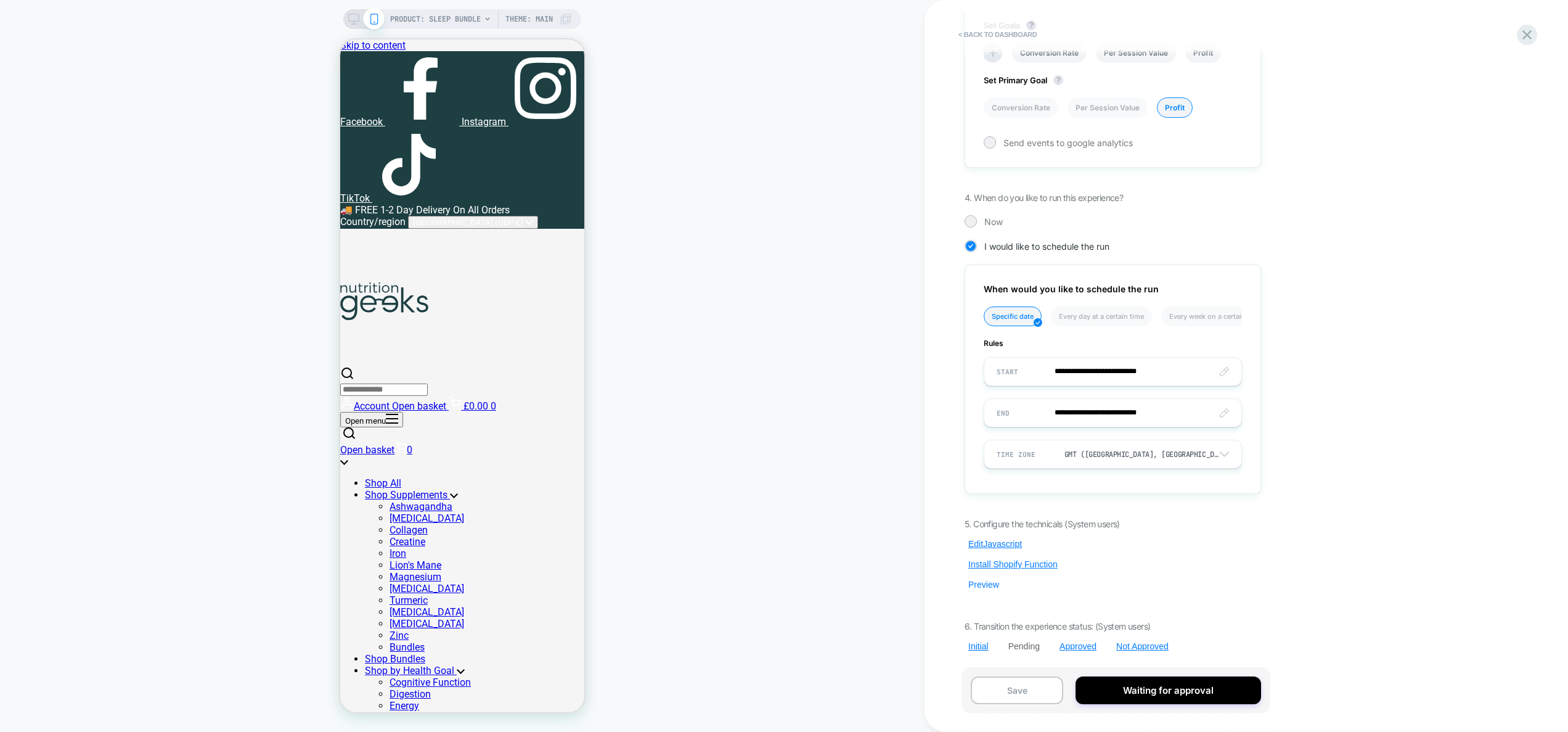
click at [986, 587] on button "Preview" at bounding box center [984, 585] width 38 height 11
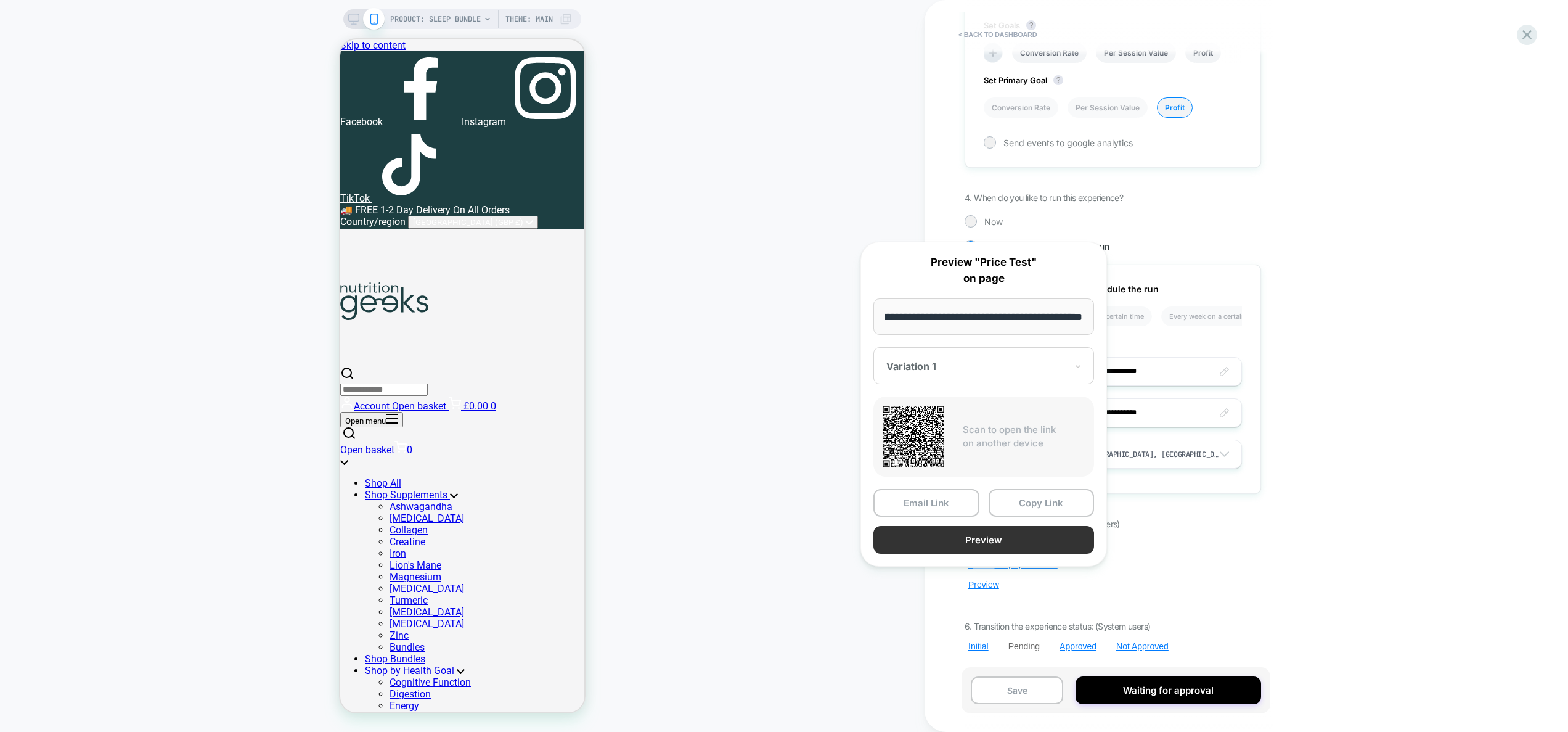
scroll to position [0, 0]
click at [991, 533] on button "Preview" at bounding box center [984, 540] width 221 height 28
click at [1067, 537] on button "Preview" at bounding box center [984, 540] width 221 height 28
click at [1331, 421] on div "< back to dashboard Pending Price Test Click to edit experience details + Add m…" at bounding box center [1196, 366] width 542 height 732
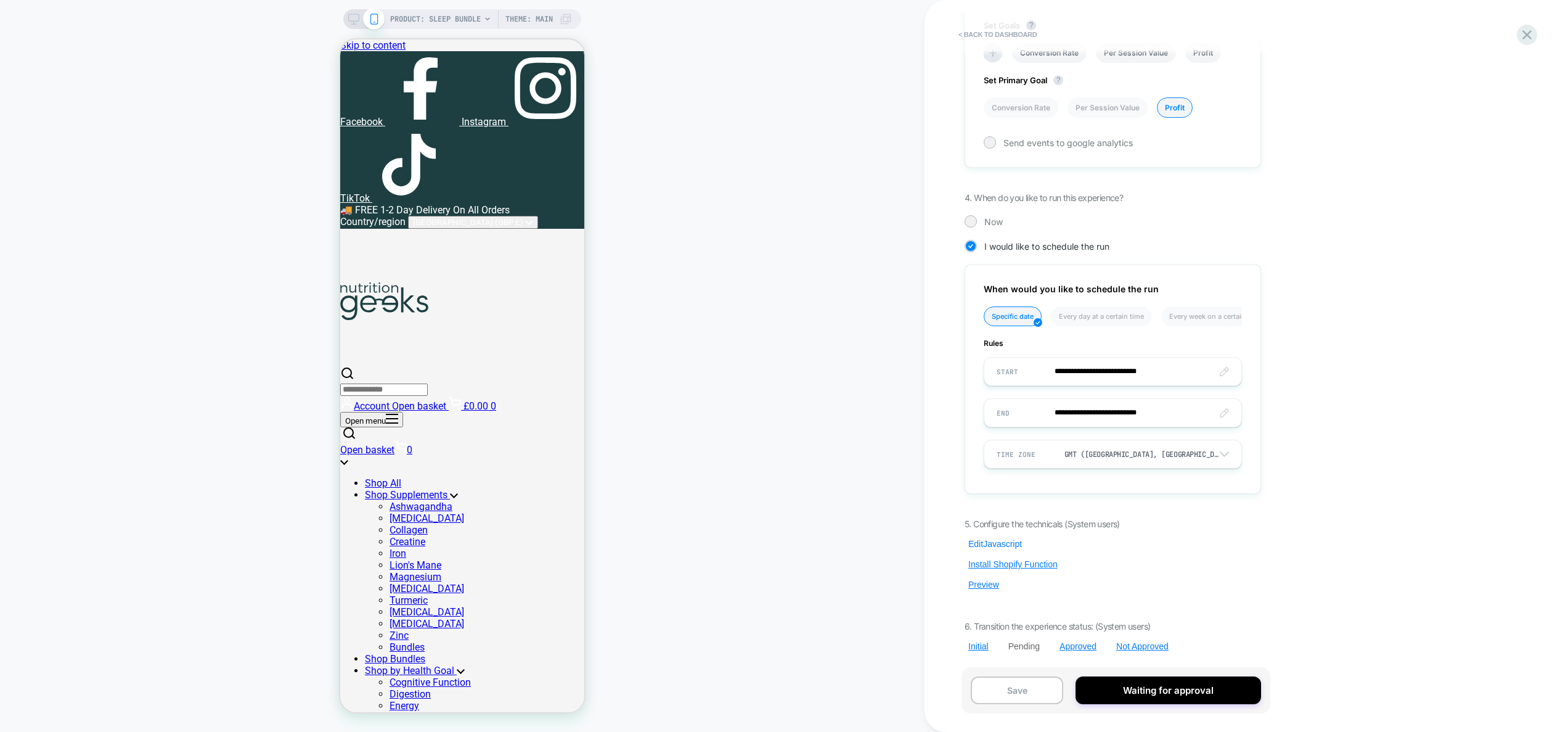
click at [1003, 545] on button "Edit Javascript" at bounding box center [995, 544] width 61 height 11
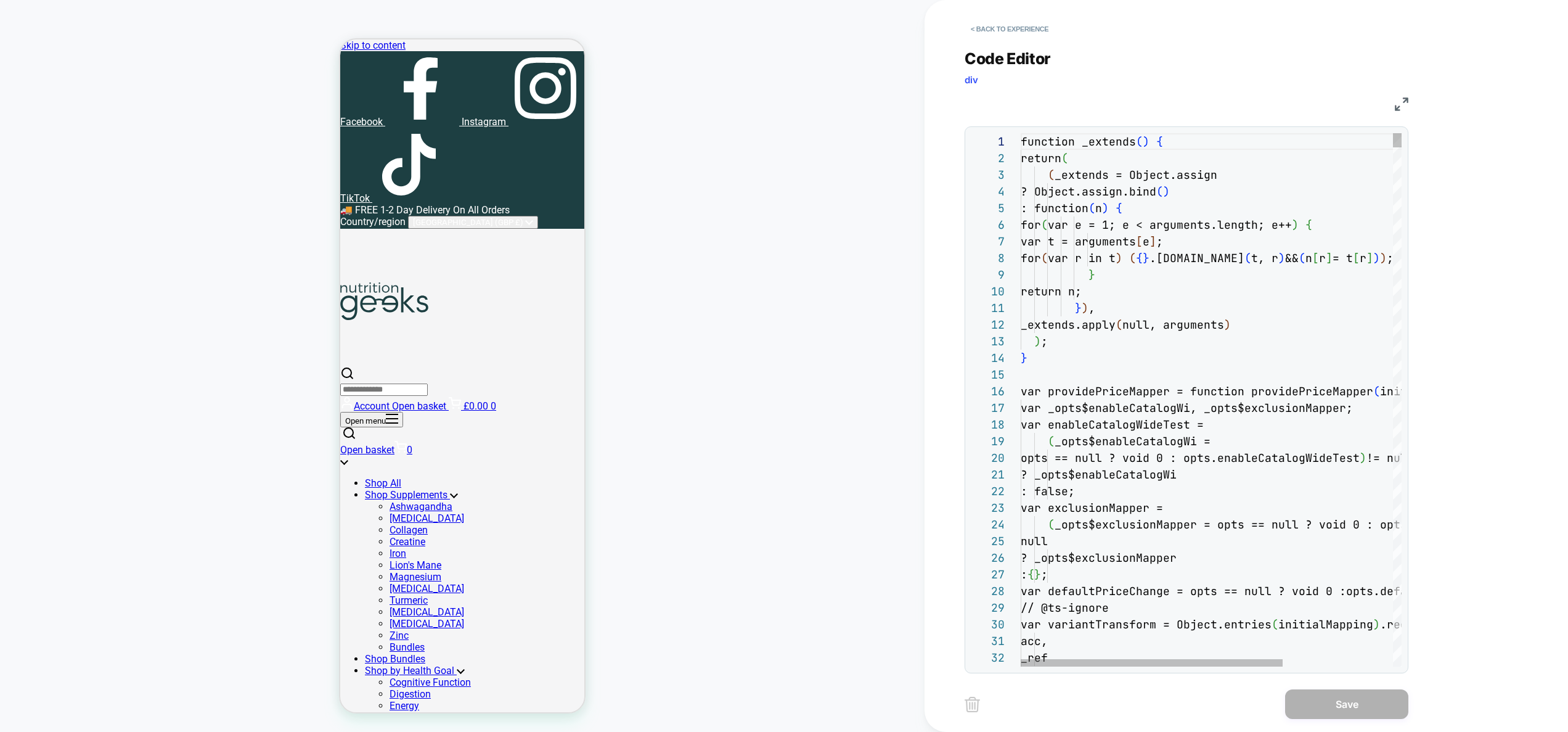
scroll to position [100, 173]
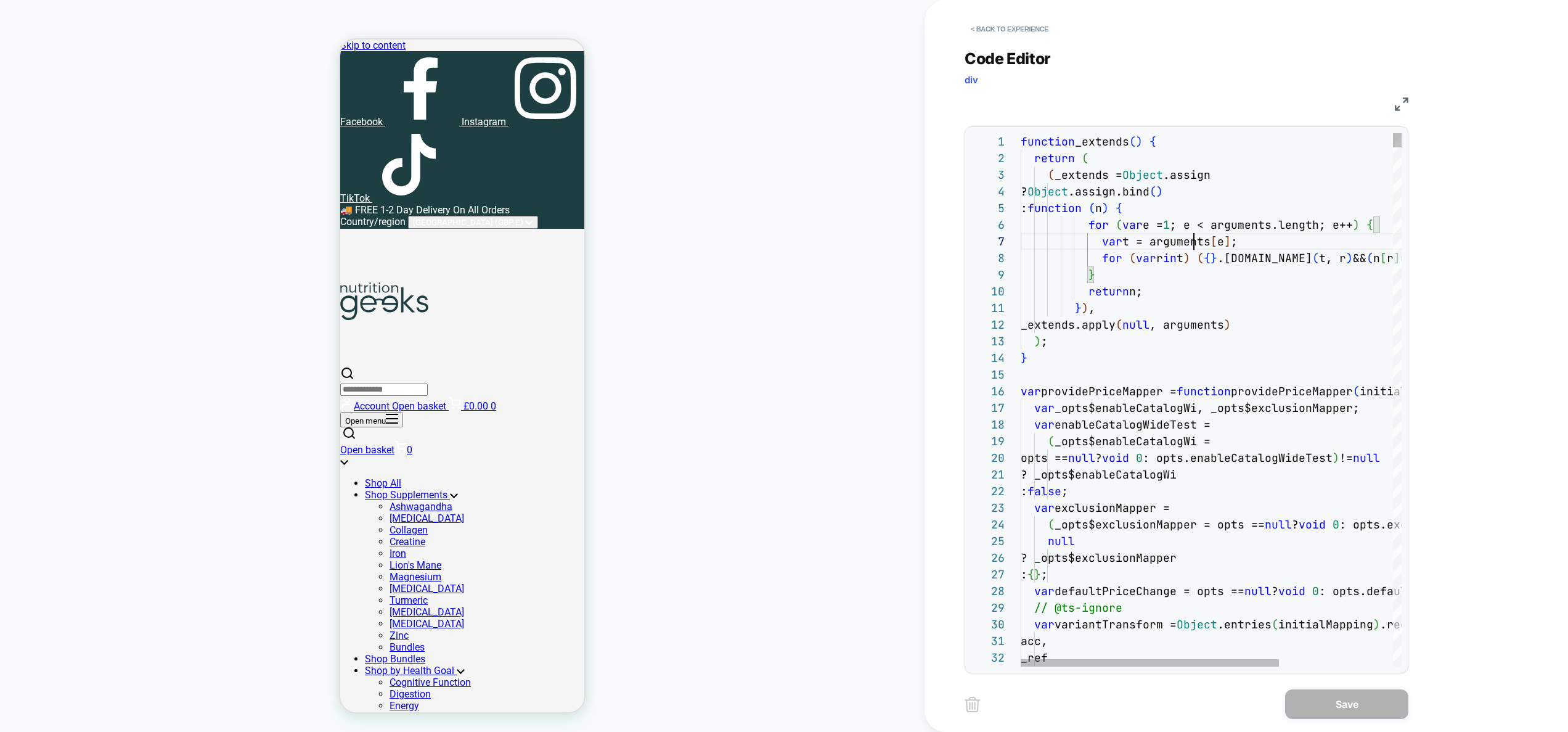
type textarea "**********"
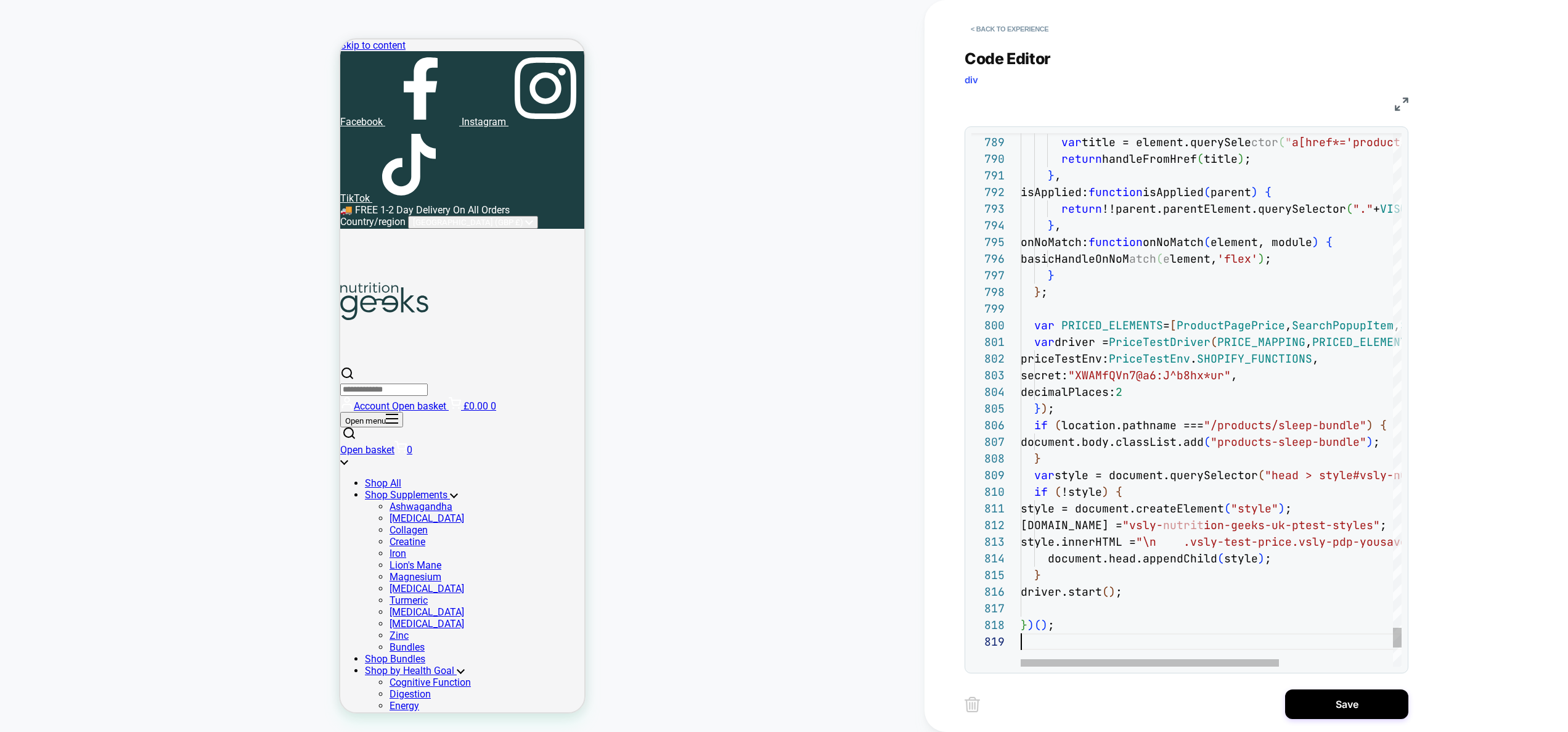
scroll to position [100, 0]
click at [1356, 720] on div "< Back to experience Code Editor div JS 788 789 790 791 792 793 794 795 796 797…" at bounding box center [1196, 366] width 462 height 732
click at [1345, 712] on button "Save" at bounding box center [1347, 704] width 123 height 29
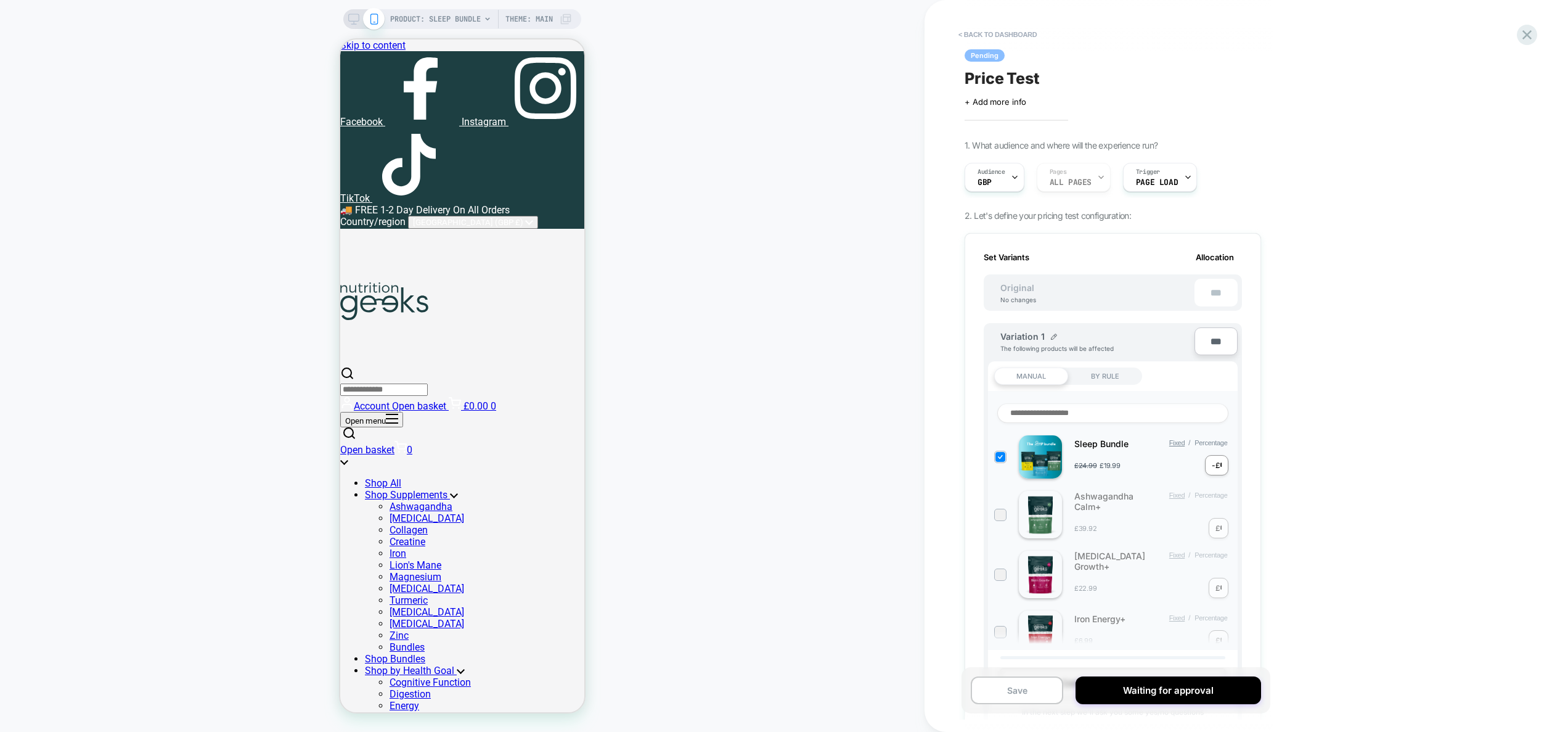
scroll to position [772, 0]
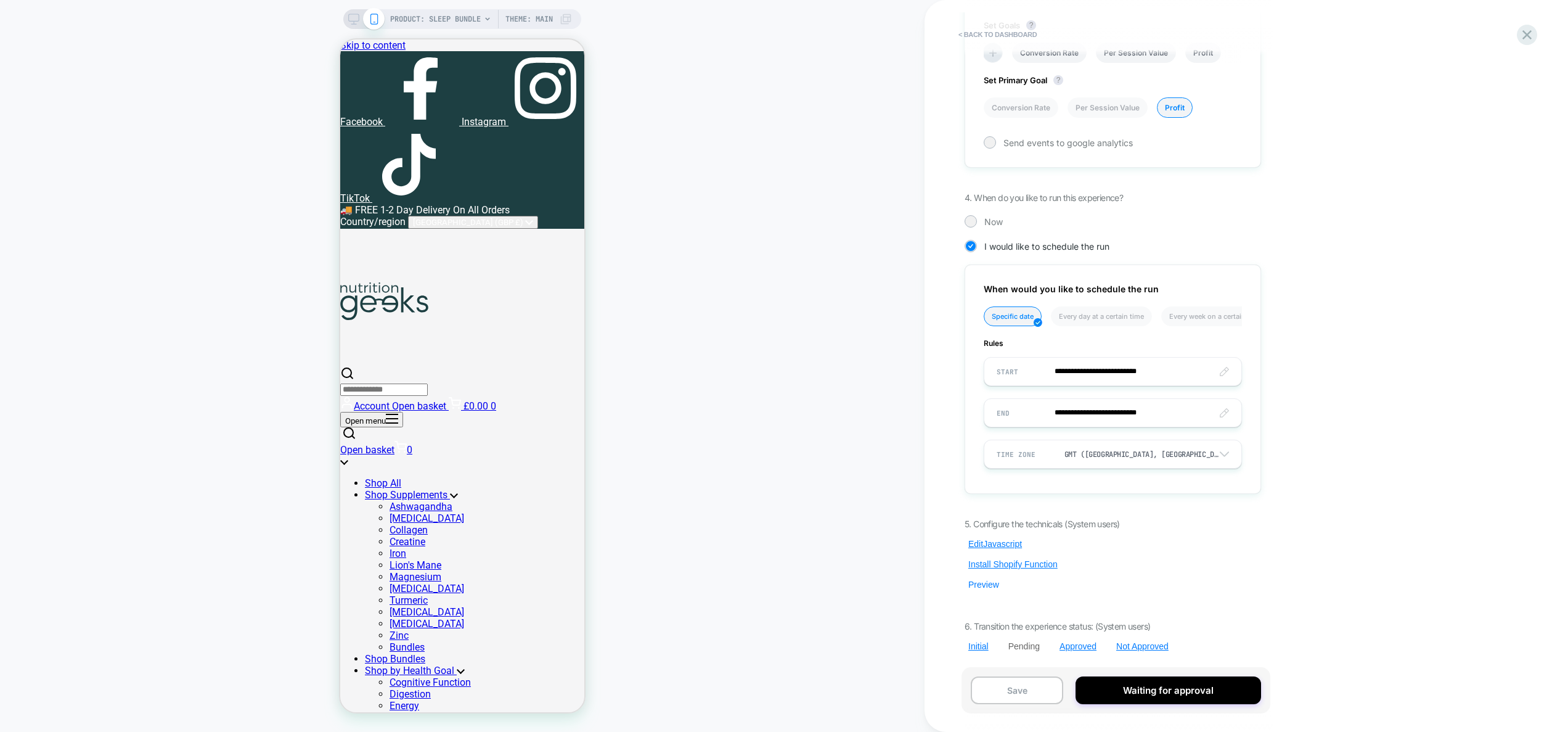
click at [984, 583] on button "Preview" at bounding box center [984, 585] width 38 height 11
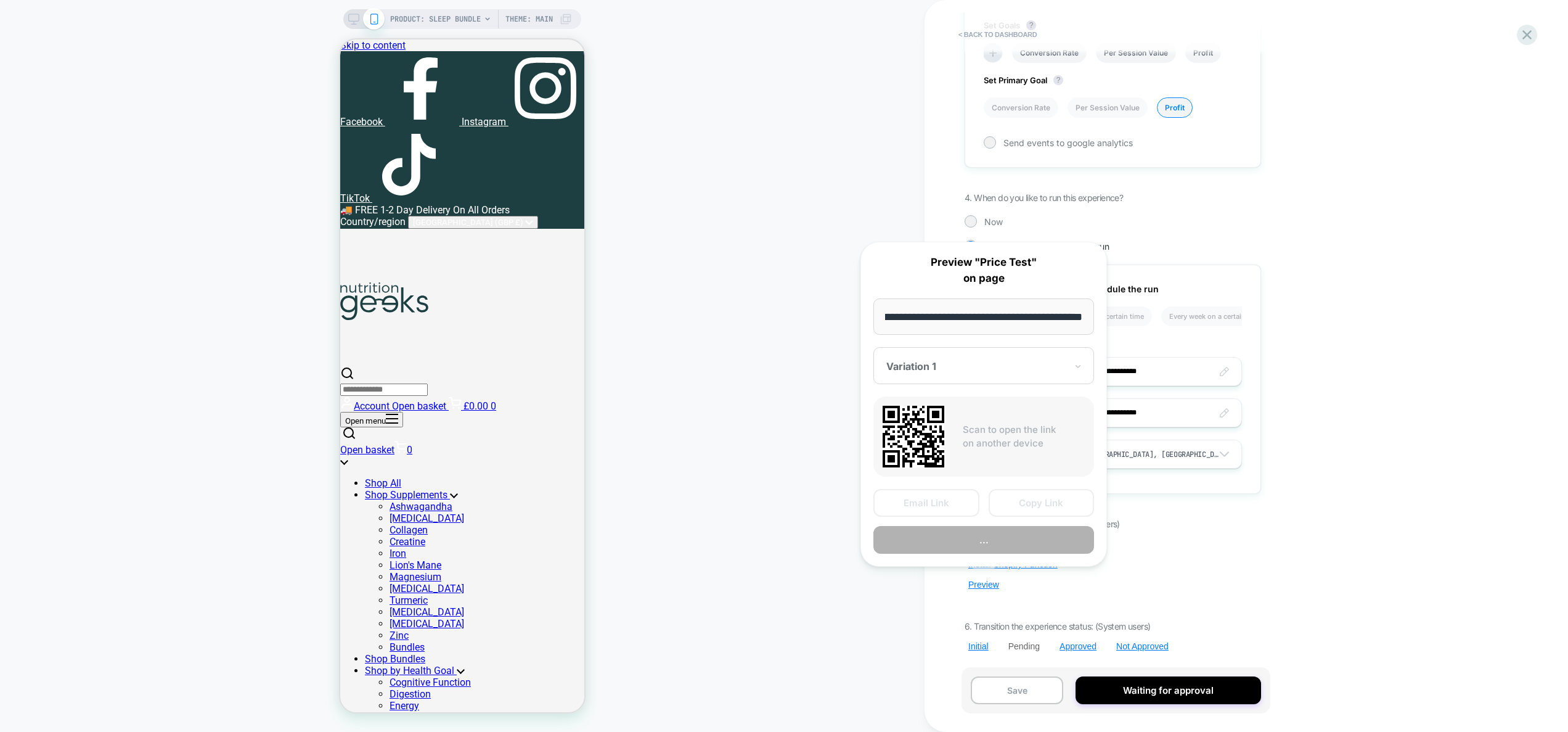
scroll to position [0, 0]
click at [992, 541] on button "..." at bounding box center [984, 540] width 221 height 28
click at [1257, 521] on div "5. Configure the technicals (System users) Edit Javascript Install Shopify Func…" at bounding box center [1113, 585] width 297 height 133
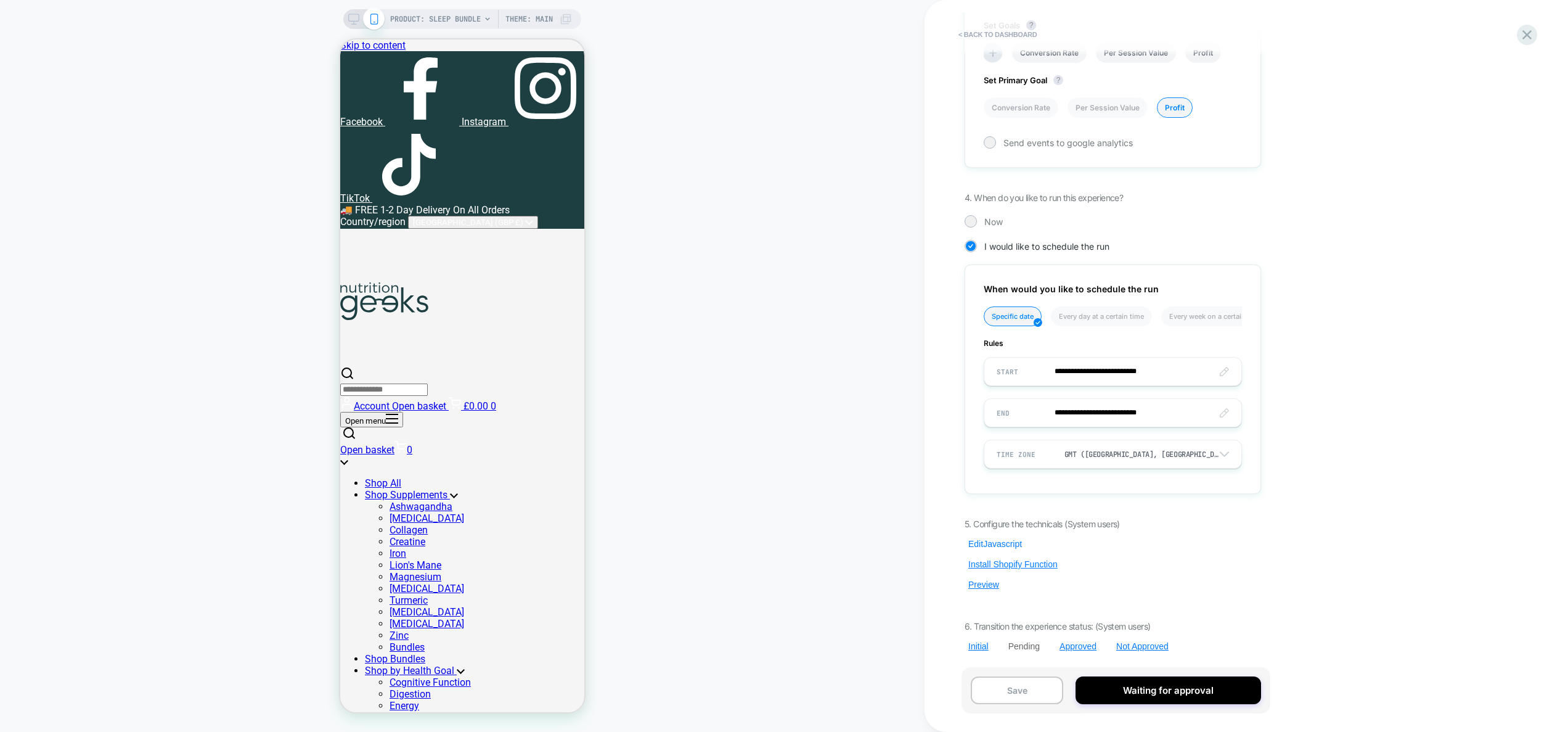
click at [1002, 545] on button "Edit Javascript" at bounding box center [995, 544] width 61 height 11
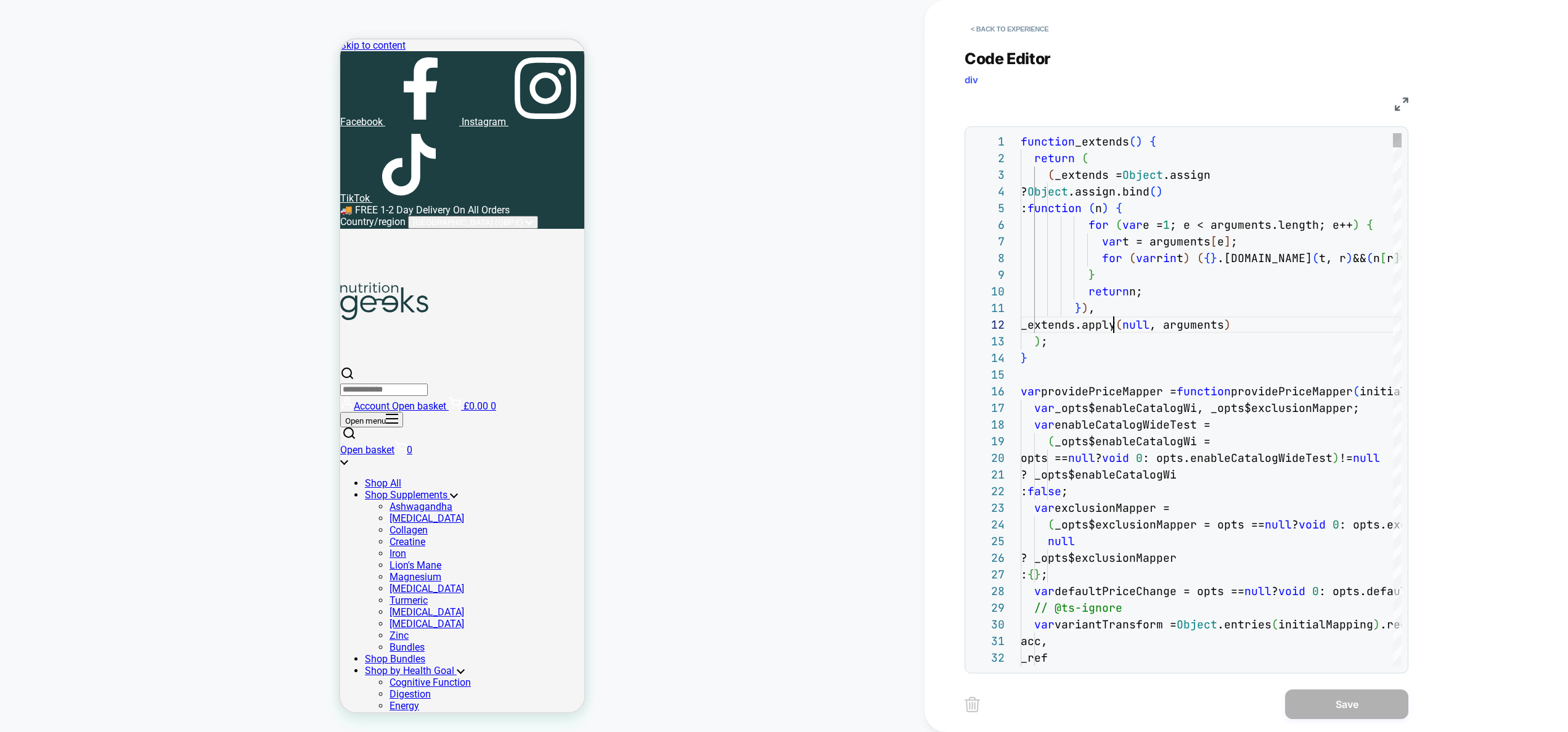
scroll to position [16, 93]
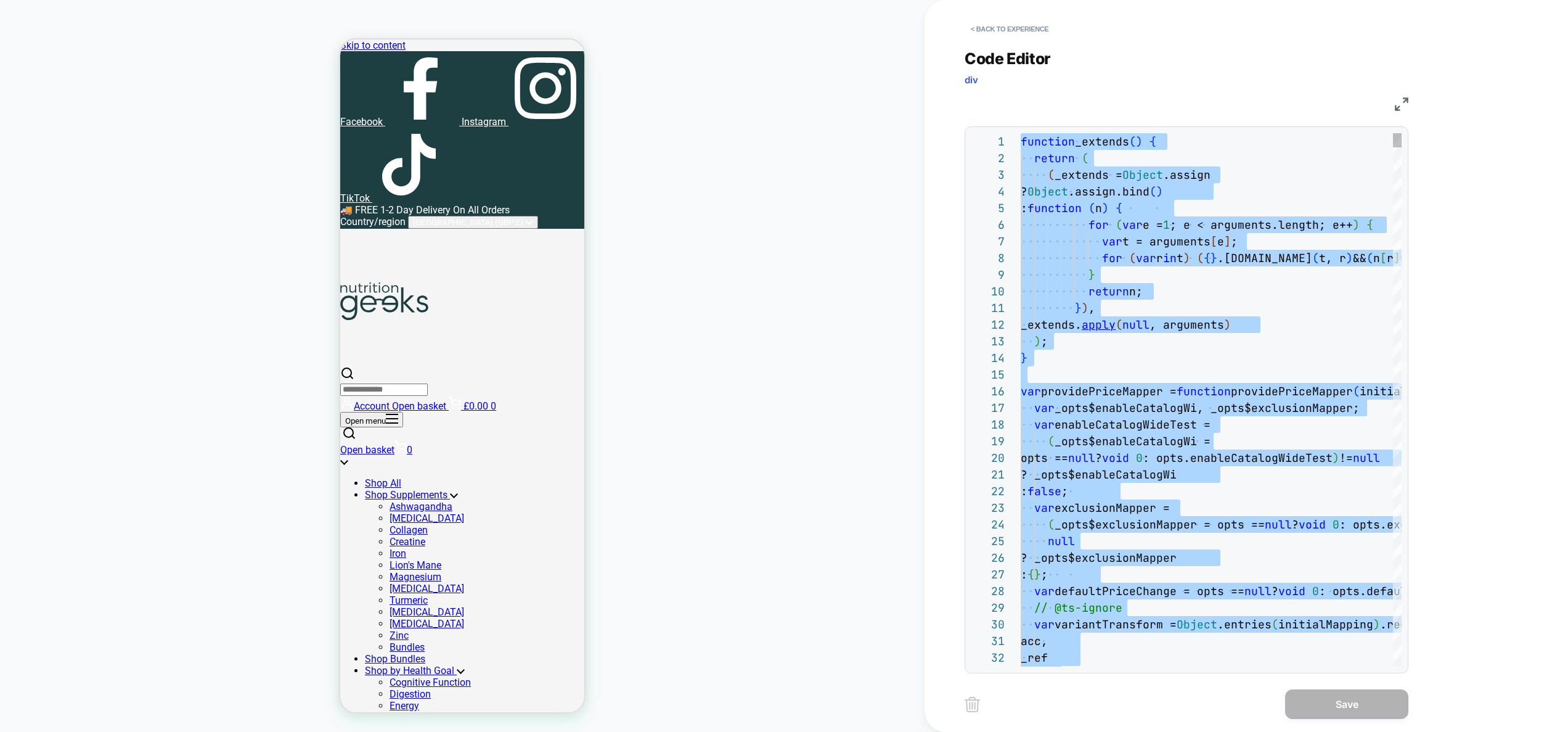
type textarea "**********"
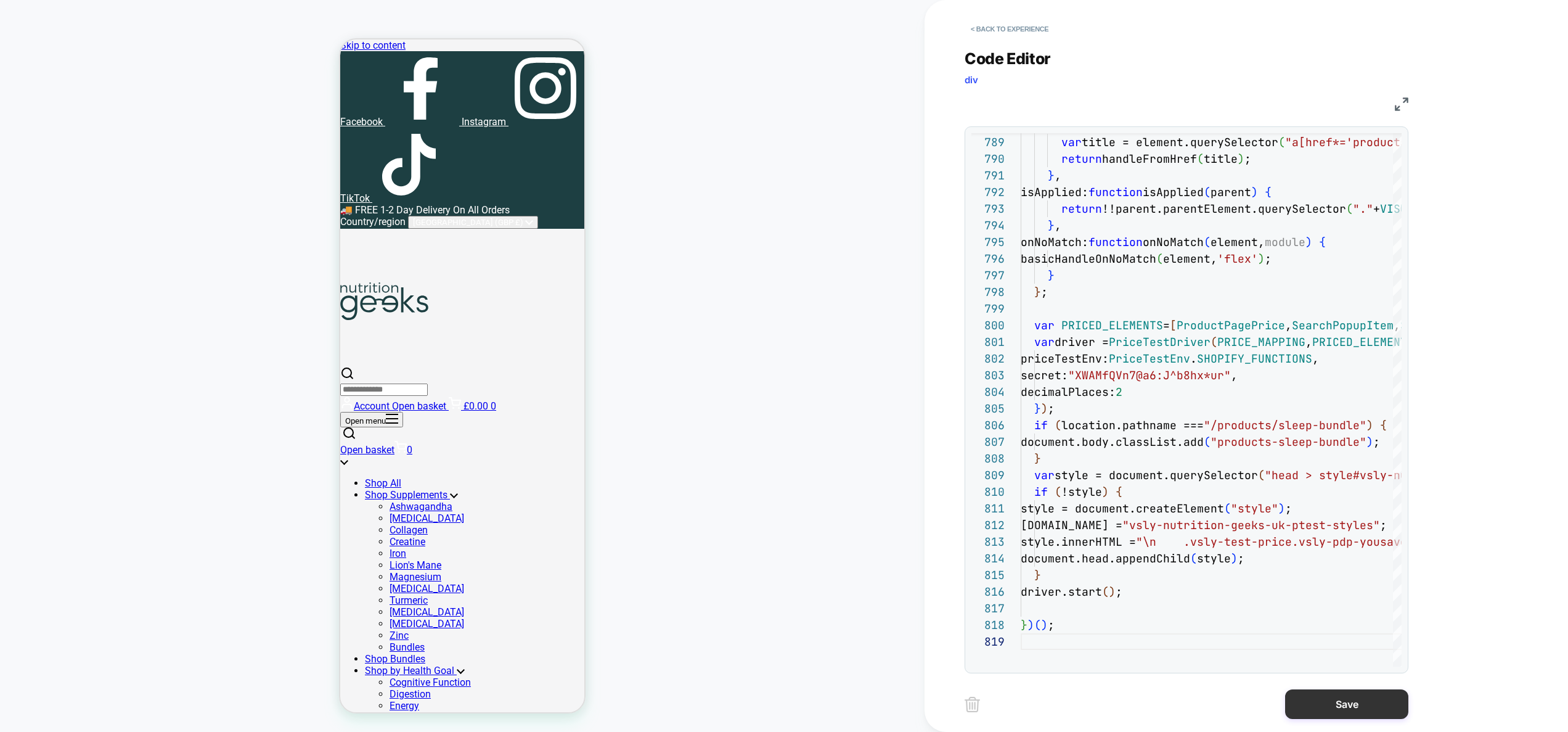
click at [1336, 704] on button "Save" at bounding box center [1347, 704] width 123 height 29
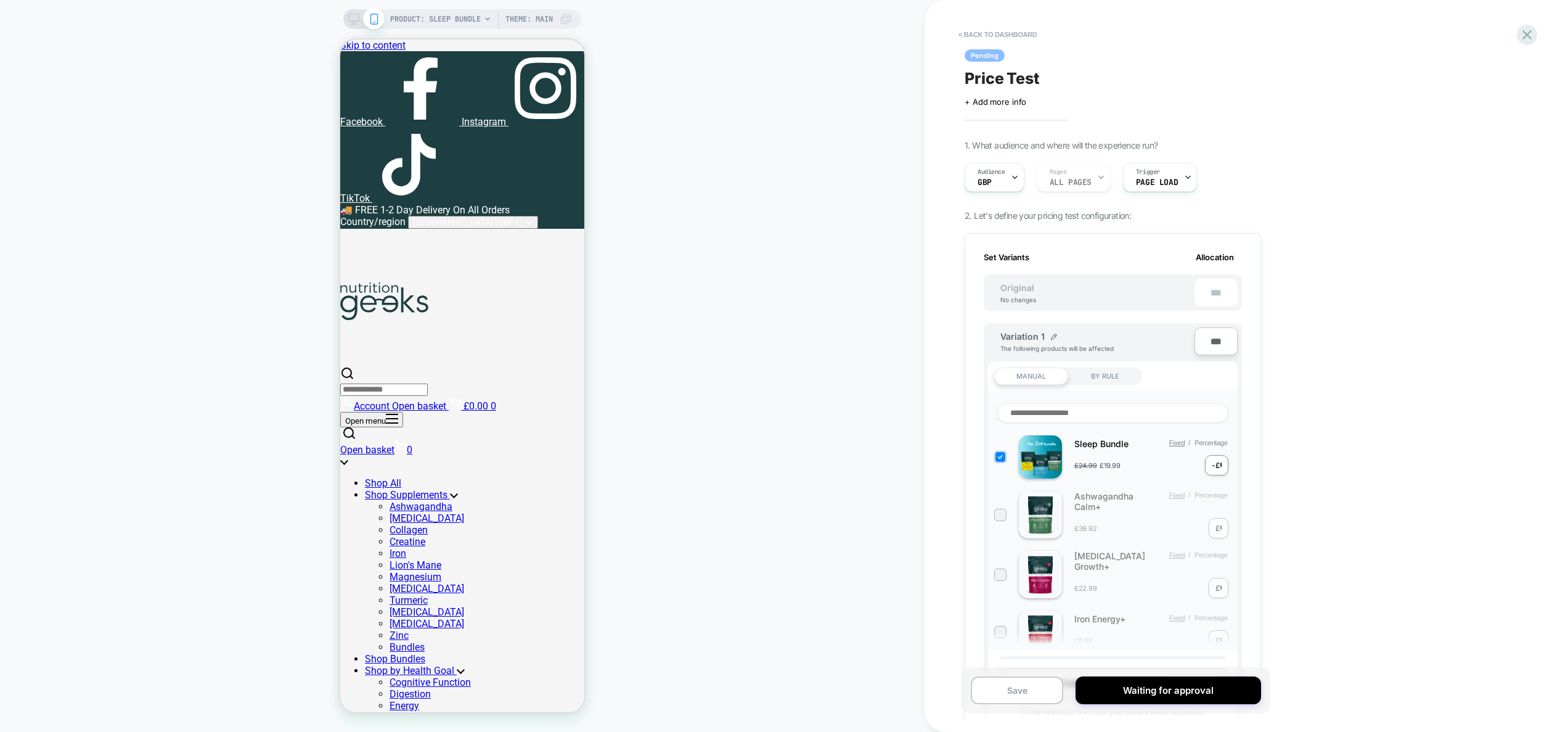
scroll to position [772, 0]
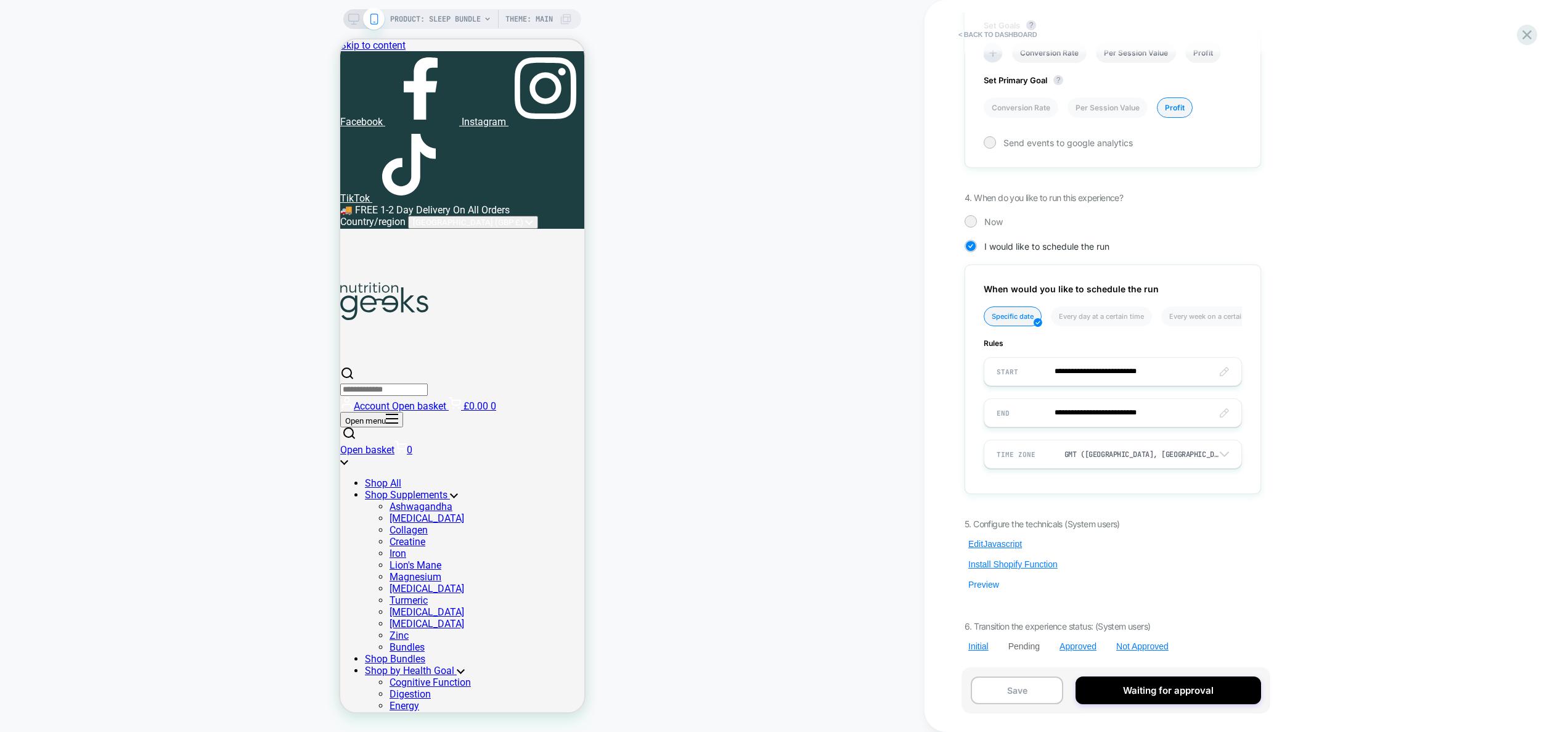
click at [981, 585] on button "Preview" at bounding box center [984, 585] width 38 height 11
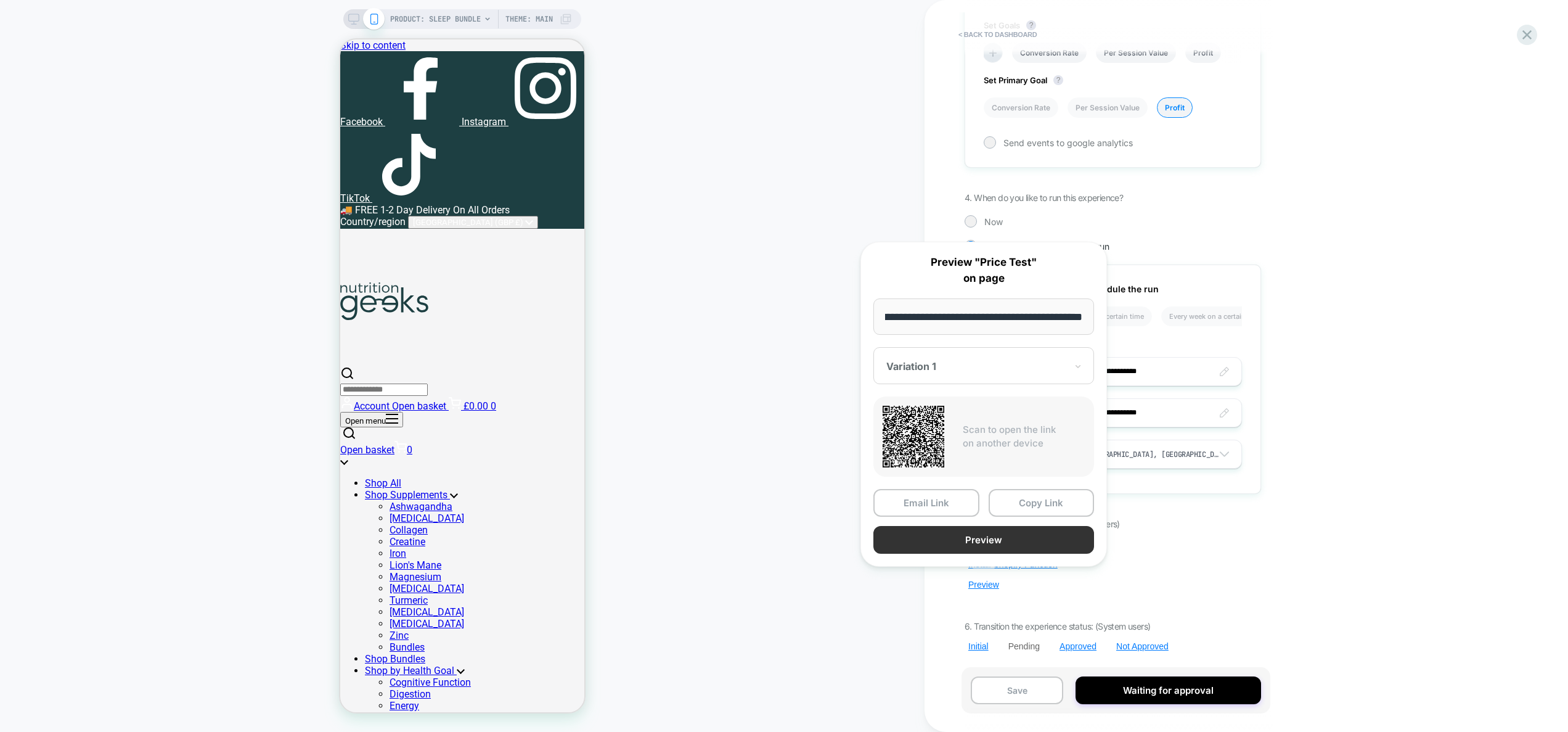
scroll to position [0, 0]
click at [999, 545] on button "Preview" at bounding box center [984, 540] width 221 height 28
click at [1251, 612] on div "5. Configure the technicals (System users) Edit Javascript Install Shopify Func…" at bounding box center [1113, 585] width 297 height 133
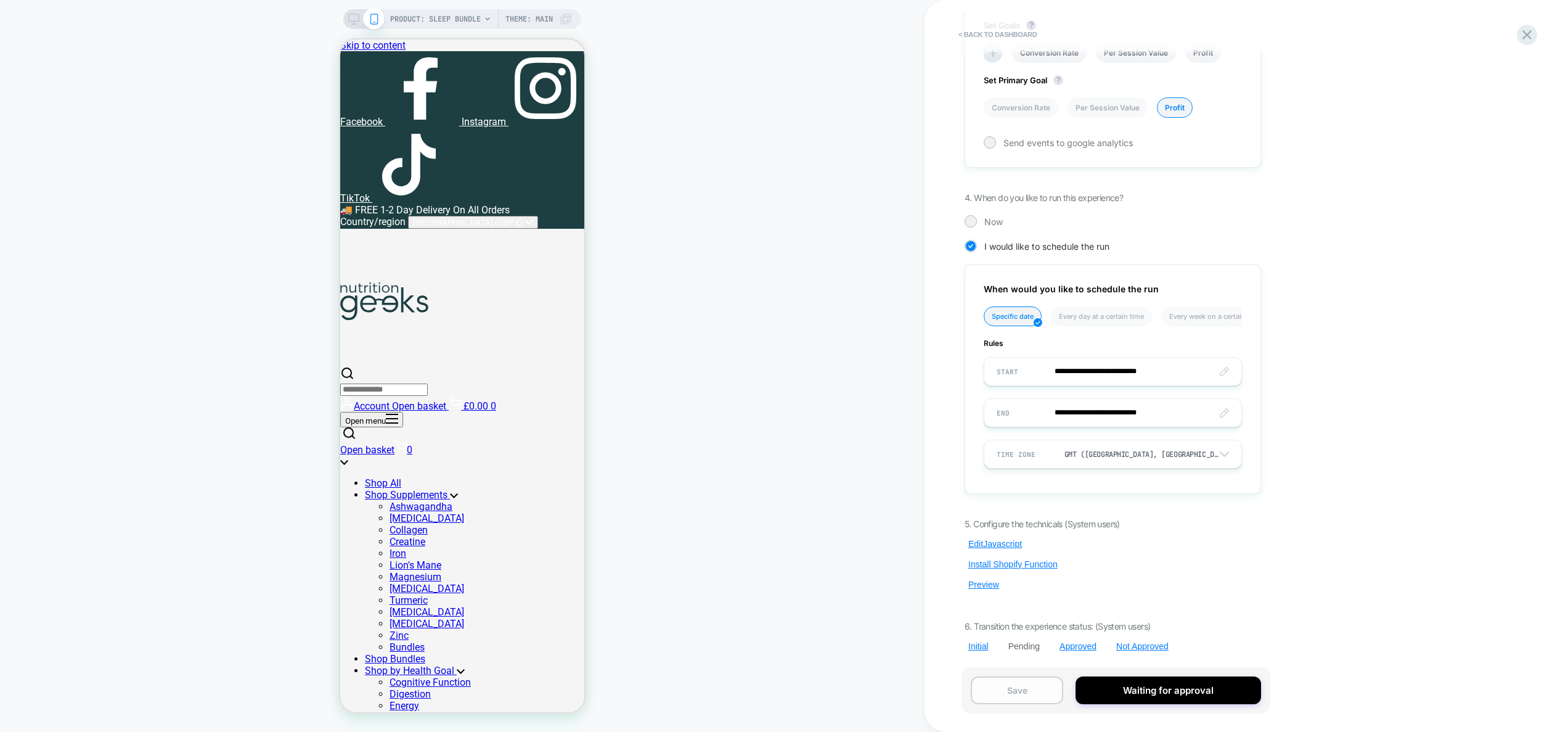
click at [1041, 685] on button "Save" at bounding box center [1017, 690] width 92 height 28
